Goal: Task Accomplishment & Management: Manage account settings

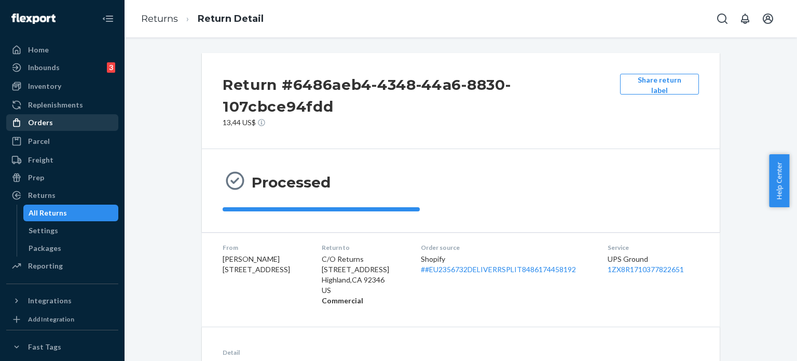
drag, startPoint x: 44, startPoint y: 120, endPoint x: 58, endPoint y: 119, distance: 14.6
click at [44, 120] on div "Orders" at bounding box center [40, 122] width 25 height 10
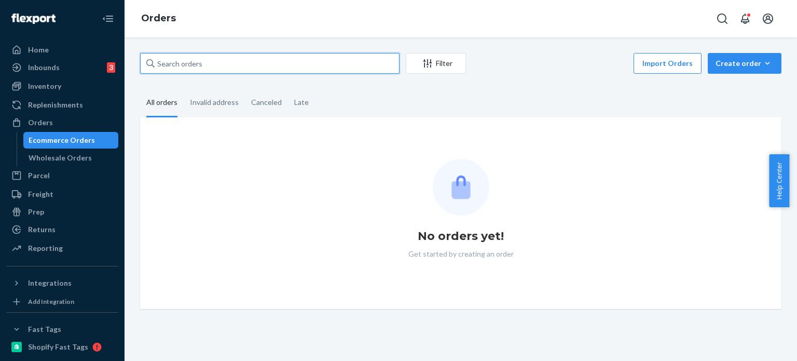
click at [248, 69] on input "text" at bounding box center [270, 63] width 260 height 21
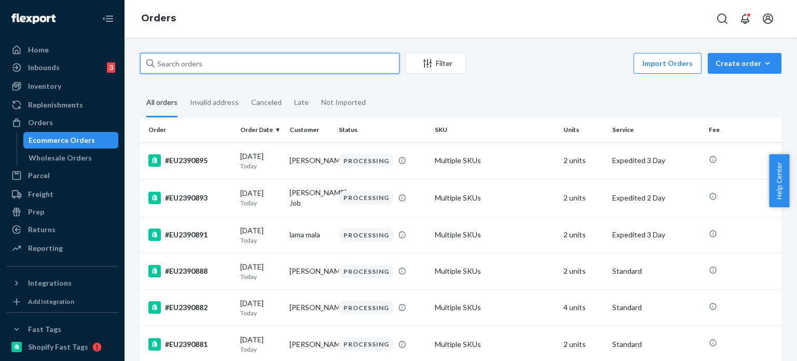
paste input "EU2387629"
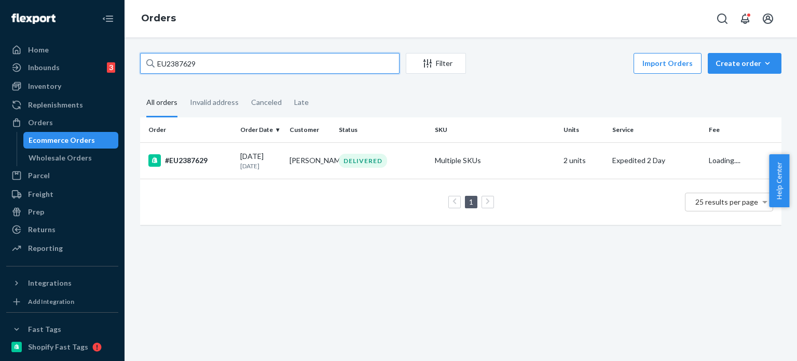
type input "EU2387629"
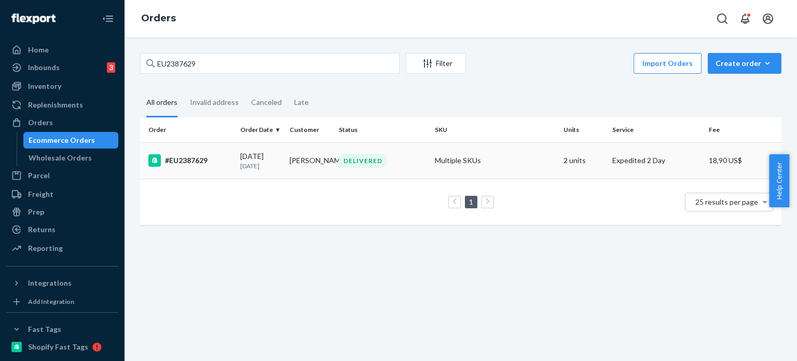
drag, startPoint x: 316, startPoint y: 186, endPoint x: 311, endPoint y: 157, distance: 29.4
click at [316, 187] on div "1 25 results per page" at bounding box center [460, 201] width 625 height 33
click at [311, 157] on td "Lauren Murray" at bounding box center [310, 160] width 49 height 36
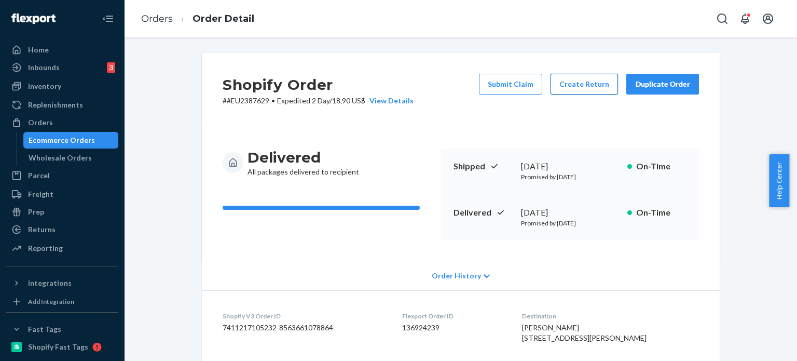
click at [588, 87] on button "Create Return" at bounding box center [584, 84] width 67 height 21
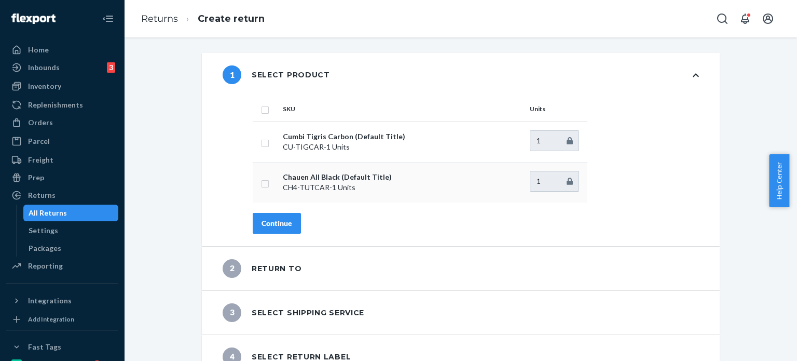
click at [264, 172] on td at bounding box center [266, 182] width 26 height 40
click at [262, 180] on input "checkbox" at bounding box center [265, 182] width 8 height 11
checkbox input "true"
click at [270, 221] on div "Continue" at bounding box center [277, 223] width 31 height 10
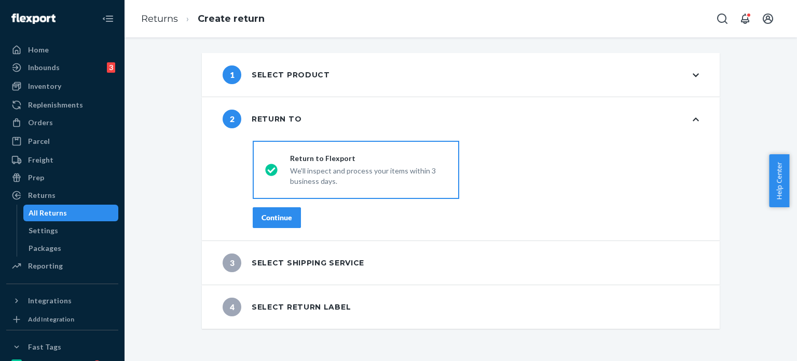
click at [270, 220] on div "Continue" at bounding box center [277, 217] width 31 height 10
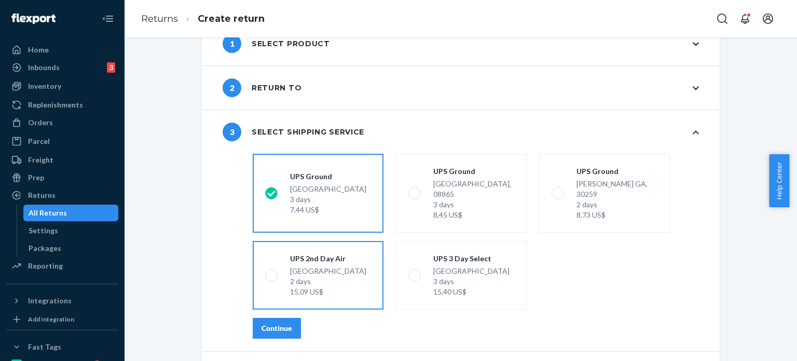
scroll to position [54, 0]
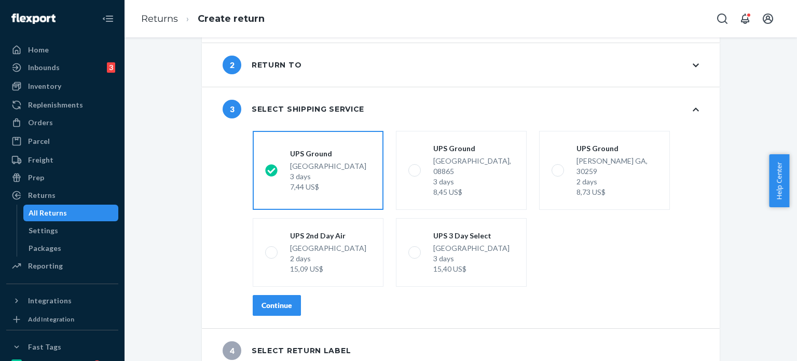
click at [282, 295] on button "Continue" at bounding box center [277, 305] width 48 height 21
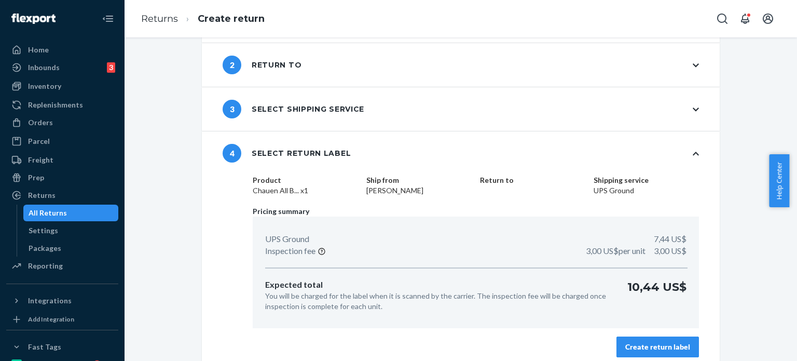
click at [686, 349] on div "Create return label" at bounding box center [658, 347] width 65 height 10
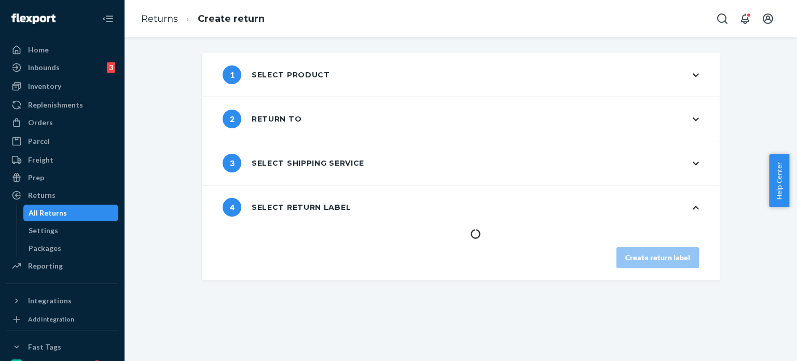
scroll to position [0, 0]
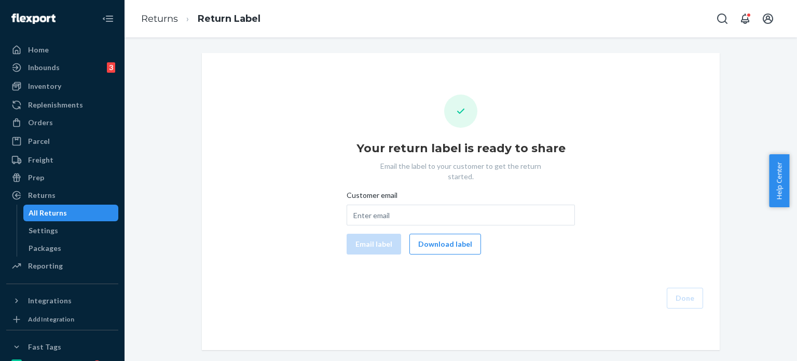
click at [376, 190] on span "Customer email" at bounding box center [372, 197] width 51 height 15
click at [376, 205] on input "Customer email" at bounding box center [461, 215] width 228 height 21
click at [382, 209] on input "Customer email" at bounding box center [461, 215] width 228 height 21
paste input "luwren1997@gmail.com"
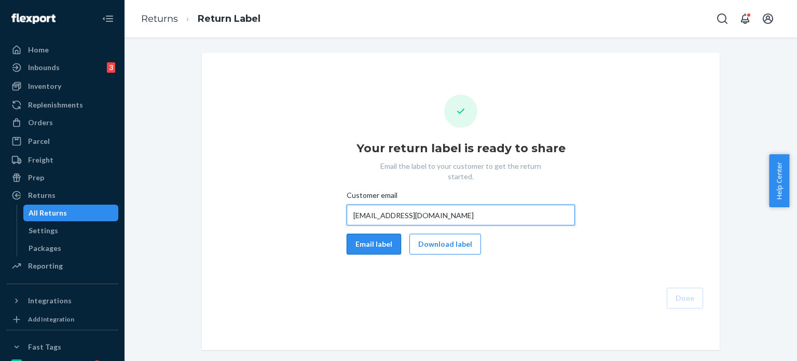
type input "luwren1997@gmail.com"
click at [364, 234] on button "Email label" at bounding box center [374, 244] width 55 height 21
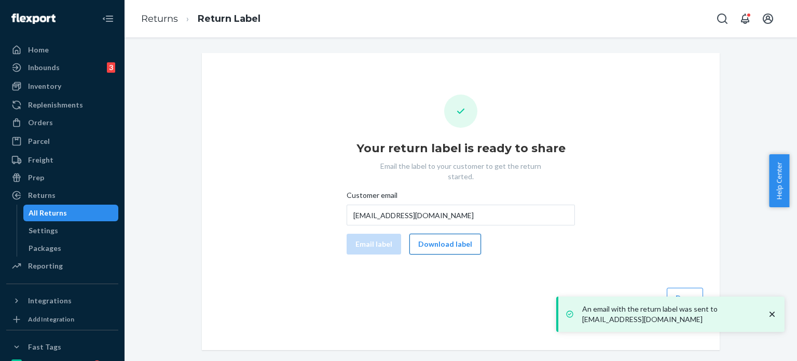
click at [426, 237] on button "Download label" at bounding box center [446, 244] width 72 height 21
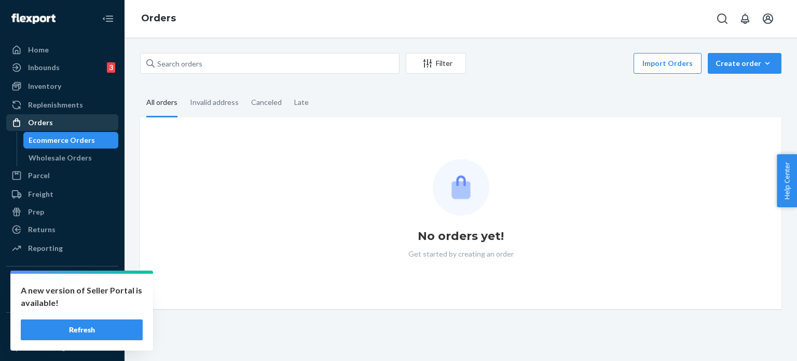
click at [56, 122] on div "Orders" at bounding box center [62, 122] width 110 height 15
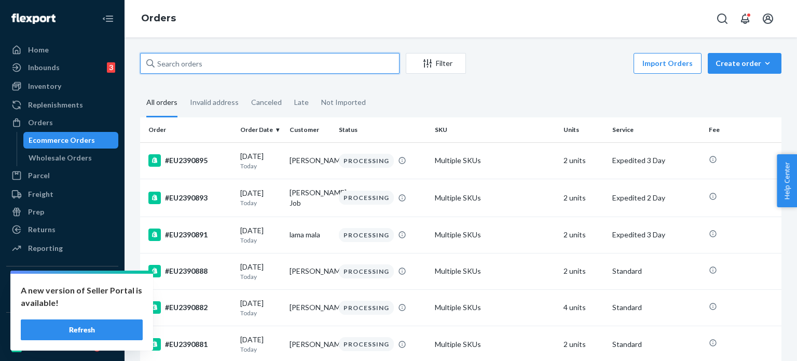
click at [299, 70] on input "text" at bounding box center [270, 63] width 260 height 21
paste input "#EU2383632"
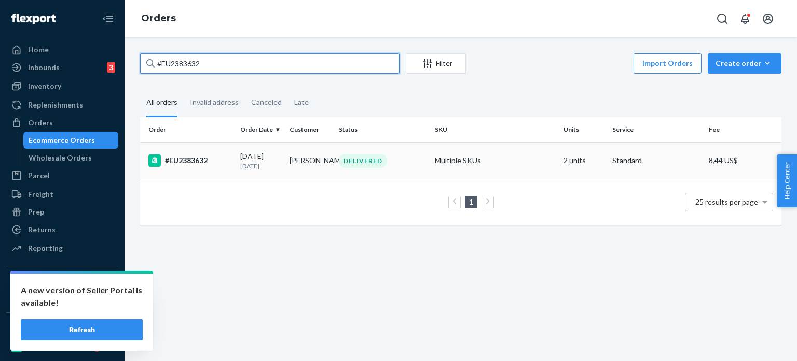
type input "#EU2383632"
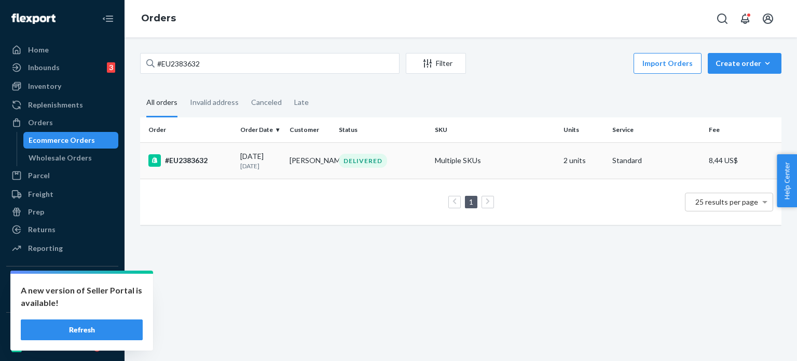
click at [312, 157] on td "Emma Breithaupt" at bounding box center [310, 160] width 49 height 36
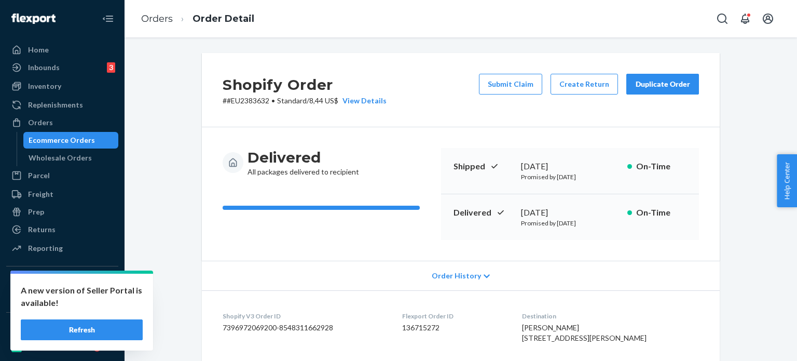
click at [575, 72] on div "Shopify Order # #EU2383632 • Standard / 8,44 US$ View Details Submit Claim Crea…" at bounding box center [461, 90] width 518 height 74
click at [576, 87] on button "Create Return" at bounding box center [584, 84] width 67 height 21
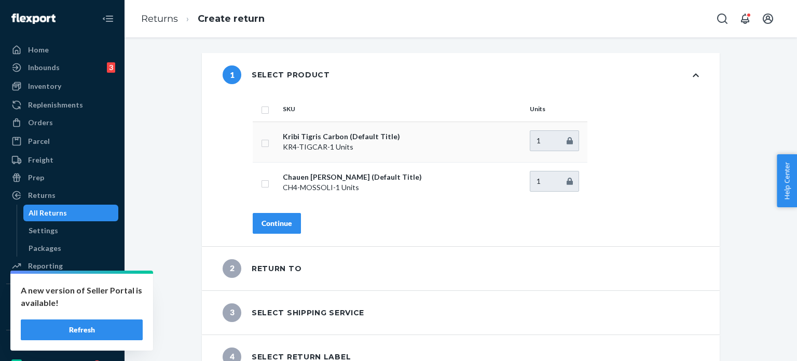
click at [268, 138] on td at bounding box center [266, 141] width 26 height 40
click at [261, 145] on input "checkbox" at bounding box center [265, 142] width 8 height 11
checkbox input "true"
click at [280, 223] on div "Continue" at bounding box center [277, 223] width 31 height 10
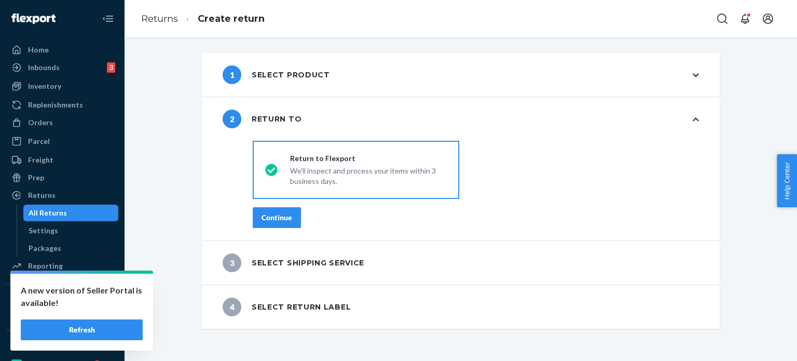
click at [280, 223] on button "Continue" at bounding box center [277, 217] width 48 height 21
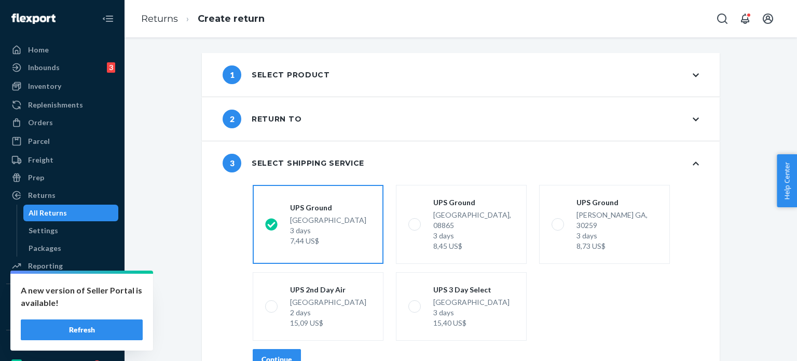
click at [281, 354] on div "Continue" at bounding box center [277, 359] width 31 height 10
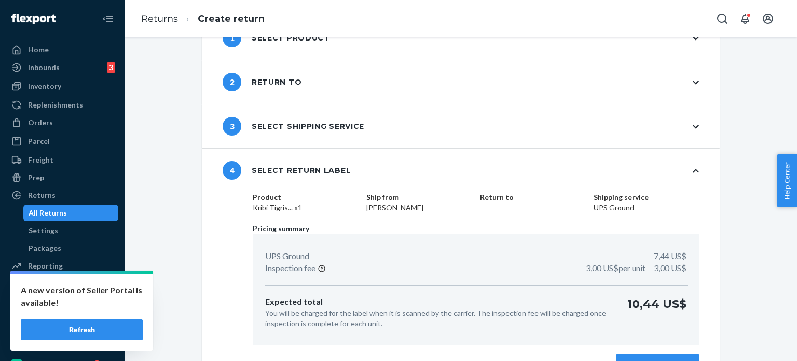
scroll to position [62, 0]
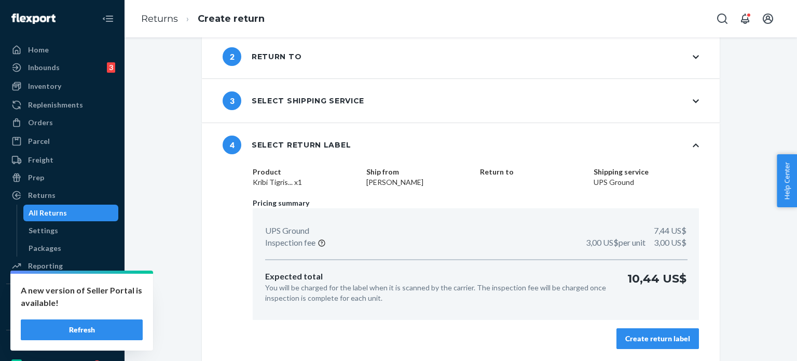
click at [679, 338] on div "Create return label" at bounding box center [658, 338] width 65 height 10
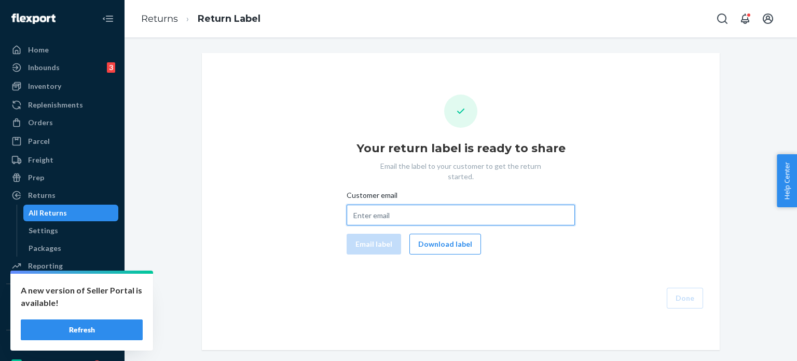
click at [455, 206] on input "Customer email" at bounding box center [461, 215] width 228 height 21
paste input "mmbreithaupt@gmail.com"
type input "mmbreithaupt@gmail.com"
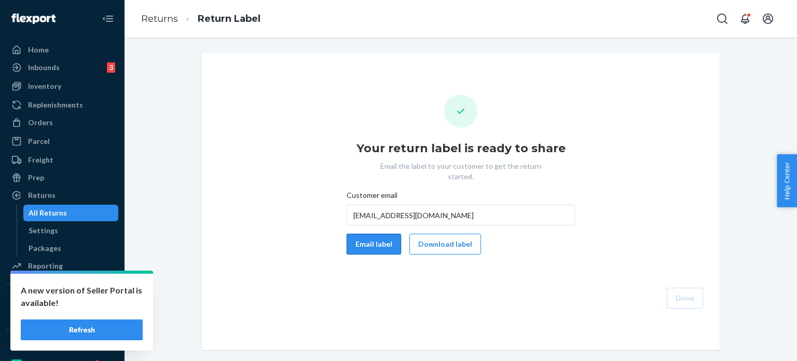
click at [386, 234] on button "Email label" at bounding box center [374, 244] width 55 height 21
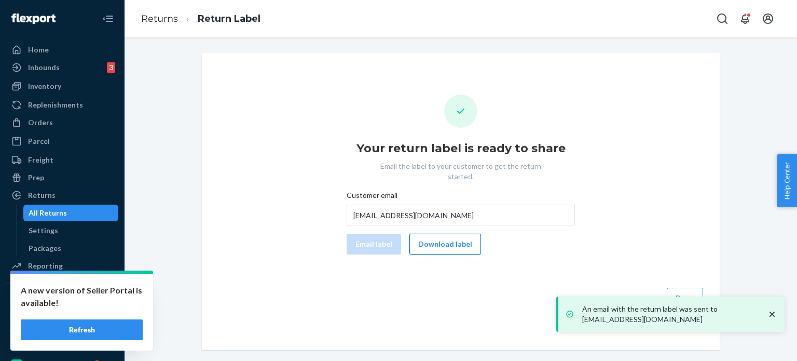
click at [462, 234] on button "Download label" at bounding box center [446, 244] width 72 height 21
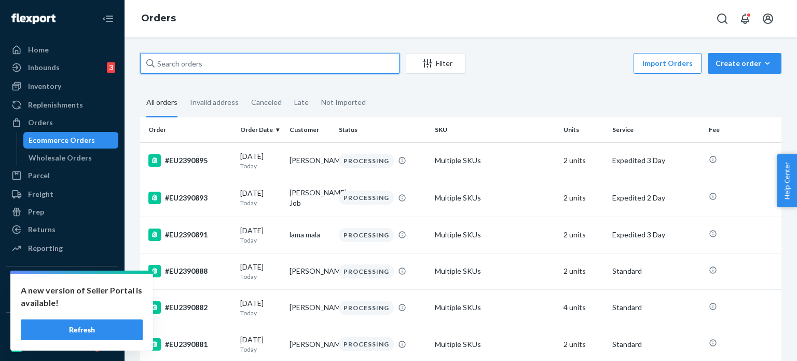
click at [195, 63] on input "text" at bounding box center [270, 63] width 260 height 21
paste input "#EU2384027"
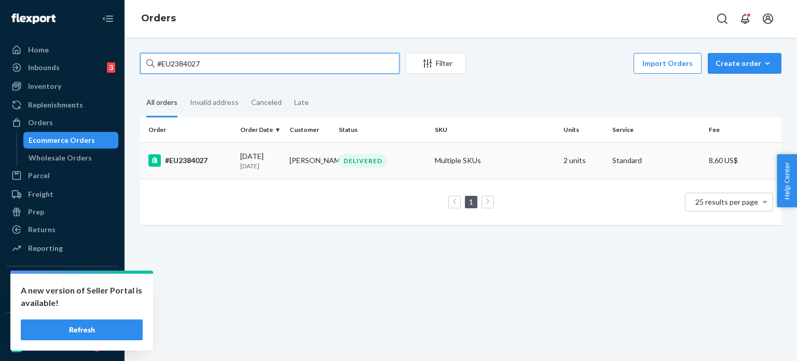
type input "#EU2384027"
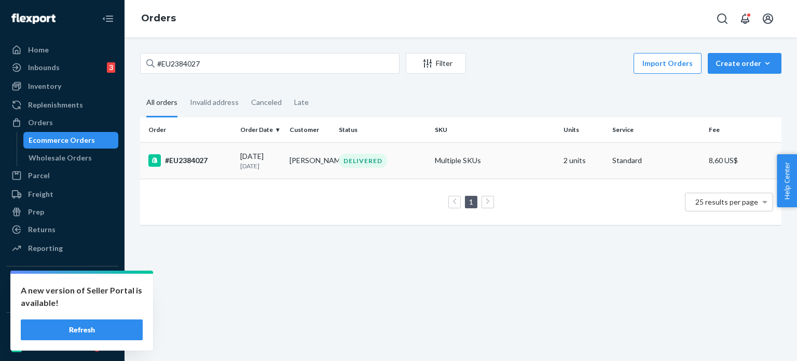
click at [337, 159] on div "DELIVERED" at bounding box center [383, 161] width 92 height 14
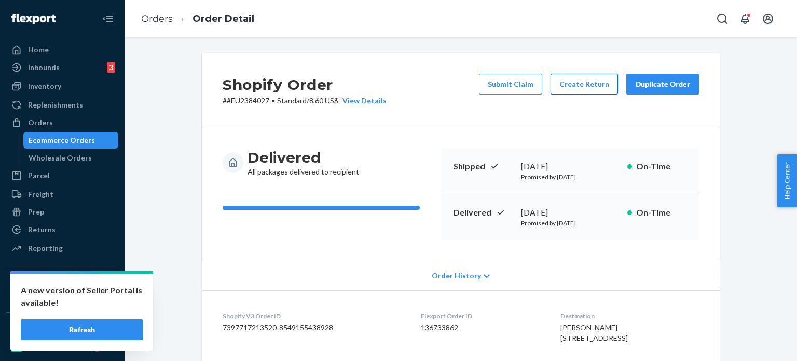
click at [571, 76] on button "Create Return" at bounding box center [584, 84] width 67 height 21
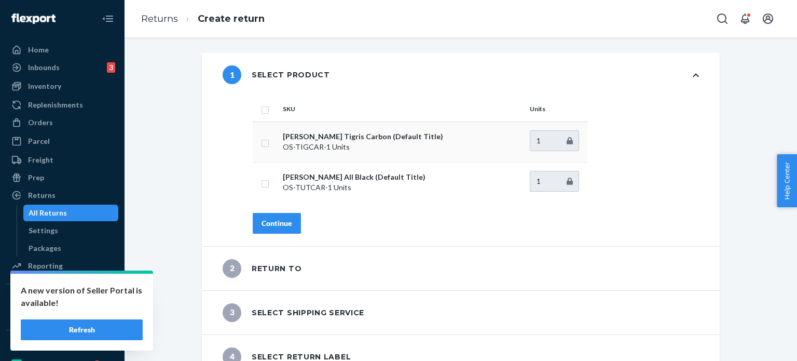
click at [264, 158] on td at bounding box center [266, 141] width 26 height 40
click at [270, 180] on td at bounding box center [266, 182] width 26 height 40
click at [265, 182] on input "checkbox" at bounding box center [265, 182] width 8 height 11
checkbox input "true"
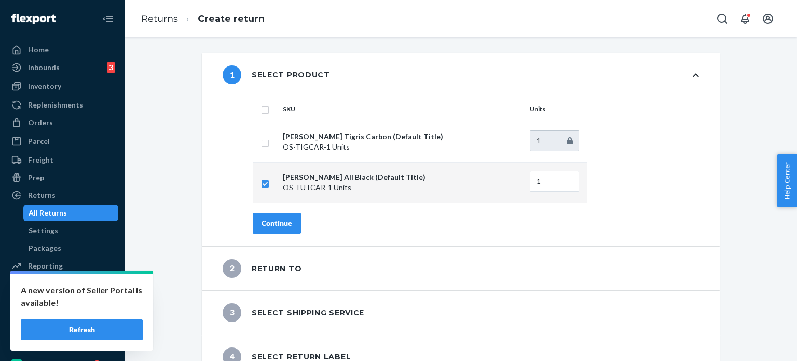
click at [269, 219] on div "Continue" at bounding box center [277, 223] width 31 height 10
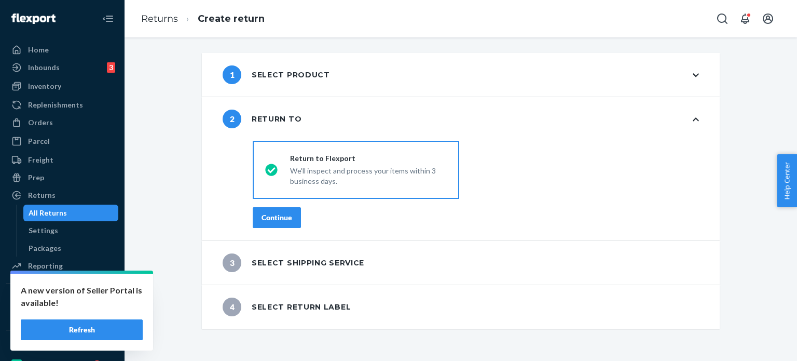
click at [269, 219] on div "Continue" at bounding box center [277, 217] width 31 height 10
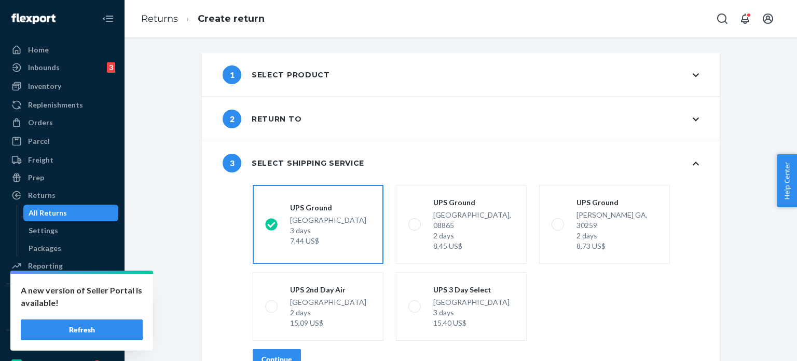
click at [277, 354] on div "Continue" at bounding box center [277, 359] width 31 height 10
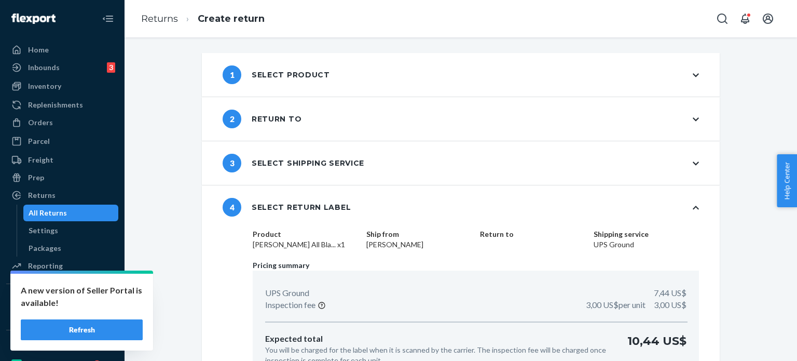
scroll to position [62, 0]
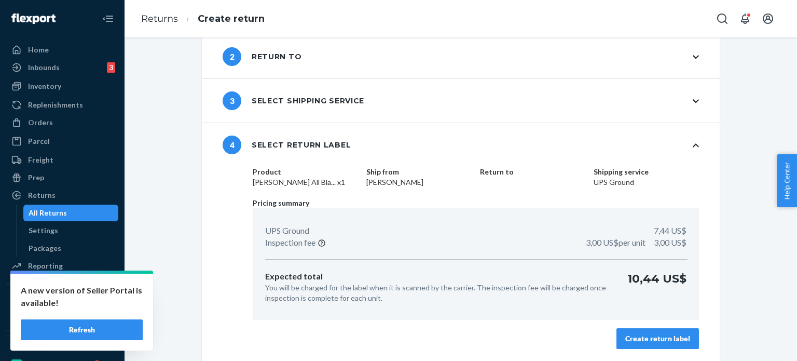
click at [629, 341] on div "Create return label" at bounding box center [658, 338] width 65 height 10
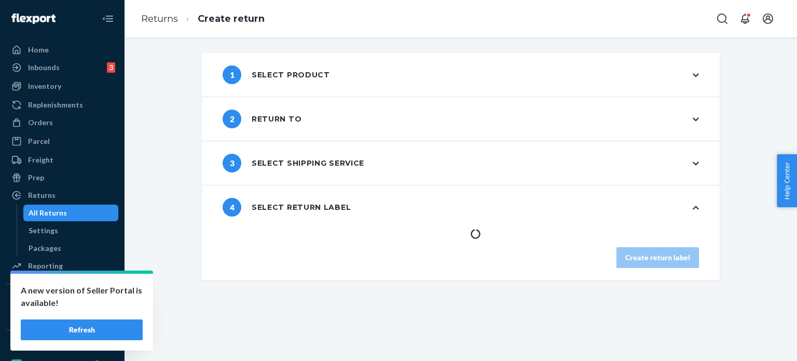
scroll to position [0, 0]
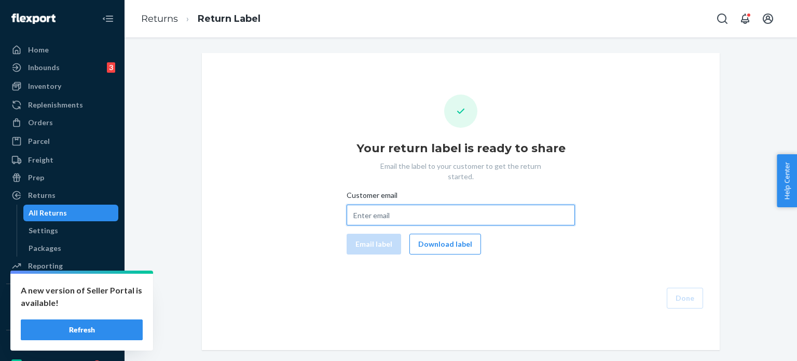
click at [397, 207] on input "Customer email" at bounding box center [461, 215] width 228 height 21
paste input "andreagrnt9@aol.com"
type input "andreagrnt9@aol.com"
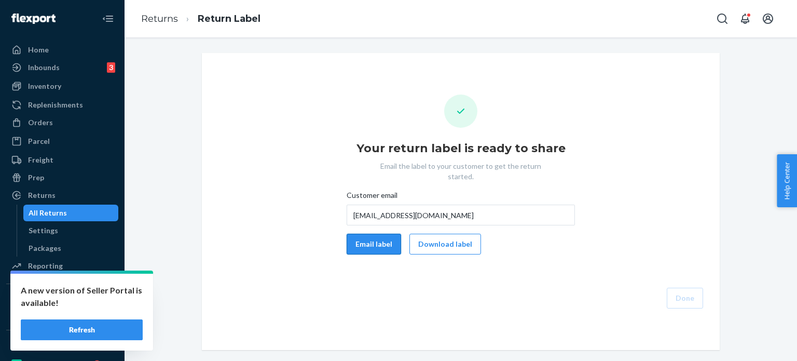
click at [373, 238] on button "Email label" at bounding box center [374, 244] width 55 height 21
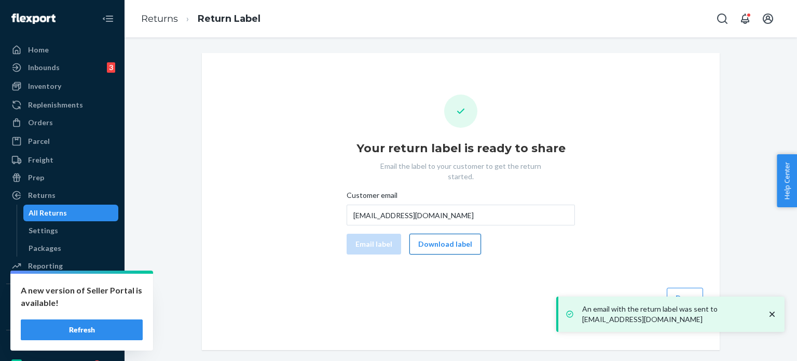
click at [469, 234] on button "Download label" at bounding box center [446, 244] width 72 height 21
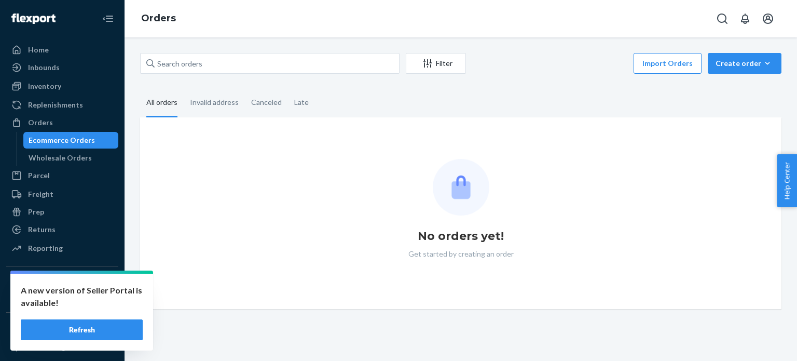
click at [291, 76] on div "Filter Import Orders Create order Ecommerce order Removal order All orders Inva…" at bounding box center [460, 181] width 657 height 256
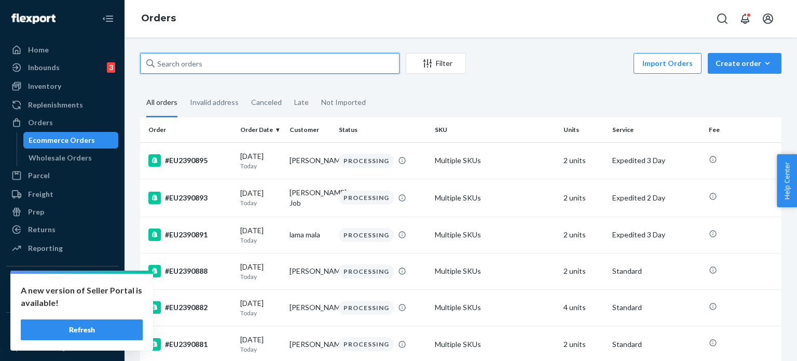
click at [289, 69] on input "text" at bounding box center [270, 63] width 260 height 21
paste input "#EU2380958"
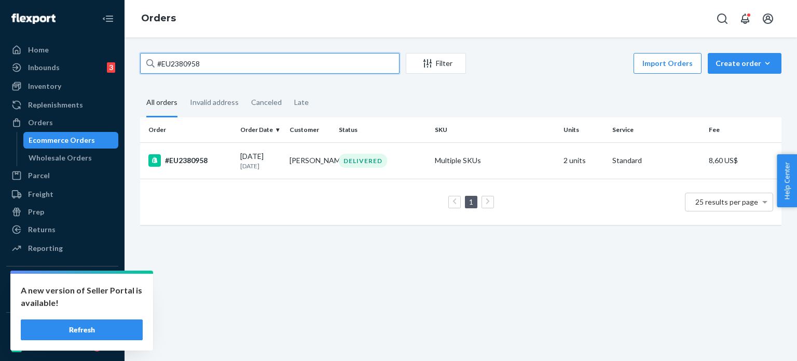
type input "#EU2380958"
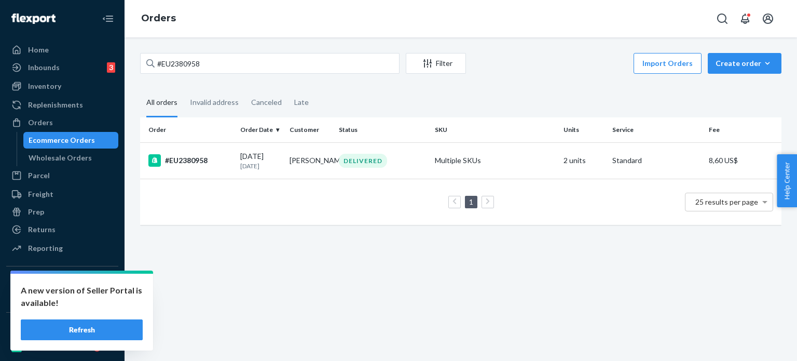
click at [305, 183] on td "1 25 results per page" at bounding box center [461, 202] width 642 height 46
click at [314, 159] on td "Abby Leepin" at bounding box center [310, 160] width 49 height 36
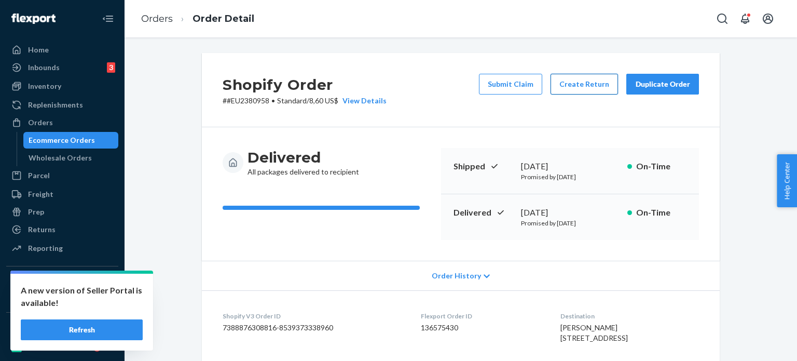
click at [581, 84] on button "Create Return" at bounding box center [584, 84] width 67 height 21
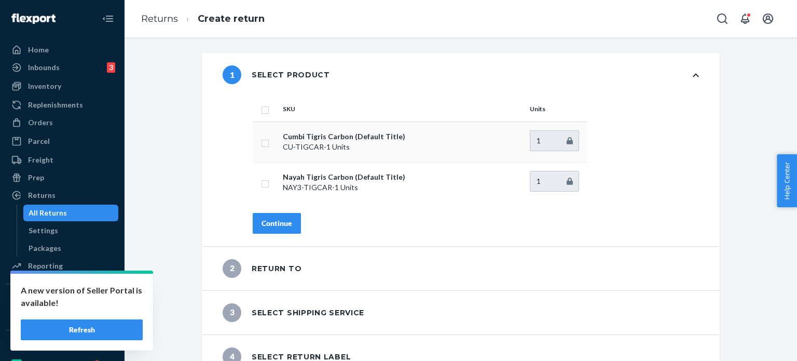
click at [283, 150] on p "CU-TIGCAR - 1 Units" at bounding box center [402, 147] width 239 height 10
click at [263, 144] on input "checkbox" at bounding box center [265, 142] width 8 height 11
checkbox input "true"
click at [276, 229] on button "Continue" at bounding box center [277, 223] width 48 height 21
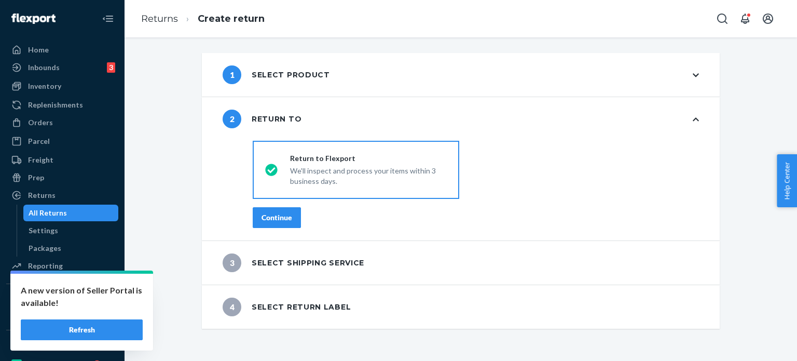
click at [276, 223] on button "Continue" at bounding box center [277, 217] width 48 height 21
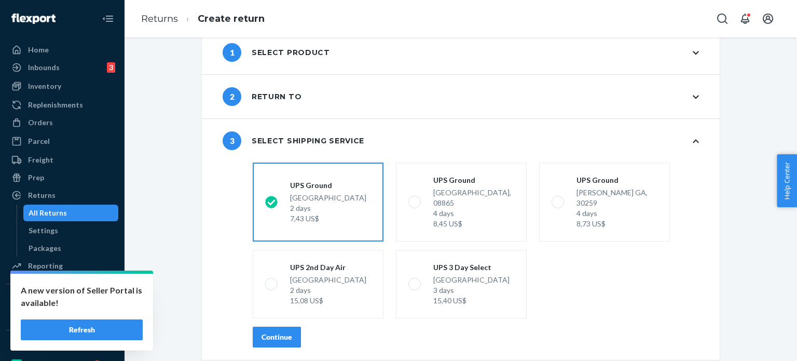
scroll to position [54, 0]
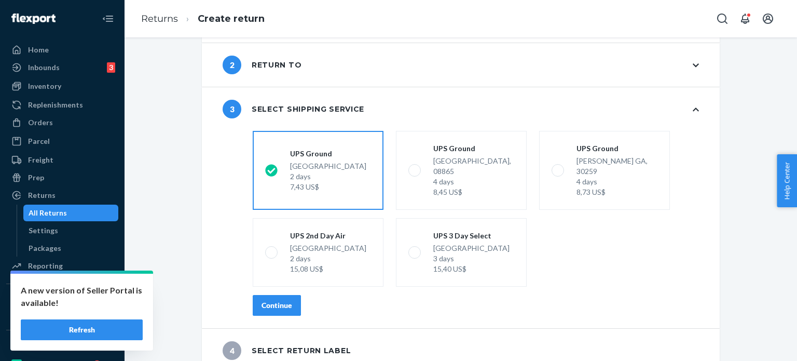
click at [280, 301] on button "Continue" at bounding box center [277, 305] width 48 height 21
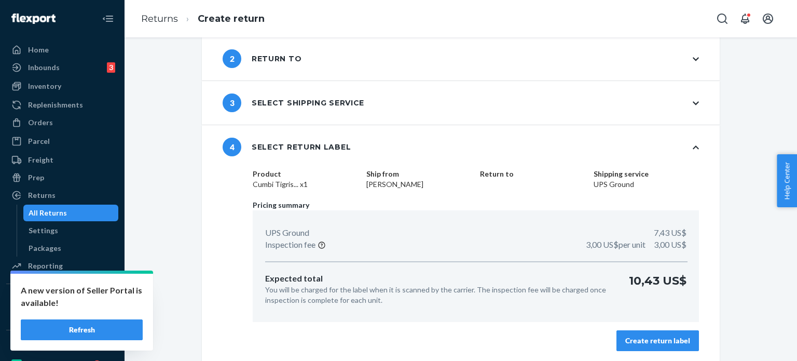
scroll to position [62, 0]
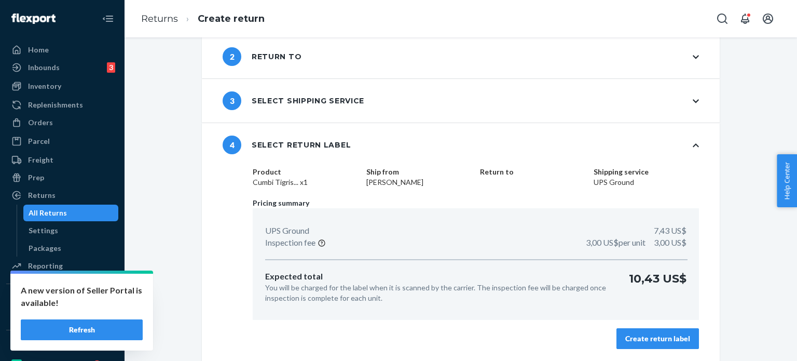
click at [642, 335] on div "Create return label" at bounding box center [658, 338] width 65 height 10
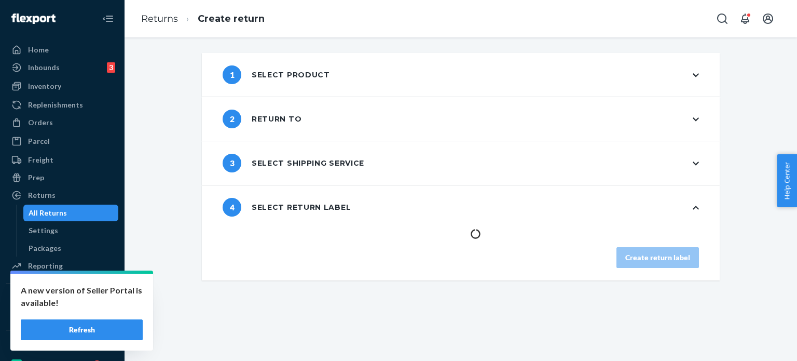
scroll to position [0, 0]
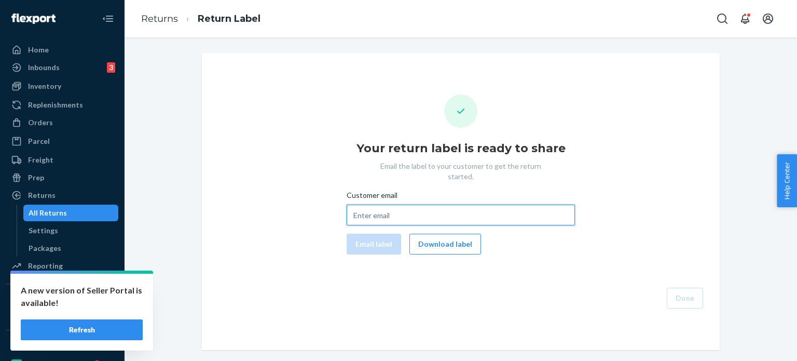
click at [553, 205] on input "Customer email" at bounding box center [461, 215] width 228 height 21
paste input "abagail.leepin@yahoo.com"
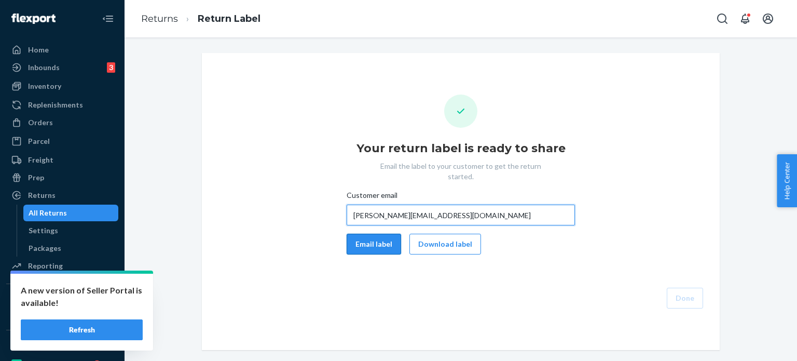
type input "abagail.leepin@yahoo.com"
click at [353, 240] on button "Email label" at bounding box center [374, 244] width 55 height 21
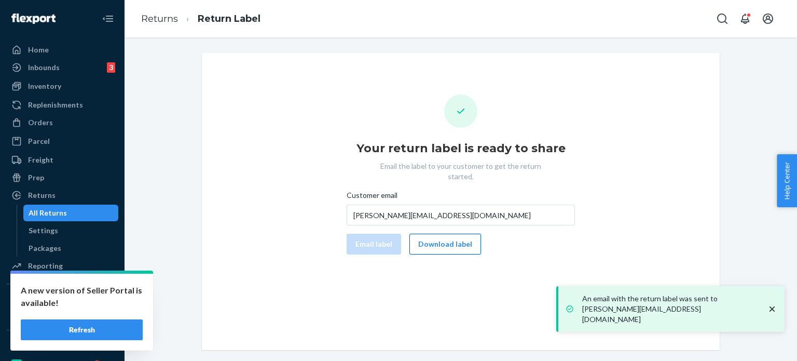
click at [446, 239] on button "Download label" at bounding box center [446, 244] width 72 height 21
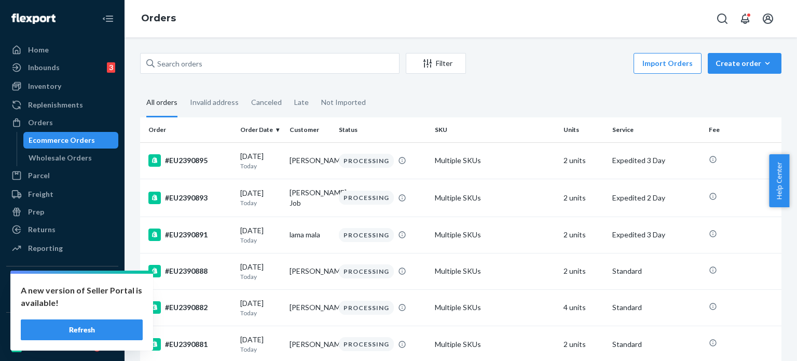
click at [192, 75] on div "Filter Import Orders Create order Ecommerce order Removal order" at bounding box center [461, 64] width 642 height 23
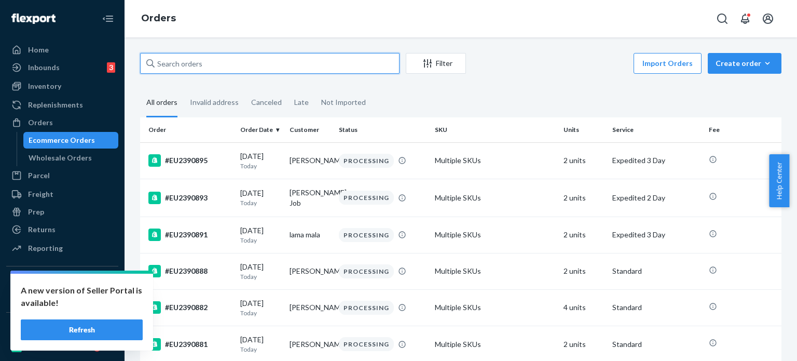
click at [193, 69] on input "text" at bounding box center [270, 63] width 260 height 21
paste input "#EU2375604"
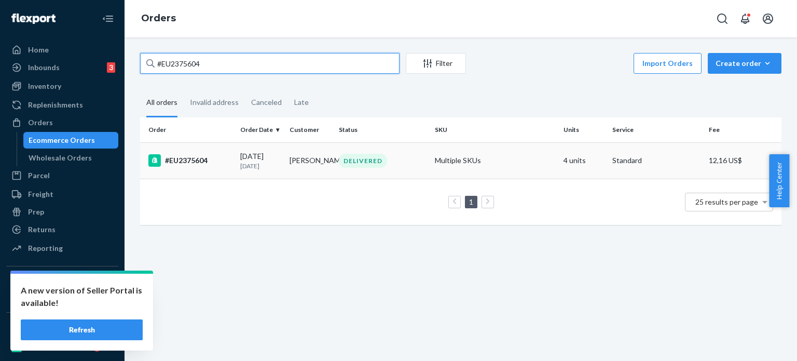
type input "#EU2375604"
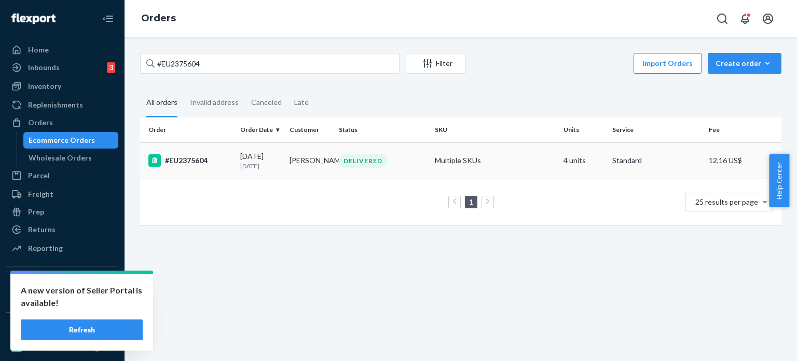
click at [273, 160] on div "[DATE] [DATE]" at bounding box center [260, 160] width 41 height 19
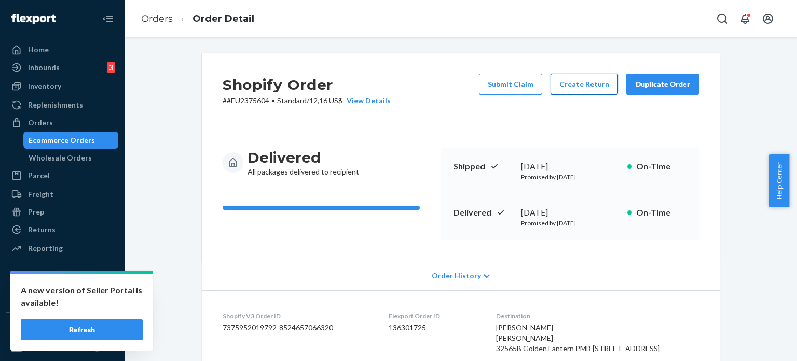
click at [593, 83] on button "Create Return" at bounding box center [584, 84] width 67 height 21
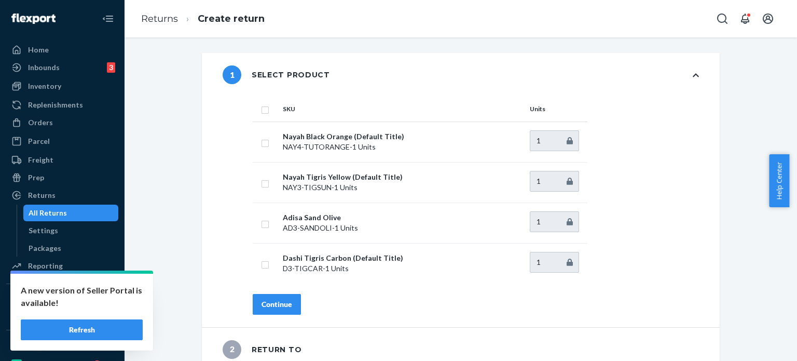
click at [262, 113] on input "checkbox" at bounding box center [265, 108] width 8 height 11
checkbox input "true"
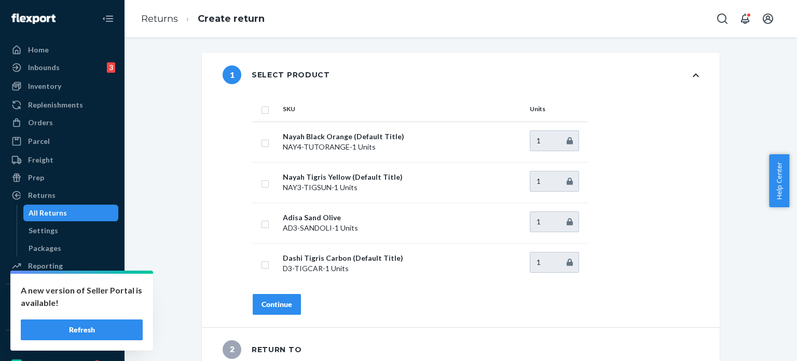
checkbox input "true"
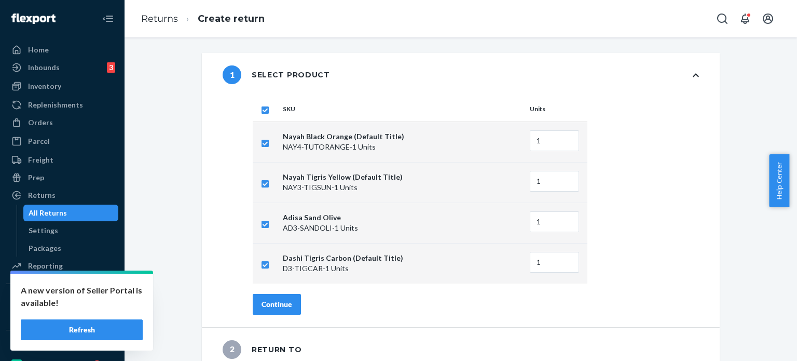
click at [262, 300] on div "Continue" at bounding box center [277, 304] width 31 height 10
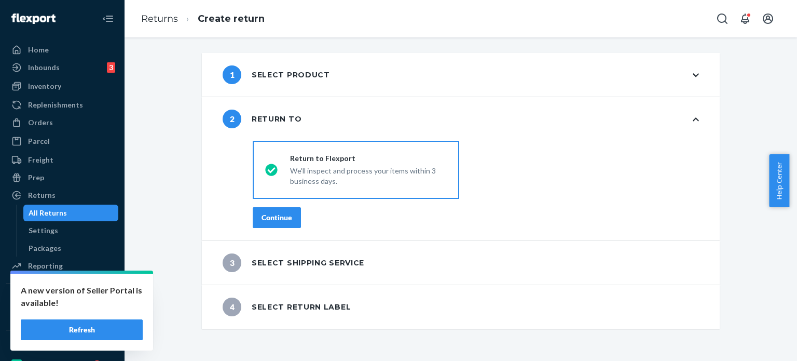
click at [276, 224] on button "Continue" at bounding box center [277, 217] width 48 height 21
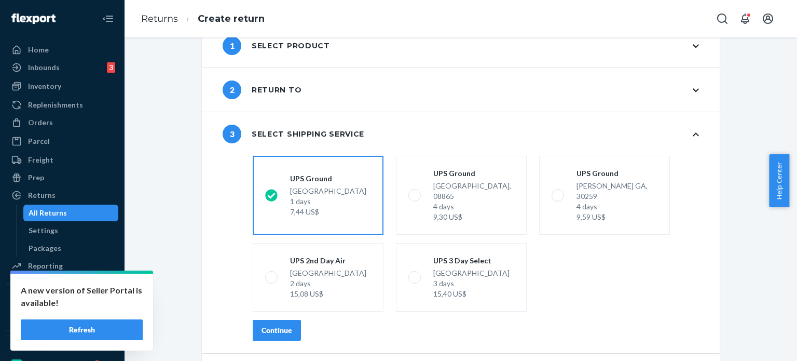
scroll to position [54, 0]
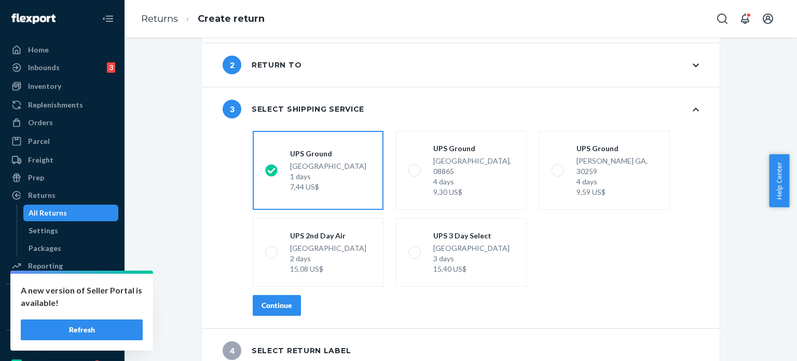
click at [266, 308] on div "shippingRatesRadioGroup [GEOGRAPHIC_DATA] 1 days 7,44 US$ [GEOGRAPHIC_DATA] 4 d…" at bounding box center [476, 227] width 488 height 201
click at [266, 300] on div "Continue" at bounding box center [277, 305] width 31 height 10
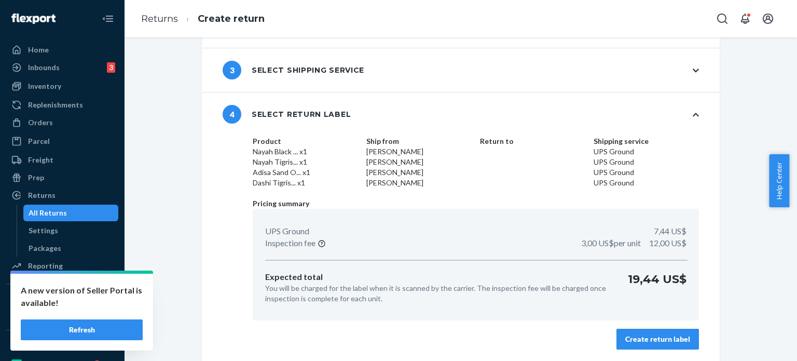
scroll to position [93, 0]
click at [653, 334] on div "Create return label" at bounding box center [658, 338] width 65 height 10
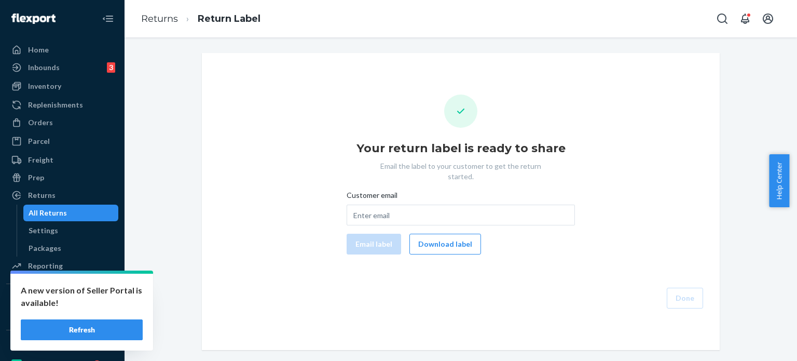
drag, startPoint x: 396, startPoint y: 181, endPoint x: 396, endPoint y: 202, distance: 20.8
click at [396, 190] on div "Customer email" at bounding box center [461, 197] width 228 height 15
click at [396, 205] on input "Customer email" at bounding box center [461, 215] width 228 height 21
click at [389, 213] on input "Customer email" at bounding box center [461, 215] width 228 height 21
paste input "[EMAIL_ADDRESS][DOMAIN_NAME]"
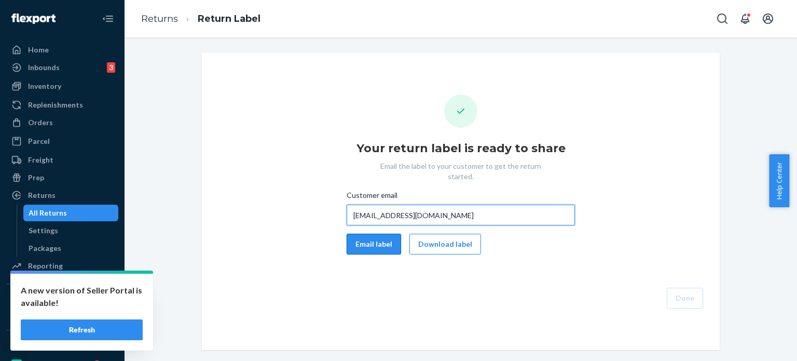
type input "[EMAIL_ADDRESS][DOMAIN_NAME]"
click at [375, 234] on button "Email label" at bounding box center [374, 244] width 55 height 21
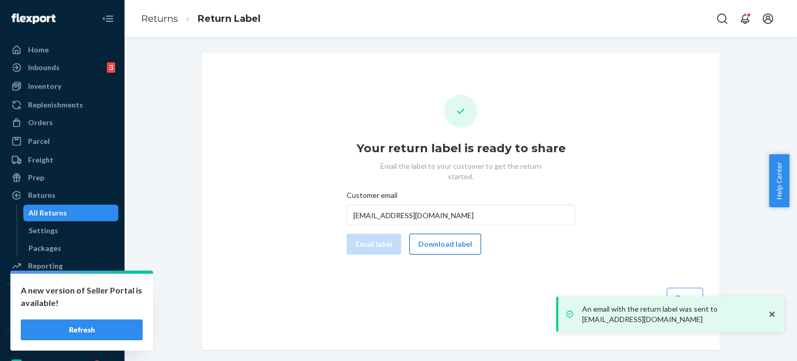
drag, startPoint x: 438, startPoint y: 241, endPoint x: 430, endPoint y: 240, distance: 8.4
click at [438, 240] on button "Download label" at bounding box center [446, 244] width 72 height 21
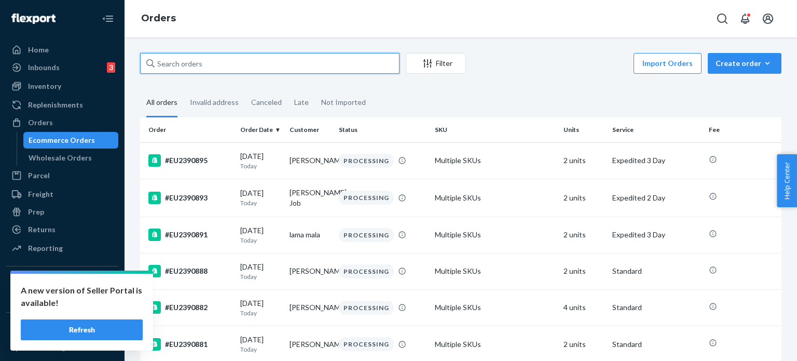
click at [329, 70] on input "text" at bounding box center [270, 63] width 260 height 21
paste input "EU2382724"
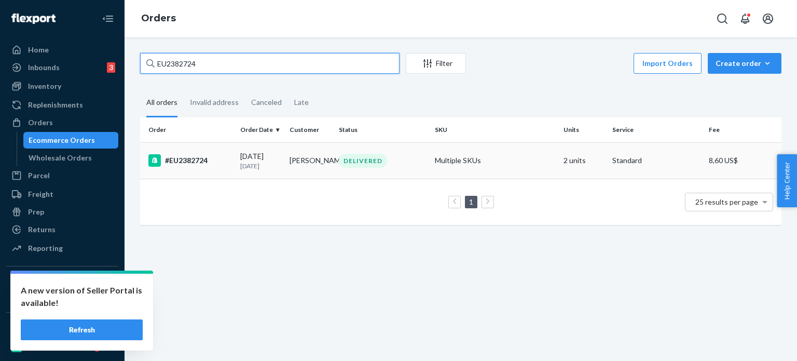
type input "EU2382724"
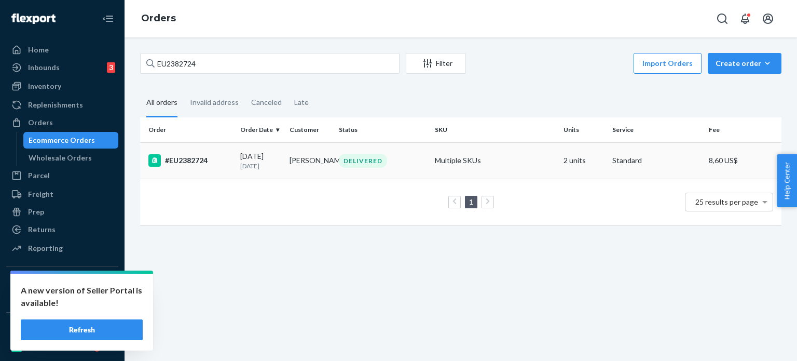
click at [279, 153] on div "[DATE] [DATE]" at bounding box center [260, 160] width 41 height 19
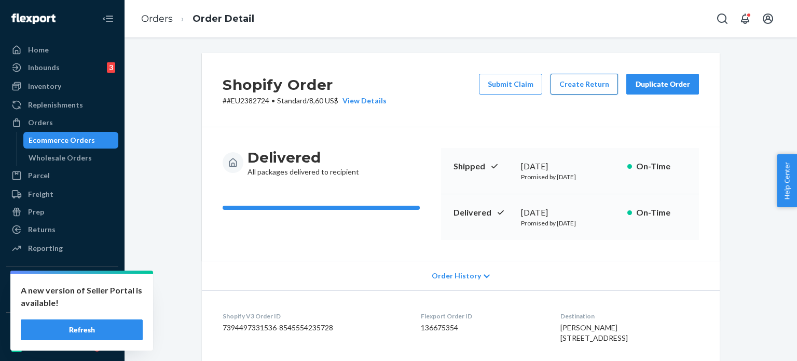
click at [561, 85] on button "Create Return" at bounding box center [584, 84] width 67 height 21
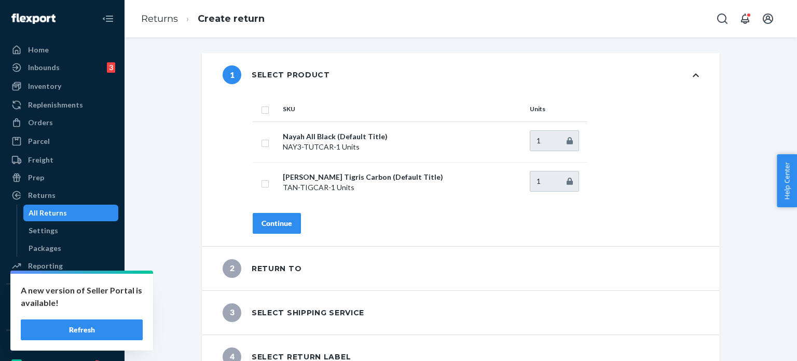
click at [261, 112] on input "checkbox" at bounding box center [265, 108] width 8 height 11
checkbox input "true"
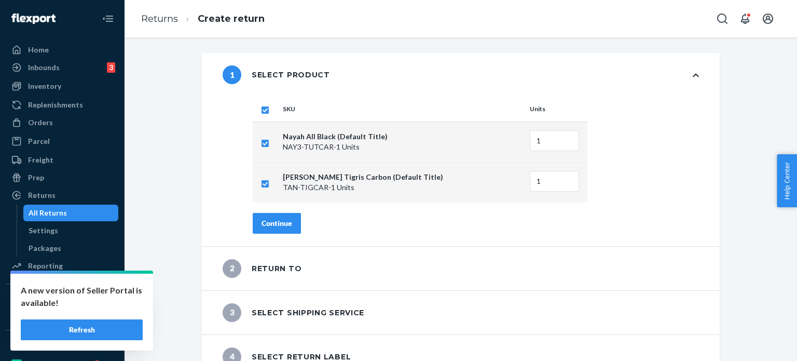
click at [276, 231] on button "Continue" at bounding box center [277, 223] width 48 height 21
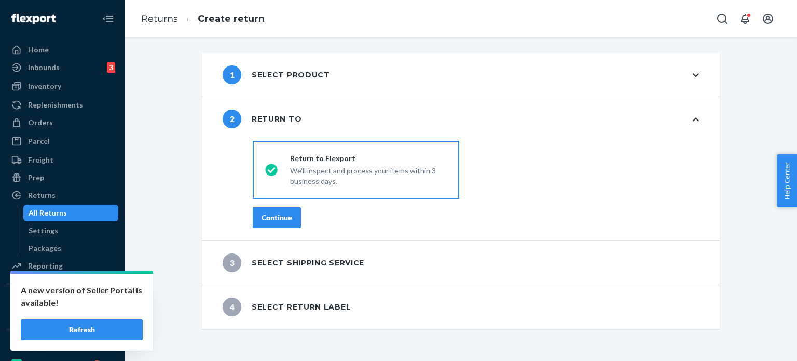
click at [275, 223] on button "Continue" at bounding box center [277, 217] width 48 height 21
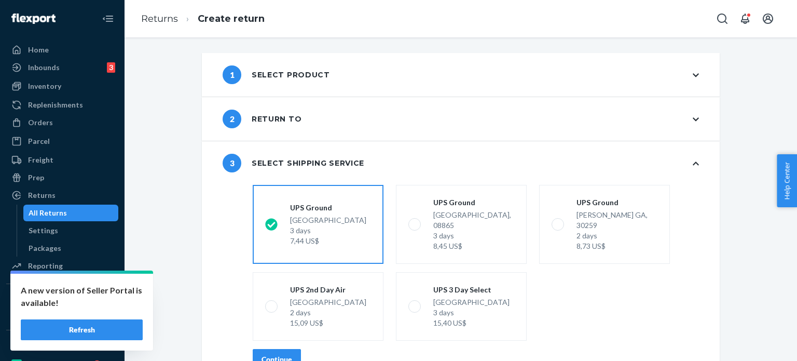
click at [287, 349] on button "Continue" at bounding box center [277, 359] width 48 height 21
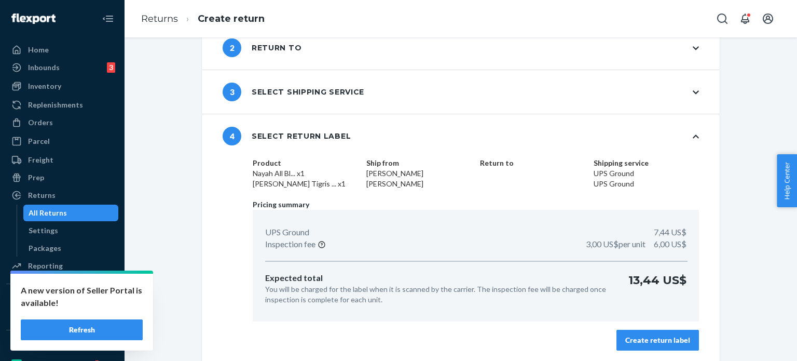
scroll to position [73, 0]
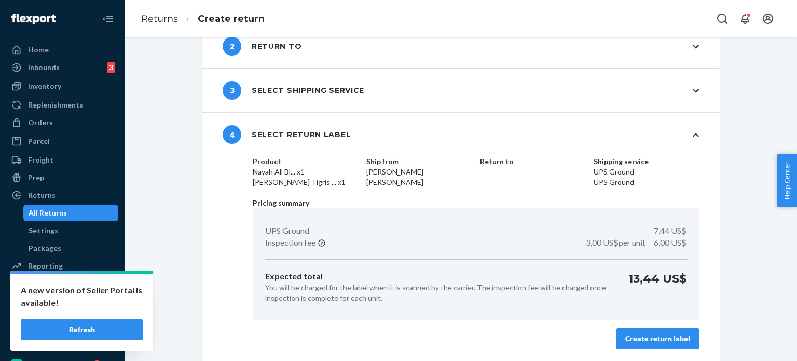
click at [658, 336] on div "Create return label" at bounding box center [658, 338] width 65 height 10
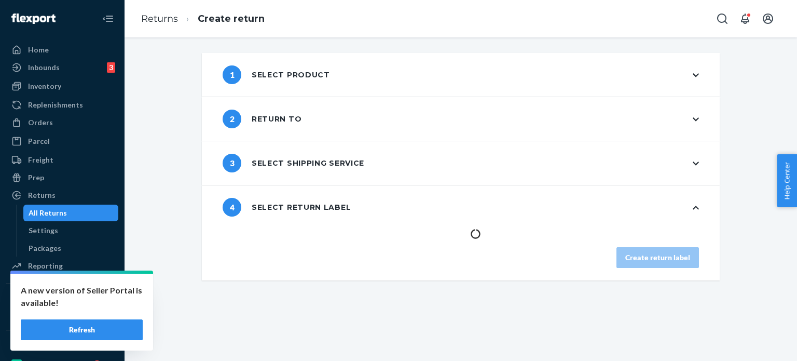
scroll to position [0, 0]
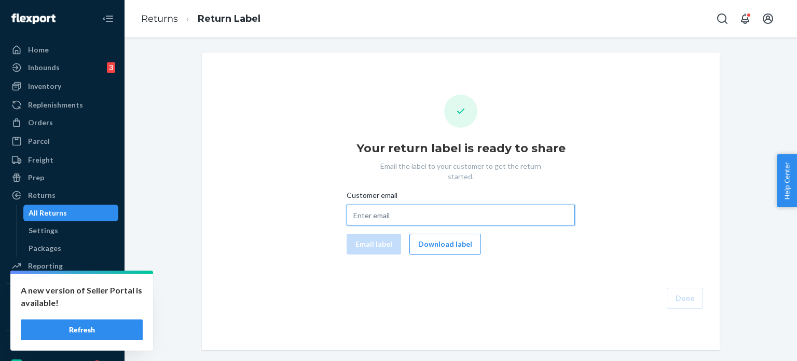
click at [441, 208] on input "Customer email" at bounding box center [461, 215] width 228 height 21
paste input "[EMAIL_ADDRESS][DOMAIN_NAME]"
type input "[EMAIL_ADDRESS][DOMAIN_NAME]"
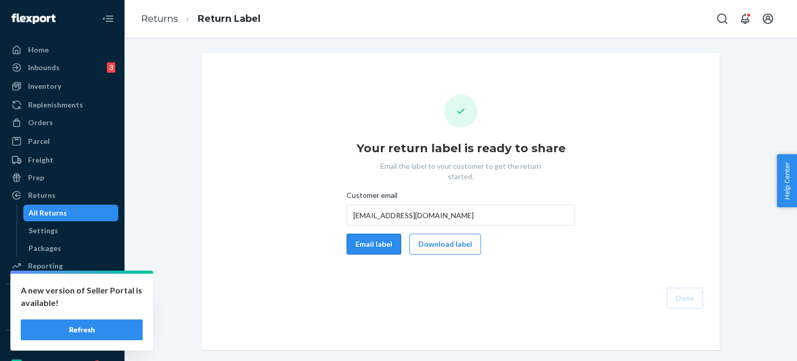
click at [368, 237] on button "Email label" at bounding box center [374, 244] width 55 height 21
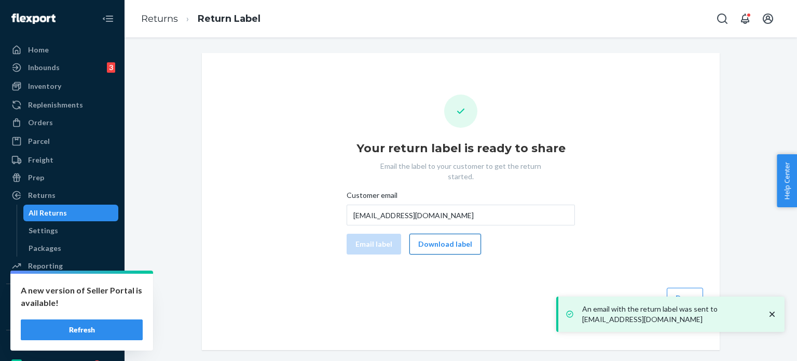
click at [451, 238] on button "Download label" at bounding box center [446, 244] width 72 height 21
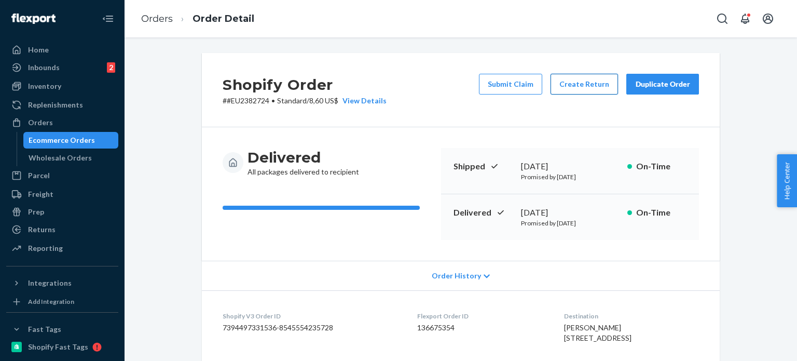
click at [564, 90] on button "Create Return" at bounding box center [584, 84] width 67 height 21
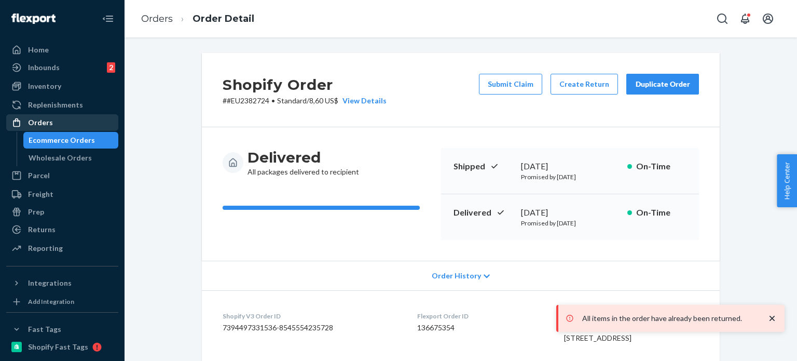
click at [69, 122] on div "Orders" at bounding box center [62, 122] width 110 height 15
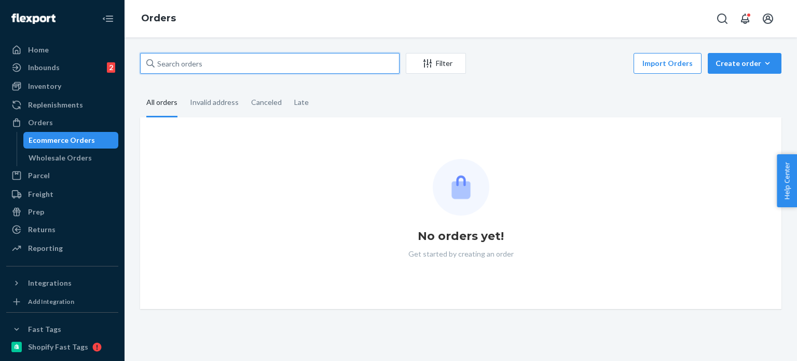
click at [232, 71] on input "text" at bounding box center [270, 63] width 260 height 21
paste input "#EU2376045"
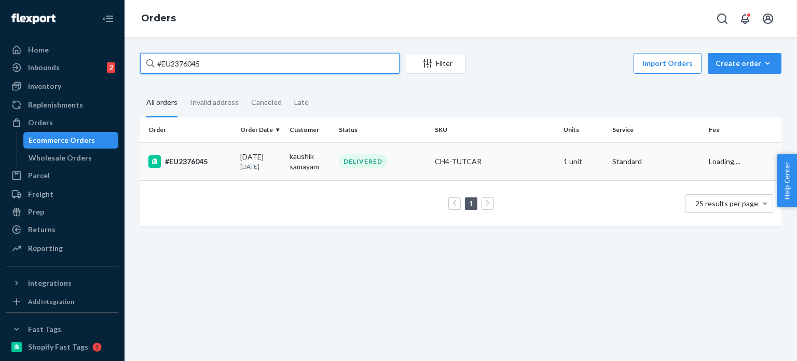
type input "#EU2376045"
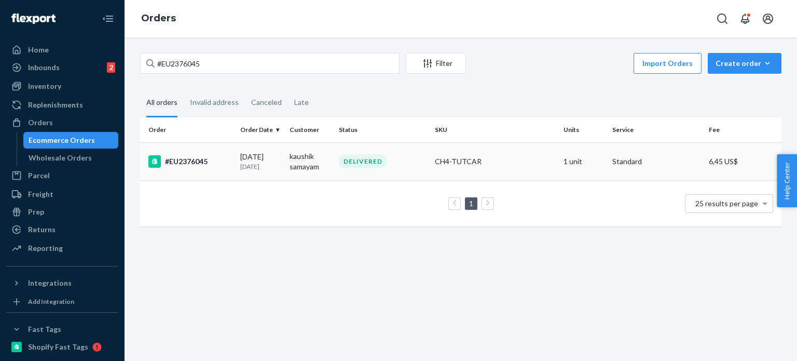
click at [266, 156] on div "09/08/2025 14 days ago" at bounding box center [260, 161] width 41 height 19
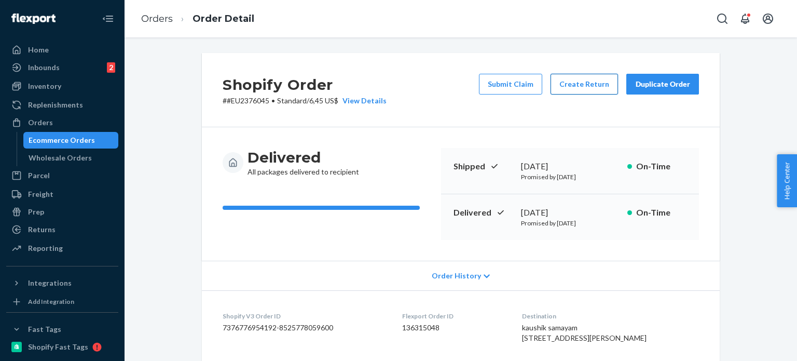
click at [588, 90] on button "Create Return" at bounding box center [584, 84] width 67 height 21
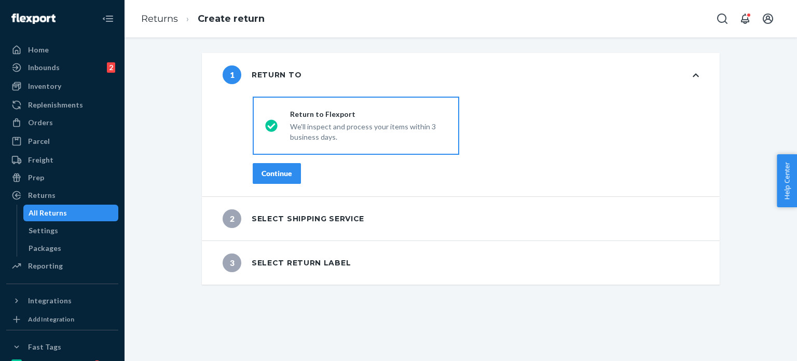
click at [271, 175] on div "Continue" at bounding box center [277, 173] width 31 height 10
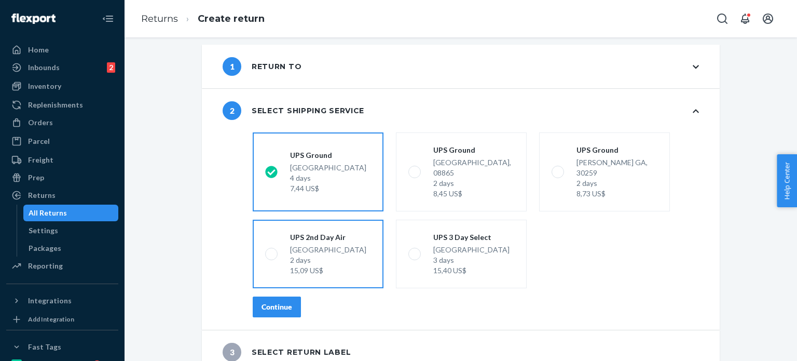
scroll to position [10, 0]
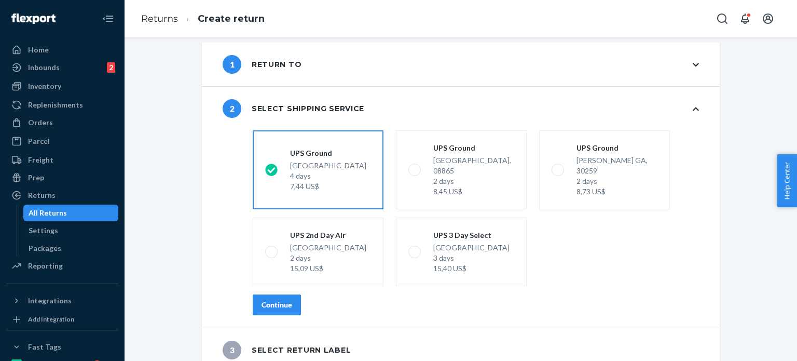
click at [293, 294] on button "Continue" at bounding box center [277, 304] width 48 height 21
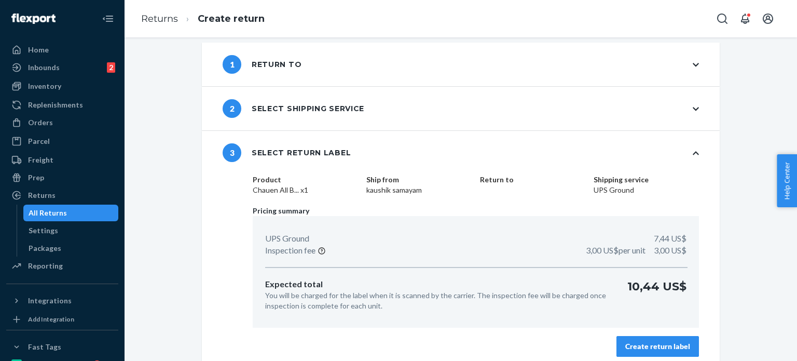
click at [633, 348] on div "Create return label" at bounding box center [658, 346] width 65 height 10
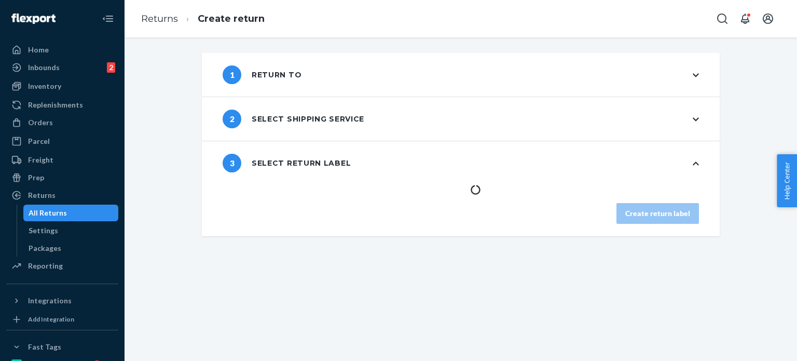
scroll to position [0, 0]
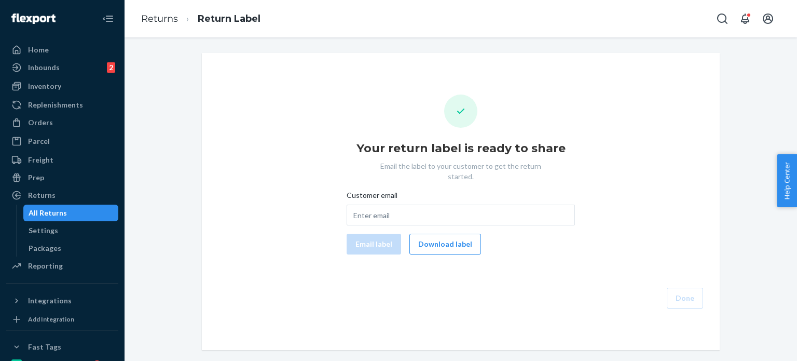
click at [399, 191] on div "Customer email" at bounding box center [461, 197] width 228 height 15
click at [399, 205] on input "Customer email" at bounding box center [461, 215] width 228 height 21
click at [396, 210] on input "Customer email" at bounding box center [461, 215] width 228 height 21
paste input "kasy9966@gmail.com"
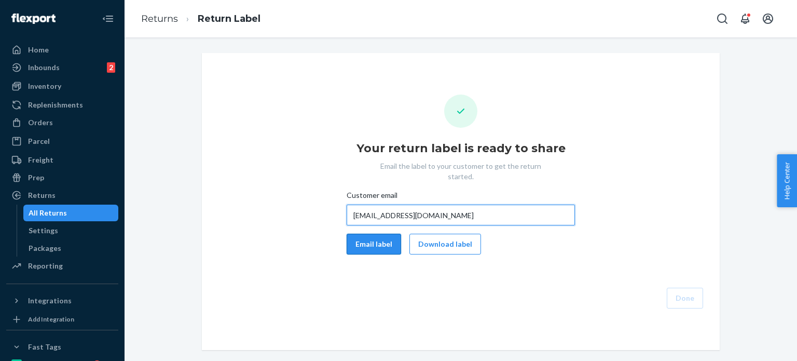
type input "kasy9966@gmail.com"
click at [376, 234] on button "Email label" at bounding box center [374, 244] width 55 height 21
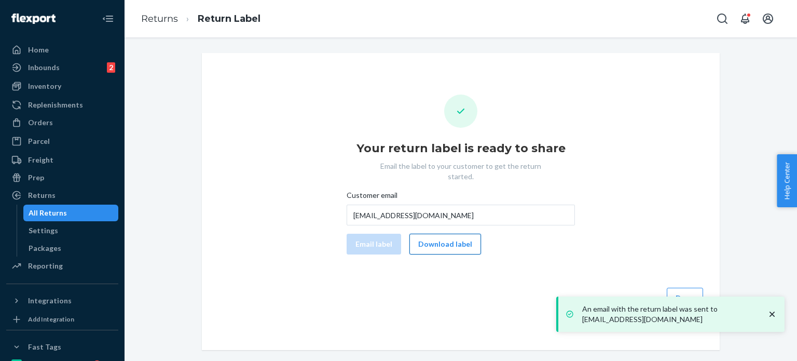
click at [431, 234] on button "Download label" at bounding box center [446, 244] width 72 height 21
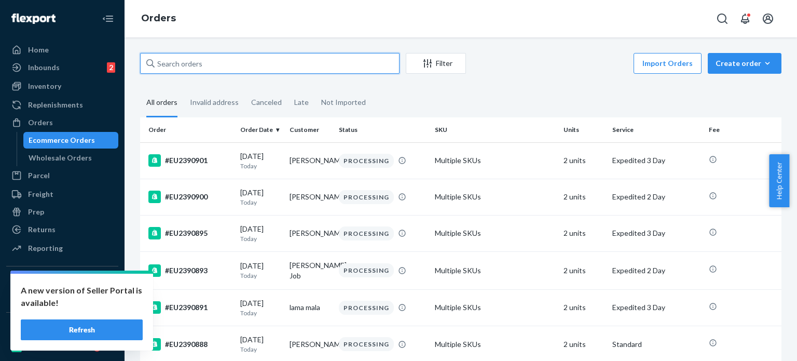
click at [263, 55] on input "text" at bounding box center [270, 63] width 260 height 21
paste input "#EU2382826"
type input "#EU2382826"
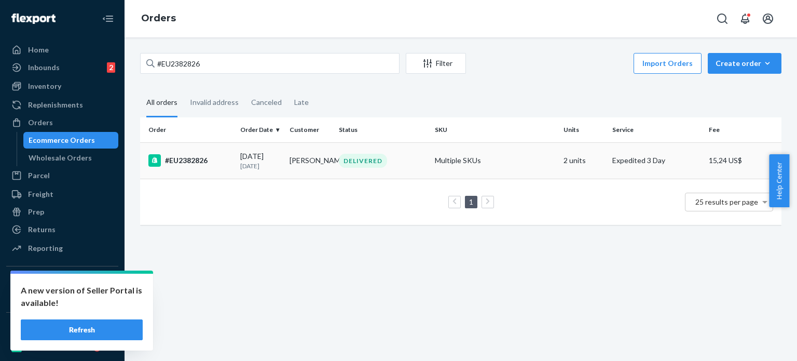
click at [381, 169] on td "DELIVERED" at bounding box center [383, 160] width 96 height 36
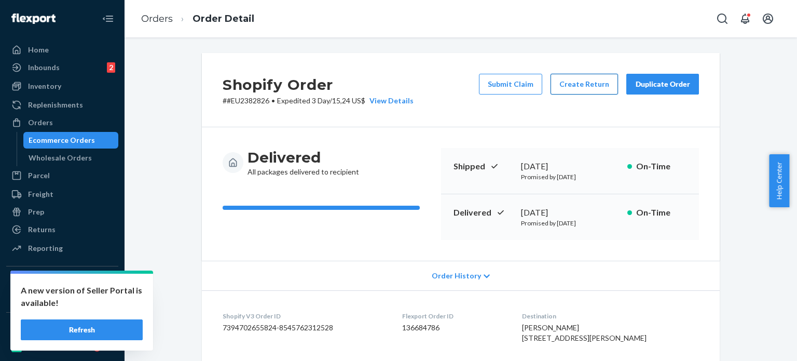
click at [591, 91] on button "Create Return" at bounding box center [584, 84] width 67 height 21
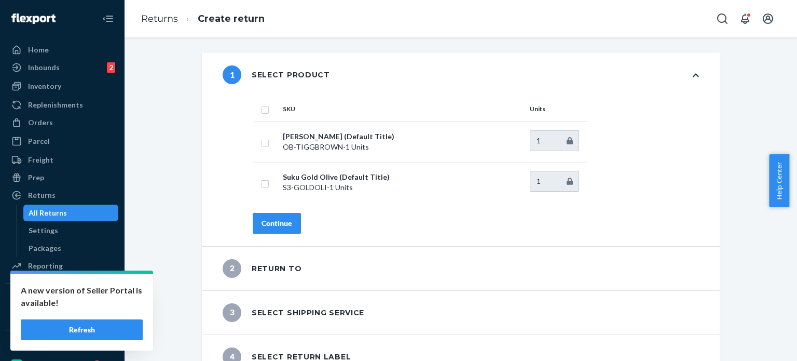
click at [261, 113] on input "checkbox" at bounding box center [265, 108] width 8 height 11
checkbox input "true"
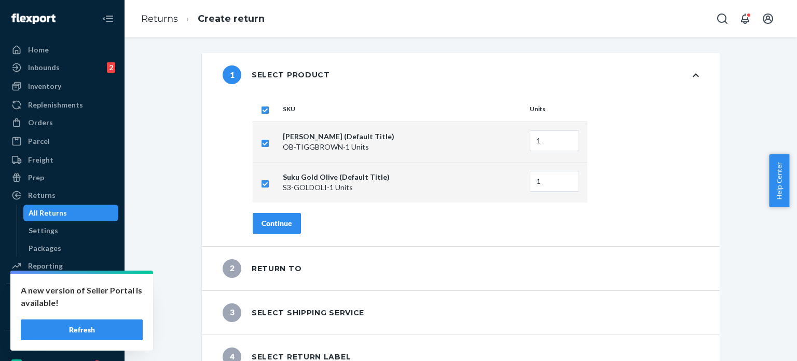
click at [283, 210] on div "SKU Units Oba Tigris Brown (Default Title) OB-TIGGBROWN - 1 Units 1 Suku Gold O…" at bounding box center [476, 172] width 488 height 150
click at [288, 222] on button "Continue" at bounding box center [277, 223] width 48 height 21
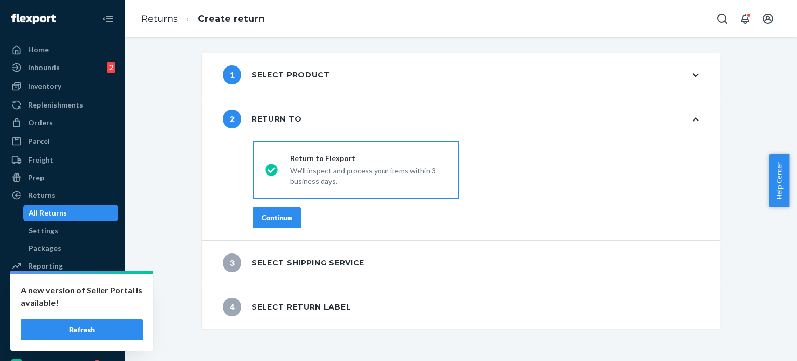
click at [288, 222] on div "Continue" at bounding box center [277, 217] width 31 height 10
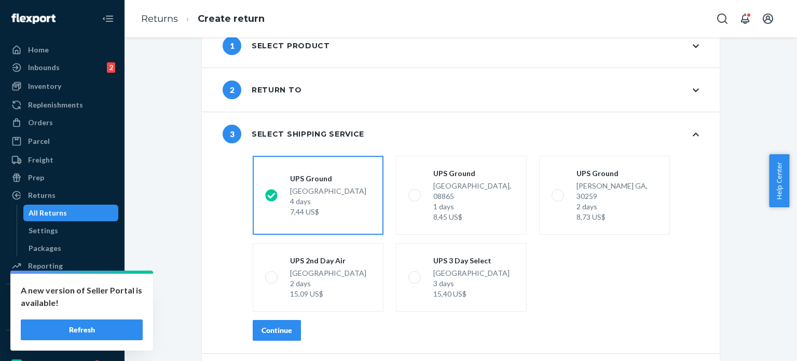
scroll to position [54, 0]
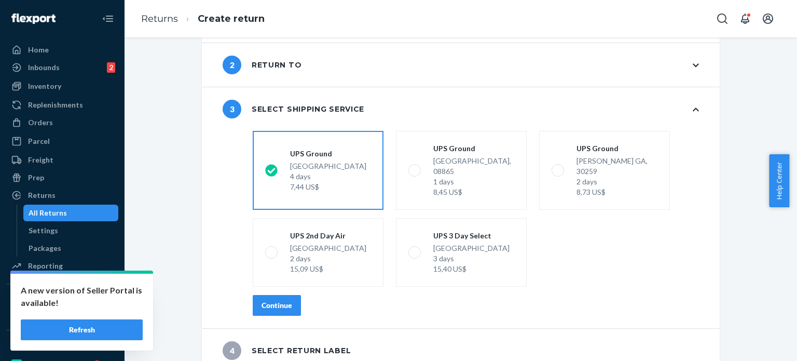
click at [271, 309] on div "shippingRatesRadioGroup [GEOGRAPHIC_DATA] 4 days 7,44 US$ [GEOGRAPHIC_DATA] 1 d…" at bounding box center [476, 227] width 488 height 201
click at [264, 281] on div "shippingRatesRadioGroup [GEOGRAPHIC_DATA] 4 days 7,44 US$ [GEOGRAPHIC_DATA] 1 d…" at bounding box center [476, 227] width 488 height 201
click at [264, 300] on div "Continue" at bounding box center [277, 305] width 31 height 10
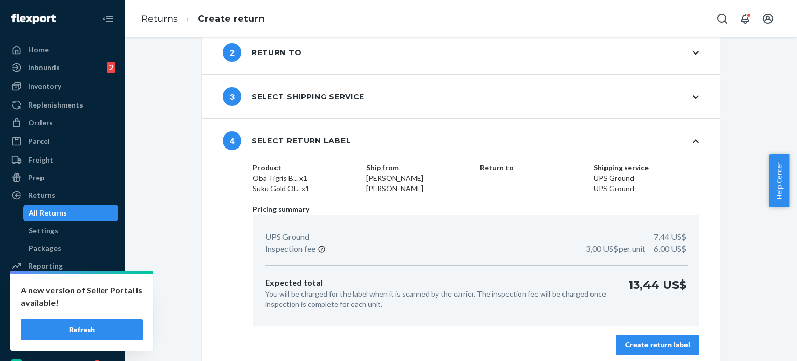
scroll to position [73, 0]
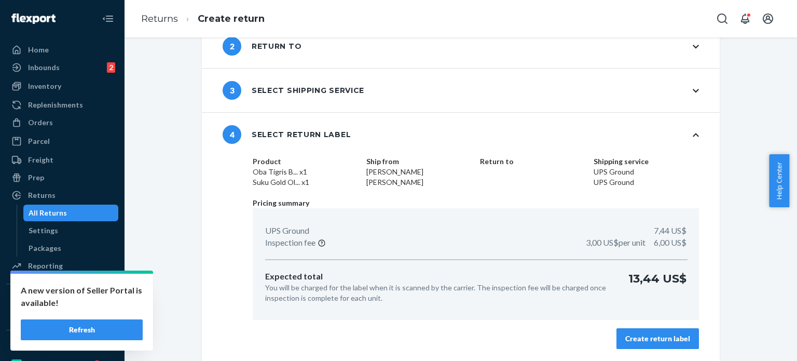
click at [635, 334] on div "Create return label" at bounding box center [658, 338] width 65 height 10
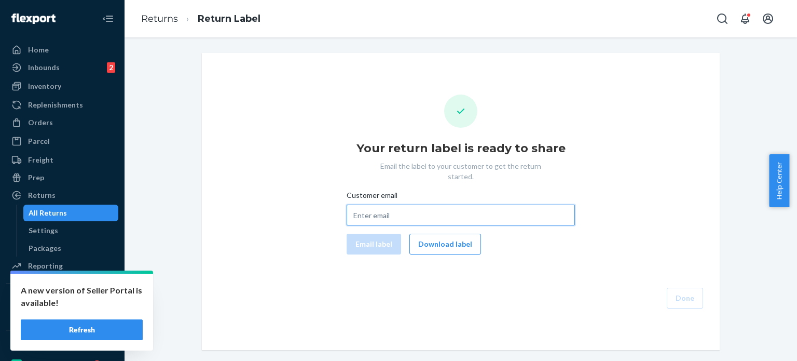
click at [410, 210] on input "Customer email" at bounding box center [461, 215] width 228 height 21
paste input "[EMAIL_ADDRESS][DOMAIN_NAME]"
type input "[EMAIL_ADDRESS][DOMAIN_NAME]"
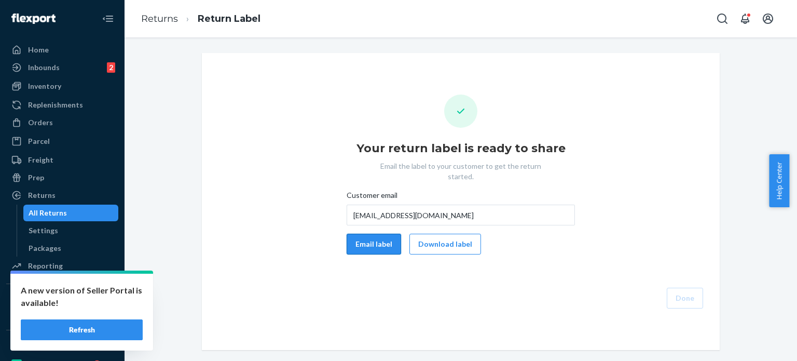
click at [367, 240] on button "Email label" at bounding box center [374, 244] width 55 height 21
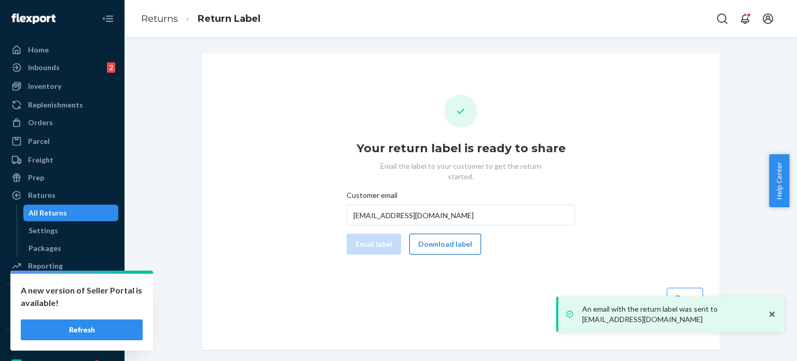
click at [412, 237] on button "Download label" at bounding box center [446, 244] width 72 height 21
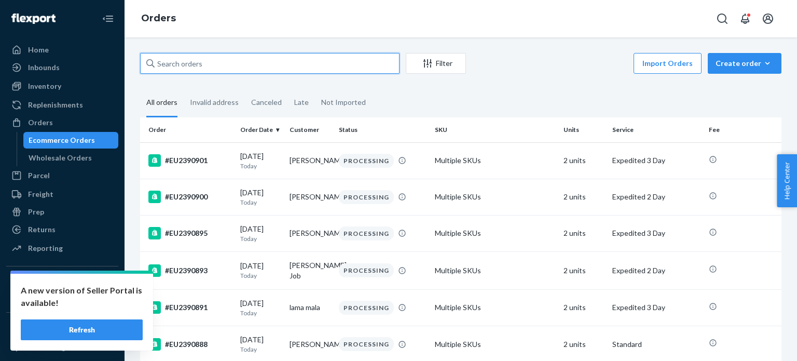
click at [247, 67] on input "text" at bounding box center [270, 63] width 260 height 21
click at [254, 58] on input "text" at bounding box center [270, 63] width 260 height 21
paste input "#EU2378197"
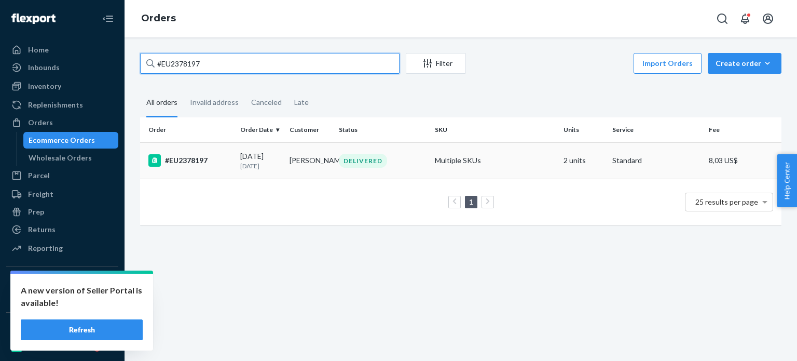
type input "#EU2378197"
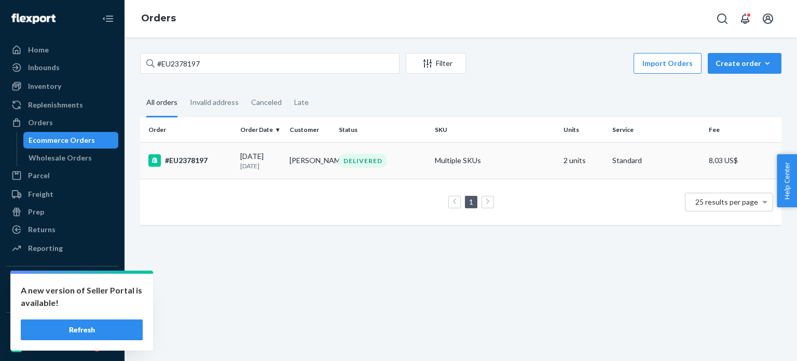
click at [356, 159] on div "DELIVERED" at bounding box center [363, 161] width 48 height 14
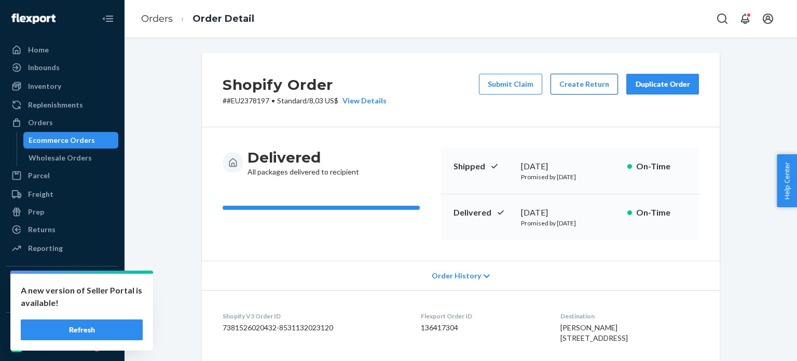
click at [576, 85] on button "Create Return" at bounding box center [584, 84] width 67 height 21
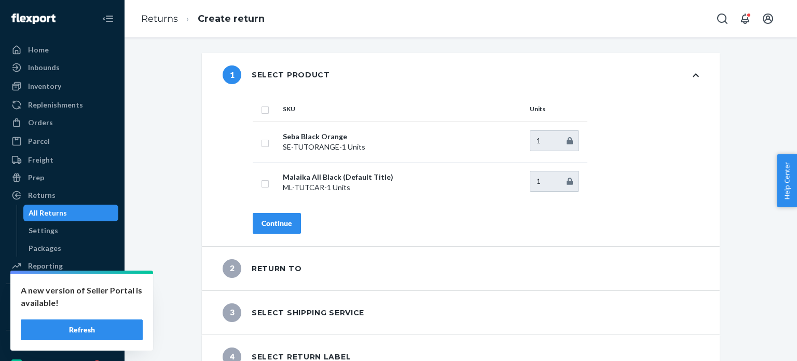
click at [268, 114] on th at bounding box center [266, 109] width 26 height 25
click at [262, 109] on input "checkbox" at bounding box center [265, 108] width 8 height 11
checkbox input "true"
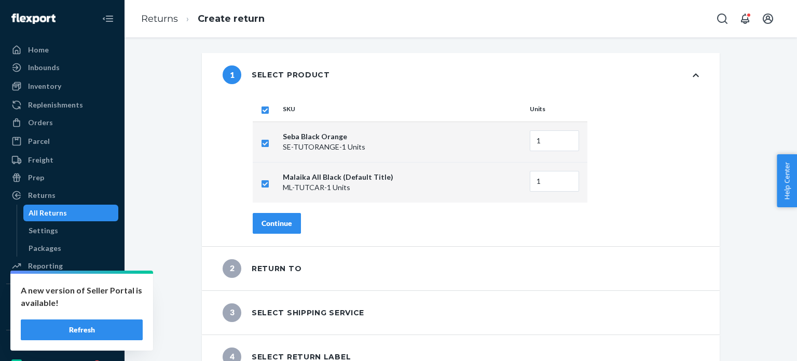
click at [283, 223] on div "Continue" at bounding box center [277, 223] width 31 height 10
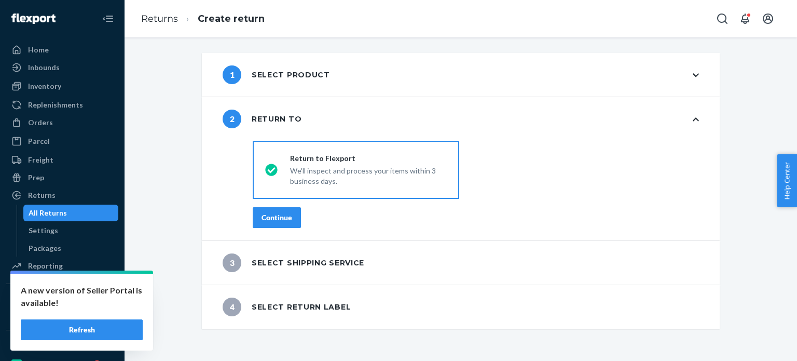
click at [283, 222] on button "Continue" at bounding box center [277, 217] width 48 height 21
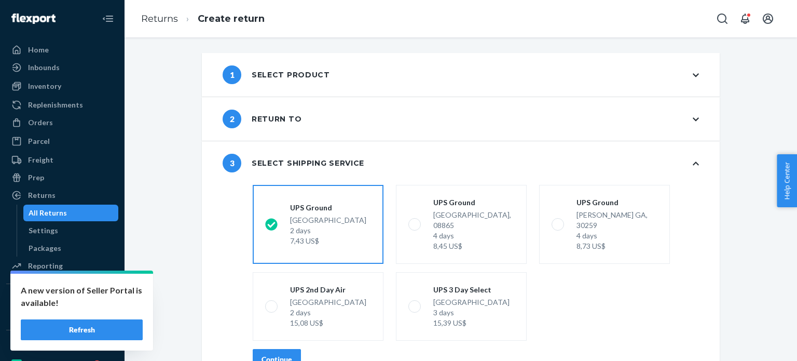
click at [255, 349] on button "Continue" at bounding box center [277, 359] width 48 height 21
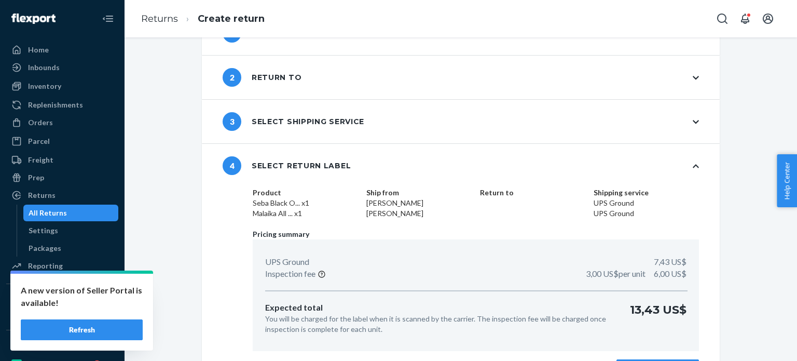
scroll to position [73, 0]
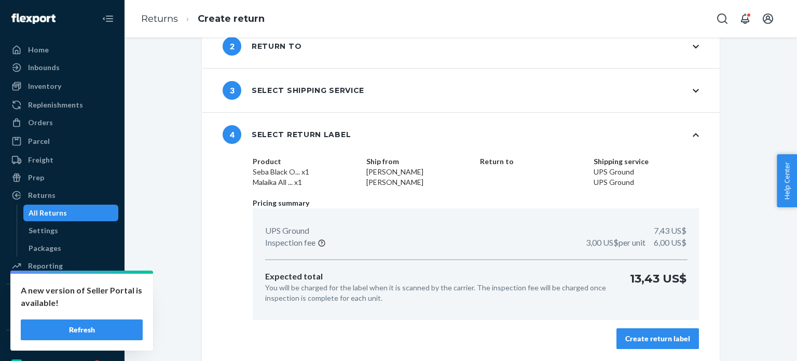
click at [707, 353] on div "Product Seba Black O... x1 Malaika All ... x1 Ship from Robyn Blust Robyn Blust…" at bounding box center [476, 258] width 488 height 205
click at [661, 341] on div "Create return label" at bounding box center [658, 338] width 65 height 10
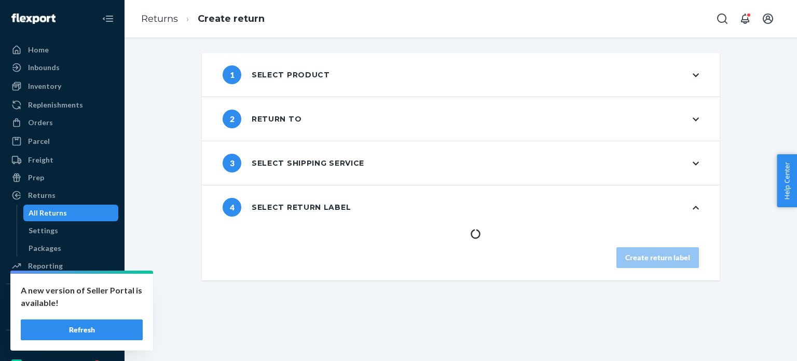
scroll to position [0, 0]
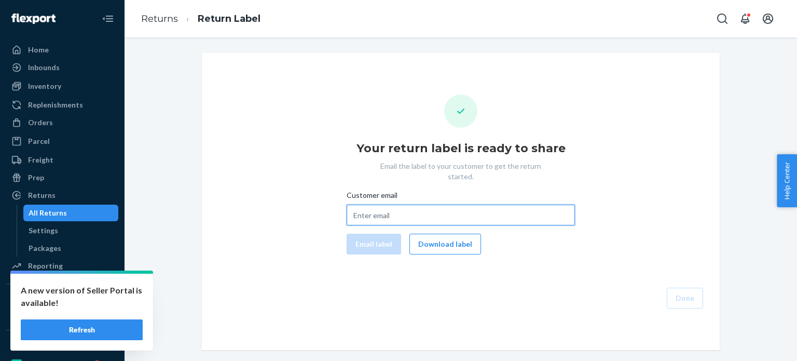
click at [403, 205] on input "Customer email" at bounding box center [461, 215] width 228 height 21
paste input "rnblust@gmail.com"
type input "rnblust@gmail.com"
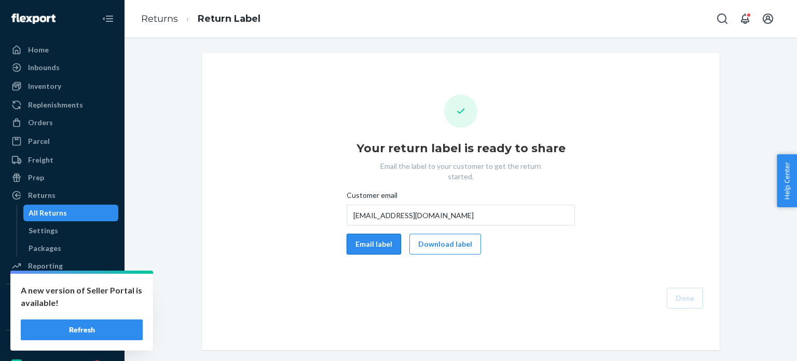
click at [384, 235] on button "Email label" at bounding box center [374, 244] width 55 height 21
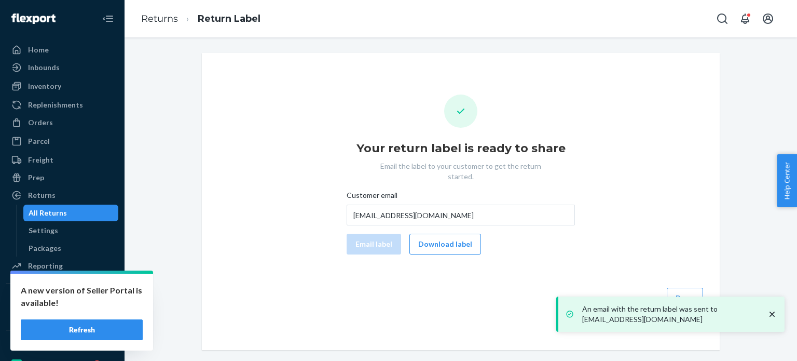
click at [458, 249] on div "Your return label is ready to share Email the label to your customer to get the…" at bounding box center [460, 201] width 501 height 214
click at [455, 237] on button "Download label" at bounding box center [446, 244] width 72 height 21
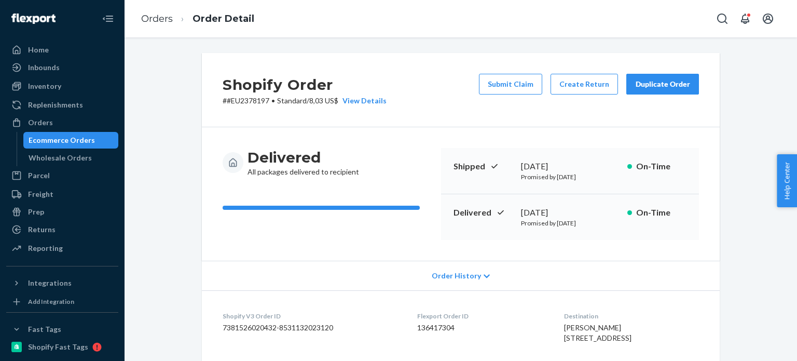
click at [85, 137] on div "Ecommerce Orders" at bounding box center [62, 140] width 66 height 10
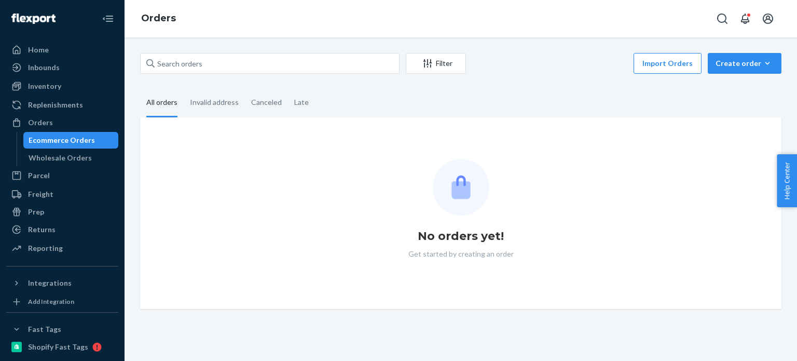
click at [280, 74] on div "Filter Import Orders Create order Ecommerce order Removal order" at bounding box center [461, 64] width 642 height 23
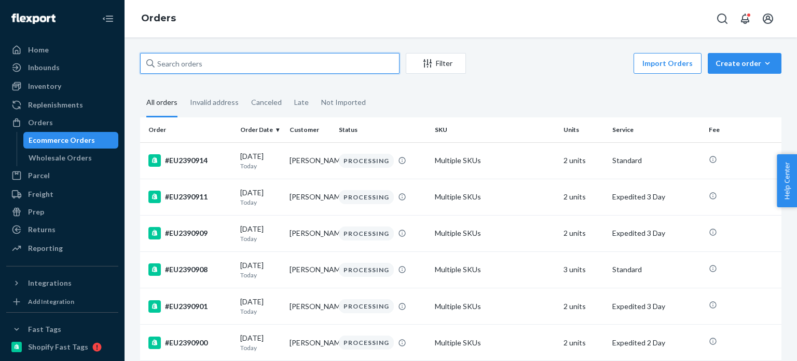
click at [280, 73] on input "text" at bounding box center [270, 63] width 260 height 21
paste input "#EU2385920"
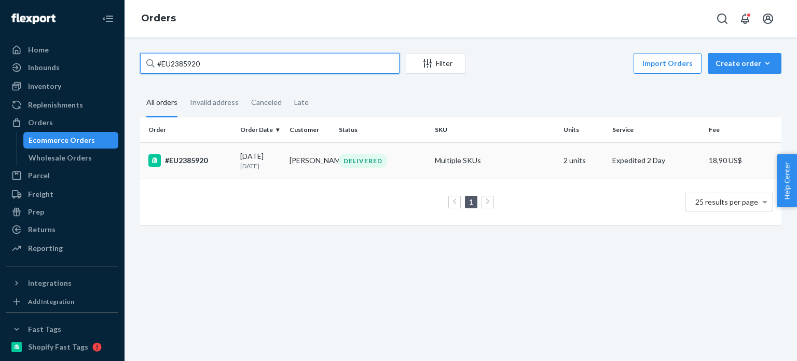
type input "#EU2385920"
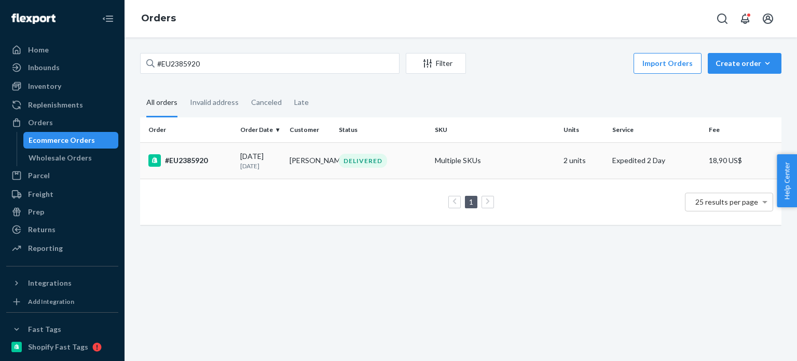
click at [268, 160] on div "[DATE] [DATE]" at bounding box center [260, 160] width 41 height 19
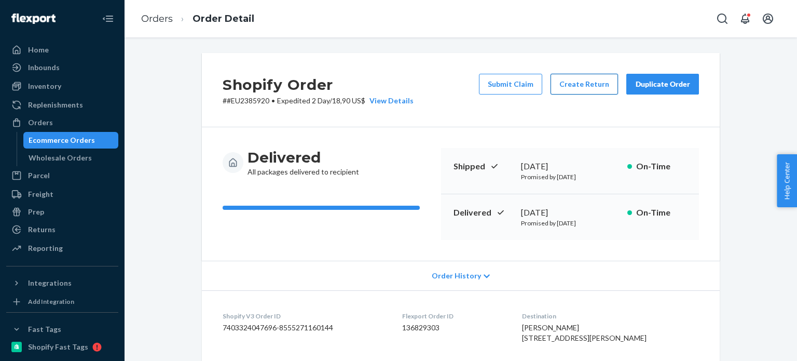
click at [588, 76] on button "Create Return" at bounding box center [584, 84] width 67 height 21
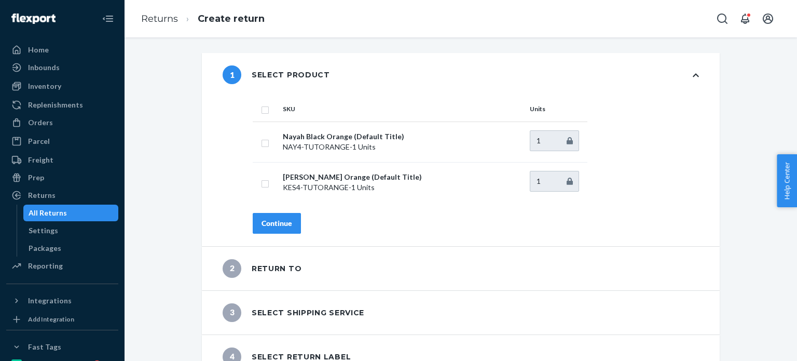
click at [262, 112] on input "checkbox" at bounding box center [265, 108] width 8 height 11
checkbox input "true"
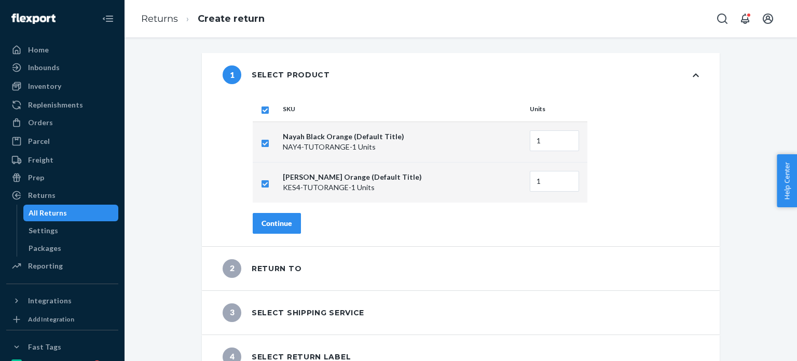
click at [288, 238] on div "SKU Units Nayah Black Orange (Default Title) NAY4-TUTORANGE - 1 Units 1 Kessie …" at bounding box center [476, 172] width 488 height 150
click at [287, 231] on button "Continue" at bounding box center [277, 223] width 48 height 21
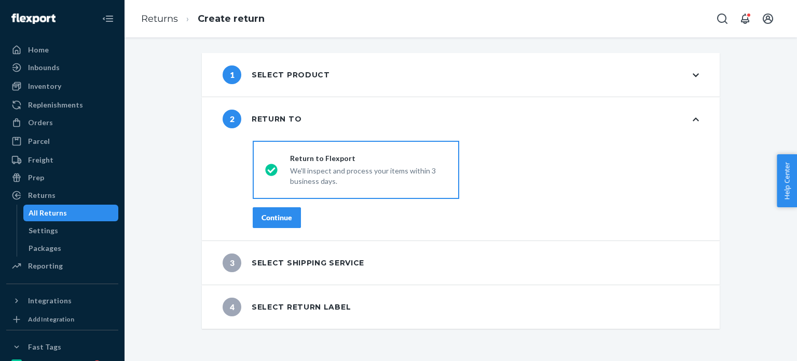
click at [279, 216] on div "Continue" at bounding box center [277, 217] width 31 height 10
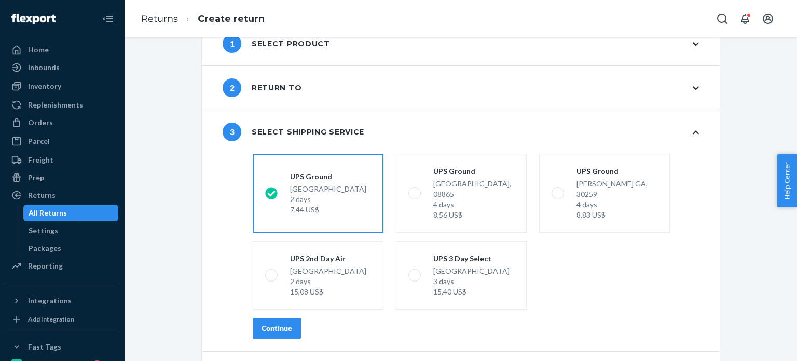
scroll to position [54, 0]
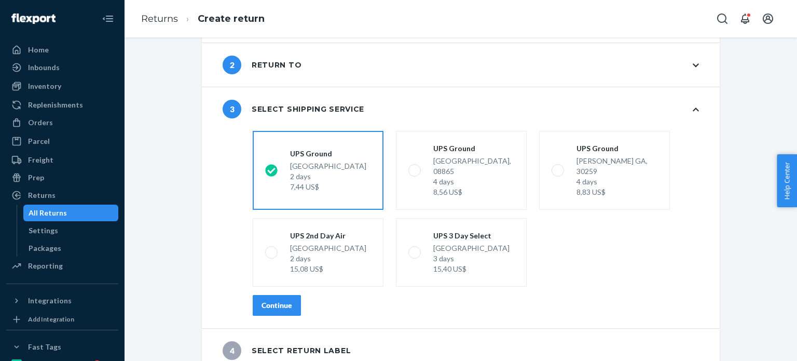
click at [279, 300] on div "Continue" at bounding box center [277, 305] width 31 height 10
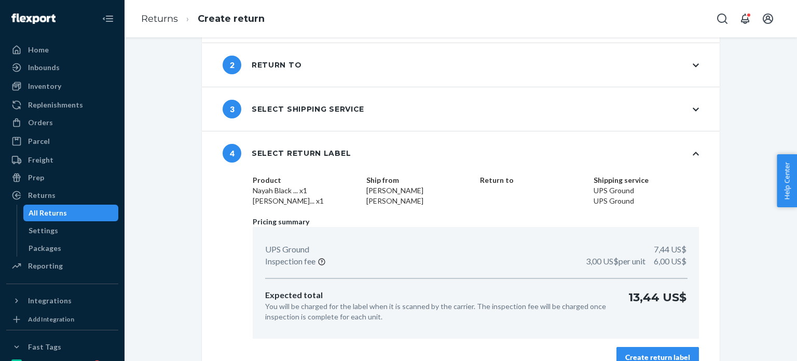
click at [664, 357] on div "Create return label" at bounding box center [658, 357] width 65 height 10
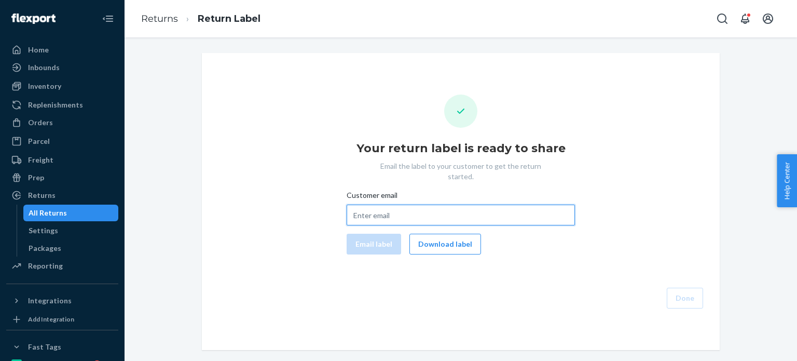
click at [430, 205] on input "Customer email" at bounding box center [461, 215] width 228 height 21
paste input "aaron_norton@yahoo.com"
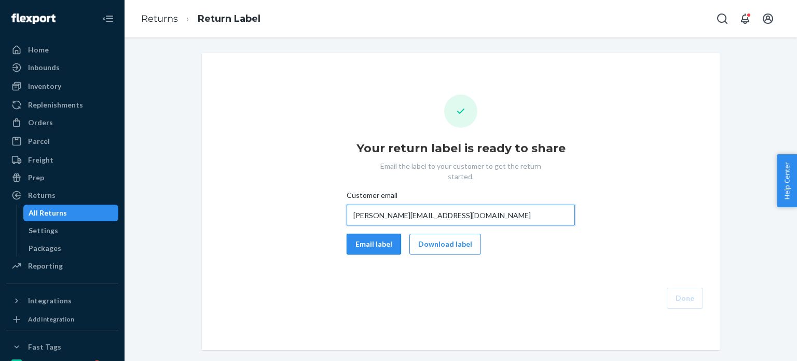
type input "aaron_norton@yahoo.com"
click at [383, 236] on button "Email label" at bounding box center [374, 244] width 55 height 21
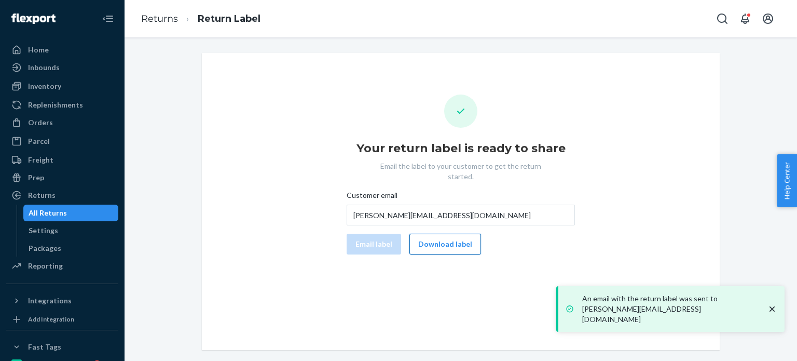
click at [415, 234] on button "Download label" at bounding box center [446, 244] width 72 height 21
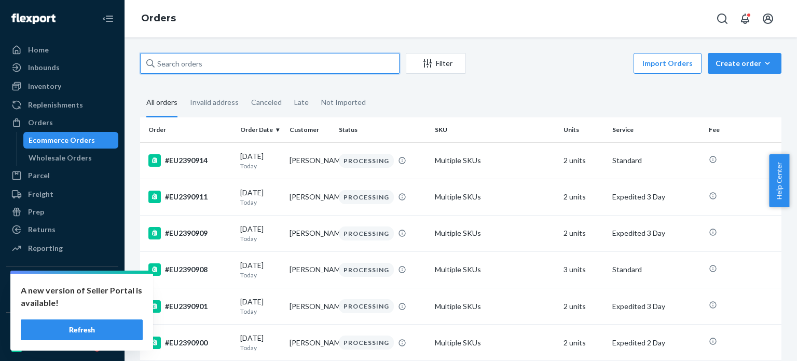
click at [189, 59] on input "text" at bounding box center [270, 63] width 260 height 21
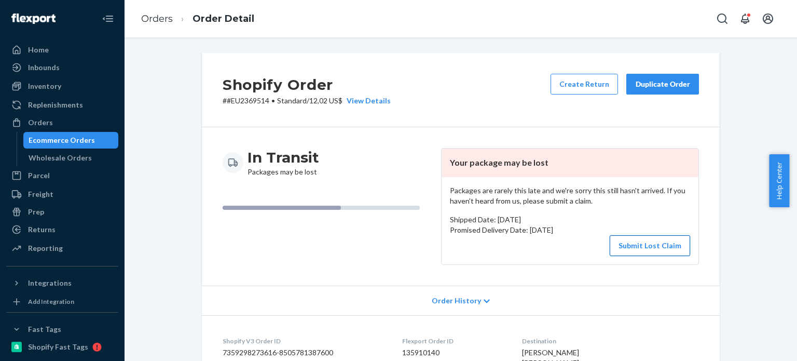
click at [652, 249] on button "Submit Lost Claim" at bounding box center [650, 245] width 80 height 21
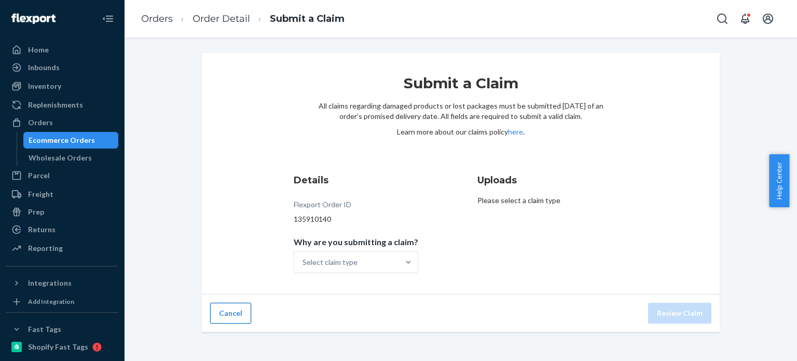
click at [220, 307] on button "Cancel" at bounding box center [230, 313] width 41 height 21
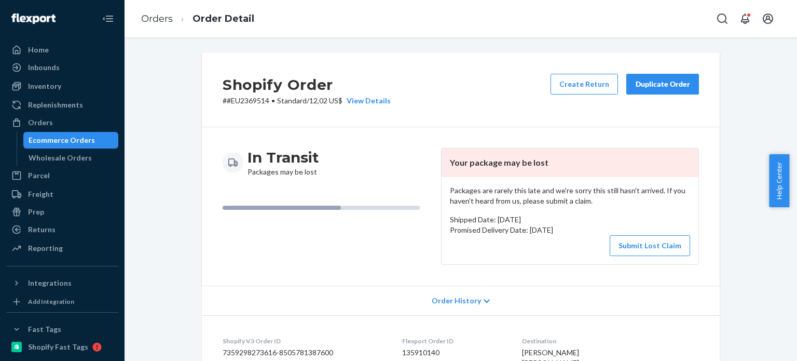
click at [648, 242] on button "Submit Lost Claim" at bounding box center [650, 245] width 80 height 21
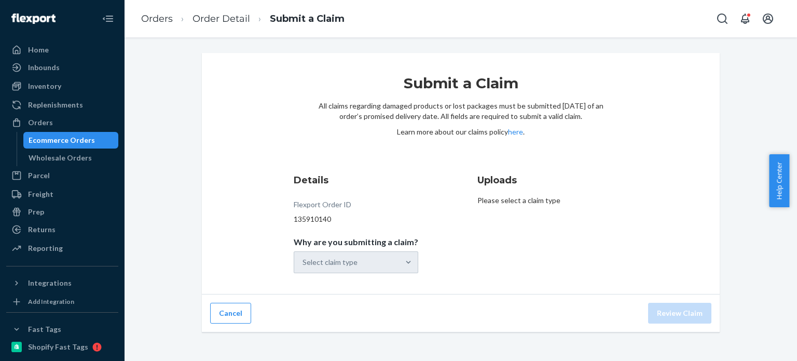
click at [363, 260] on div "Select claim type" at bounding box center [356, 262] width 125 height 22
click at [578, 199] on p "Please select a claim type" at bounding box center [553, 200] width 151 height 10
click at [253, 276] on div "Submit a Claim All claims regarding damaged products or lost packages must be s…" at bounding box center [461, 173] width 518 height 241
click at [364, 254] on div "Select claim type" at bounding box center [346, 262] width 105 height 21
click at [304, 257] on input "Why are you submitting a claim? Select claim type" at bounding box center [303, 262] width 1 height 10
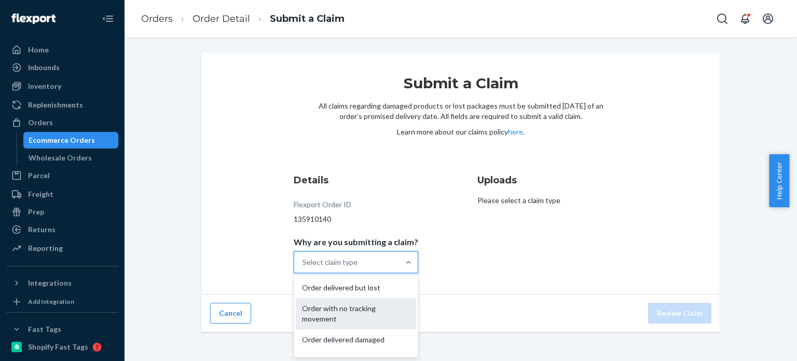
click at [360, 308] on div "Order with no tracking movement" at bounding box center [356, 313] width 120 height 31
click at [304, 267] on input "Why are you submitting a claim? option Order with no tracking movement focused,…" at bounding box center [303, 262] width 1 height 10
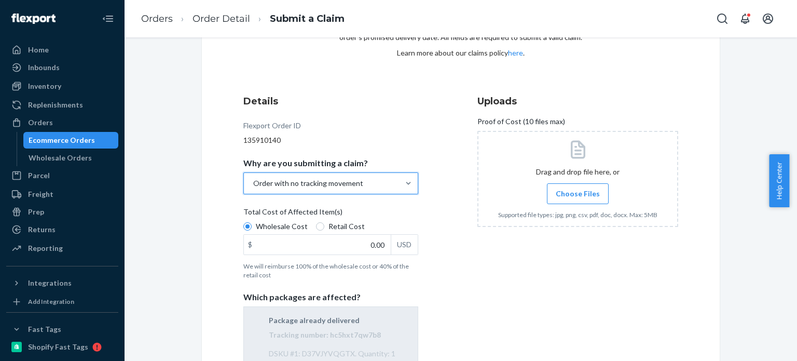
scroll to position [156, 0]
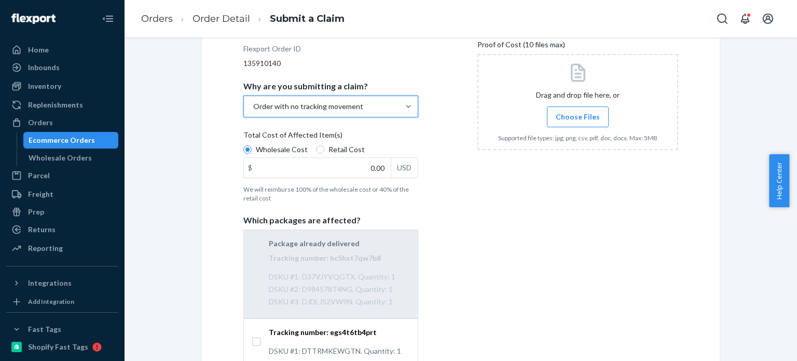
click at [329, 146] on span "Retail Cost" at bounding box center [347, 149] width 36 height 10
click at [324, 146] on input "Retail Cost" at bounding box center [320, 149] width 8 height 8
radio input "true"
radio input "false"
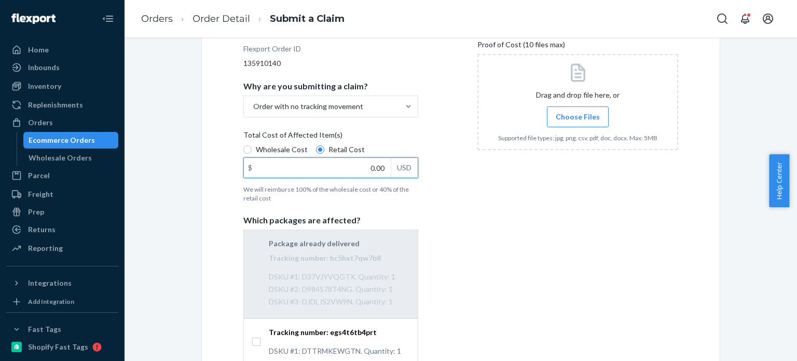
click at [323, 164] on input "0.00" at bounding box center [317, 168] width 147 height 20
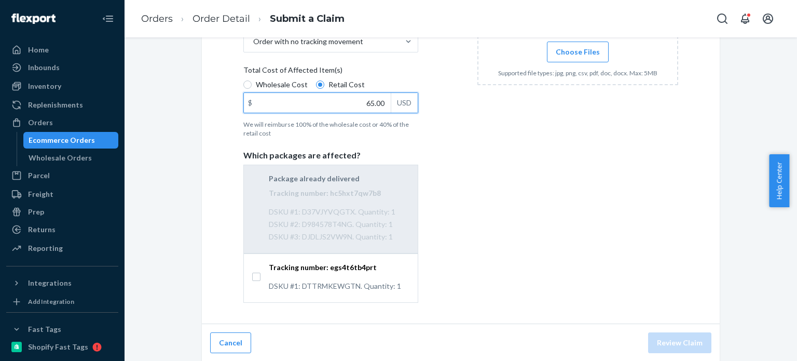
type input "65.00"
click at [318, 279] on div "DSKU #1: DTTRMKEWGTN. Quantity: 1" at bounding box center [339, 285] width 141 height 12
click at [261, 279] on input "Tracking number: egs4t6tb4prt DSKU #1: DTTRMKEWGTN. Quantity: 1" at bounding box center [256, 277] width 8 height 8
checkbox input "true"
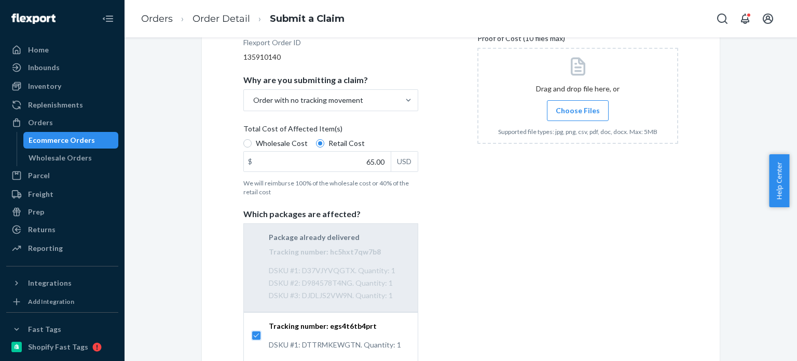
scroll to position [117, 0]
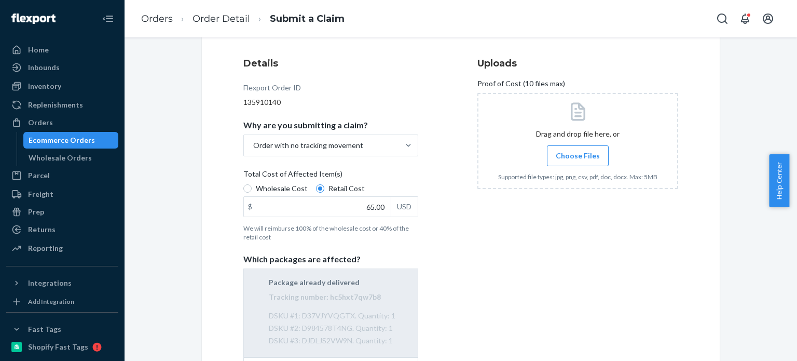
click at [577, 153] on span "Choose Files" at bounding box center [578, 156] width 44 height 10
click at [578, 153] on input "Choose Files" at bounding box center [578, 155] width 1 height 11
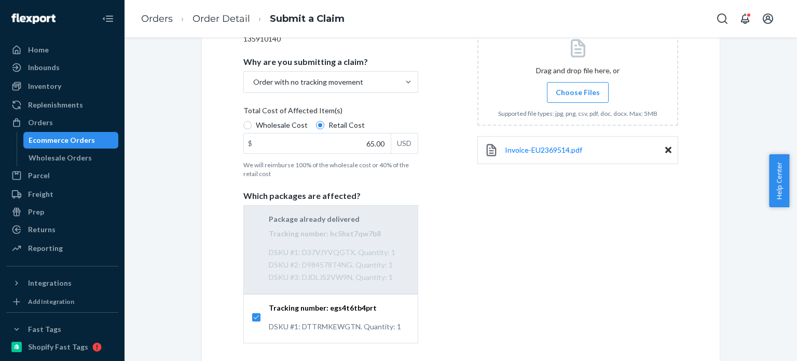
scroll to position [221, 0]
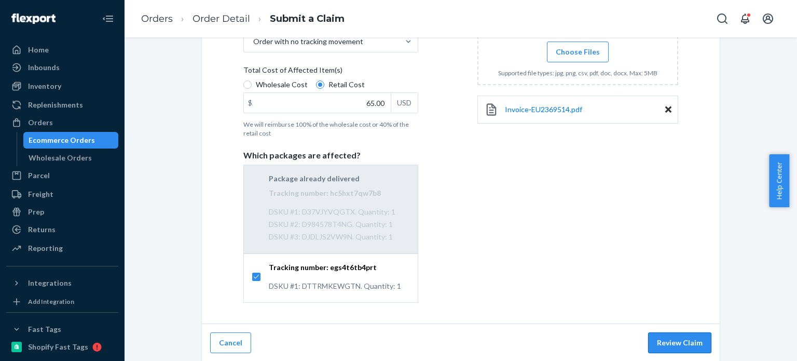
click at [702, 339] on button "Review Claim" at bounding box center [679, 342] width 63 height 21
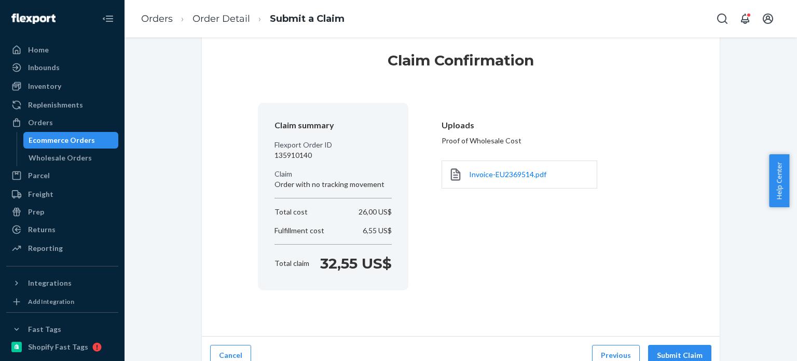
scroll to position [35, 0]
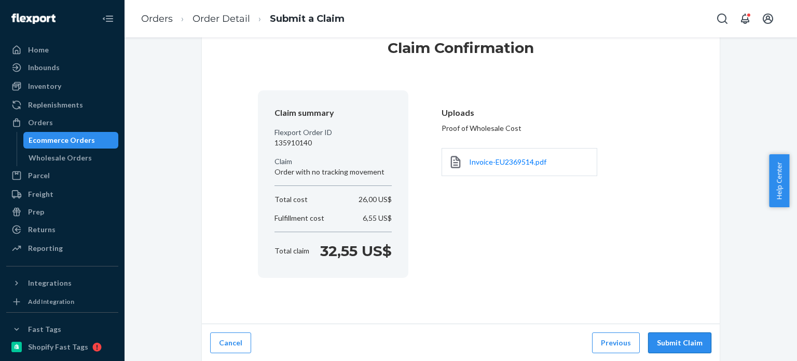
click at [677, 341] on button "Submit Claim" at bounding box center [679, 342] width 63 height 21
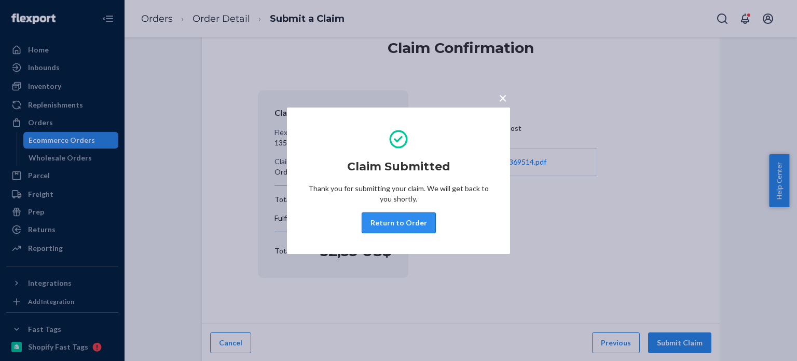
click at [408, 225] on button "Return to Order" at bounding box center [399, 222] width 74 height 21
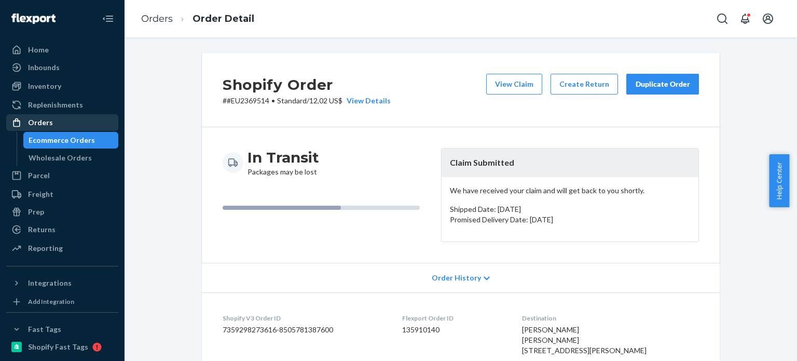
click at [83, 119] on div "Orders" at bounding box center [62, 122] width 110 height 15
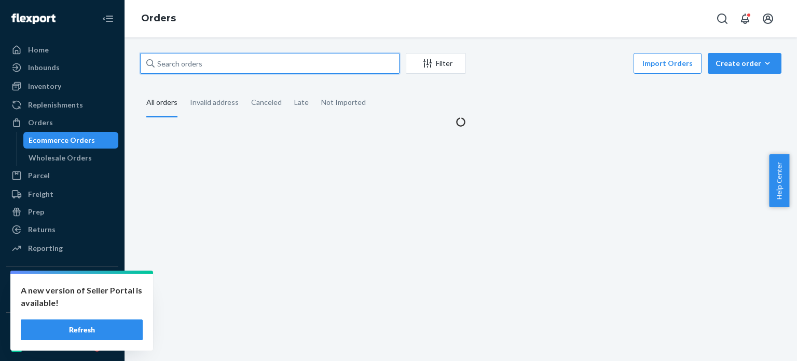
click at [279, 69] on input "text" at bounding box center [270, 63] width 260 height 21
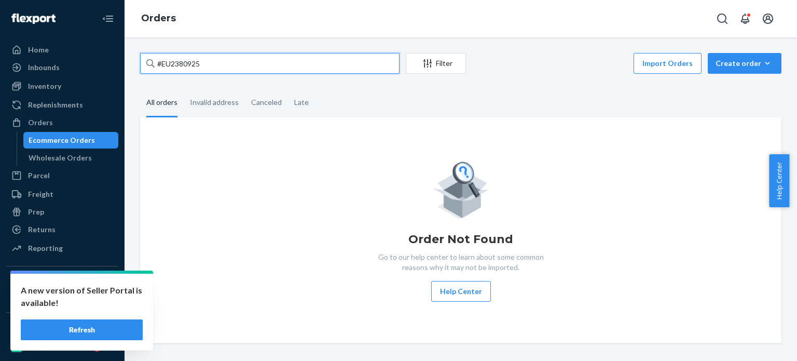
click at [279, 59] on input "#EU2380925" at bounding box center [270, 63] width 260 height 21
type input "#EU2380925"
click at [279, 60] on input "#EU2380925" at bounding box center [270, 63] width 260 height 21
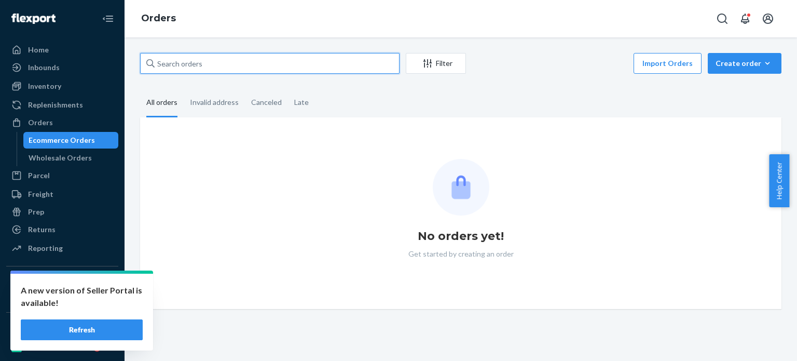
type input "#EU2380925"
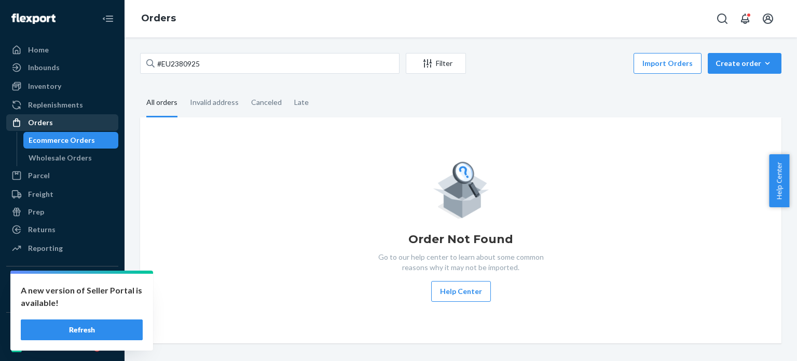
click at [49, 120] on div "Orders" at bounding box center [40, 122] width 25 height 10
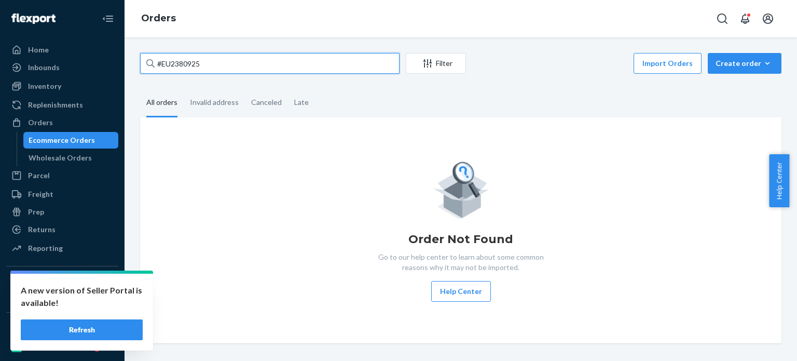
click at [233, 62] on input "#EU2380925" at bounding box center [270, 63] width 260 height 21
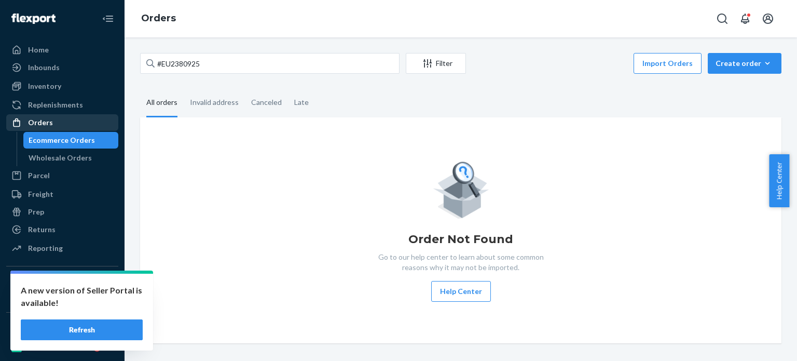
click at [47, 119] on div "Orders" at bounding box center [40, 122] width 25 height 10
click at [49, 337] on button "Refresh" at bounding box center [82, 329] width 122 height 21
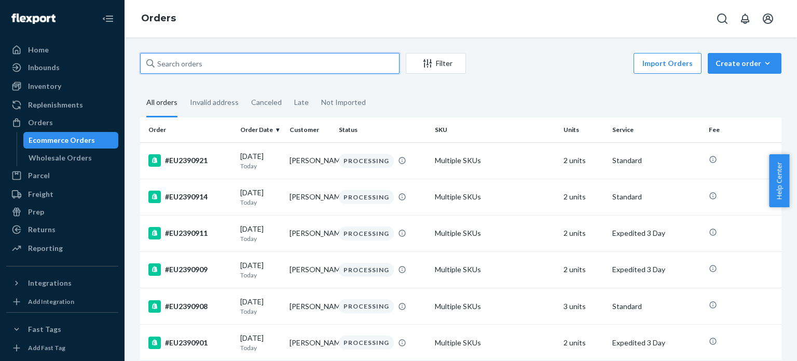
click at [214, 64] on input "text" at bounding box center [270, 63] width 260 height 21
paste input "#EU2380925"
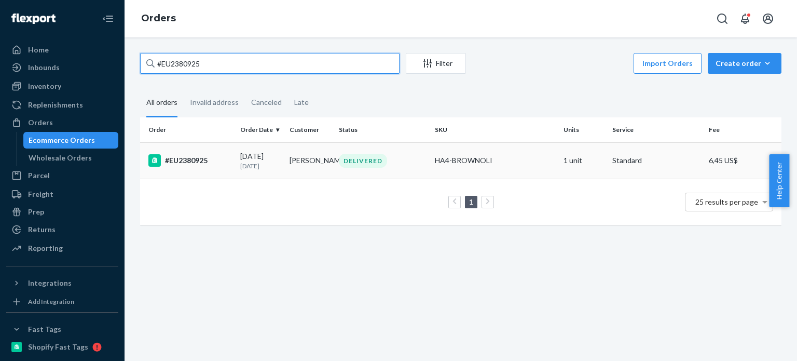
type input "#EU2380925"
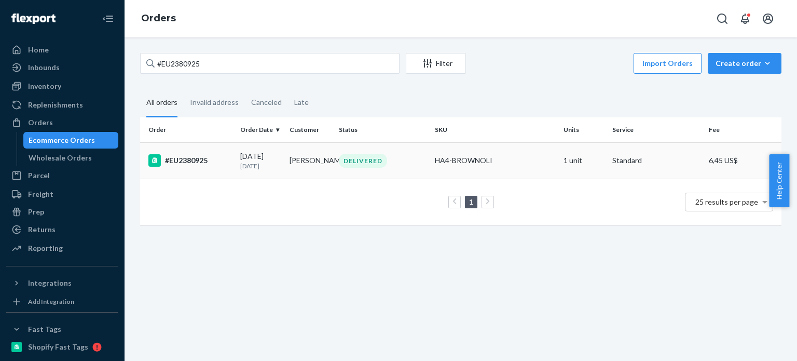
click at [282, 161] on td "[DATE] [DATE]" at bounding box center [260, 160] width 49 height 36
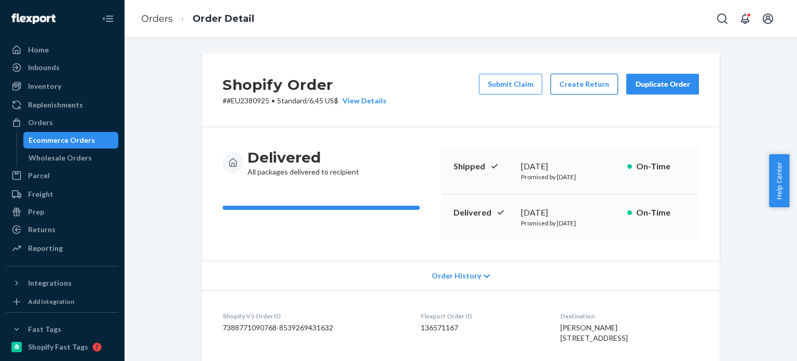
click at [598, 76] on button "Create Return" at bounding box center [584, 84] width 67 height 21
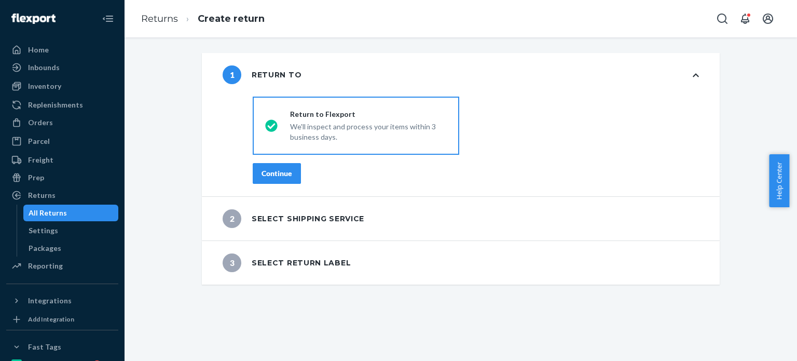
click at [290, 168] on button "Continue" at bounding box center [277, 173] width 48 height 21
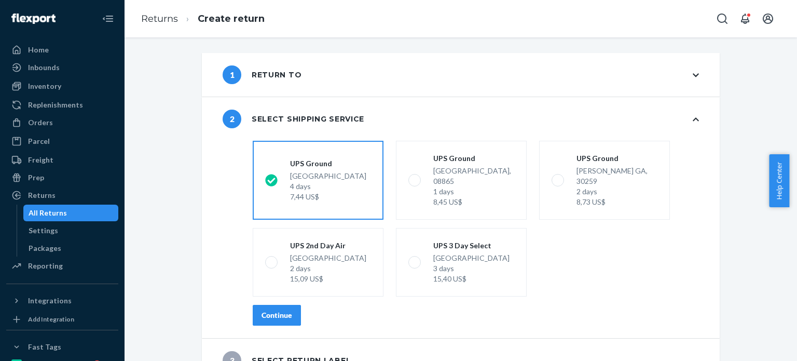
click at [271, 309] on button "Continue" at bounding box center [277, 315] width 48 height 21
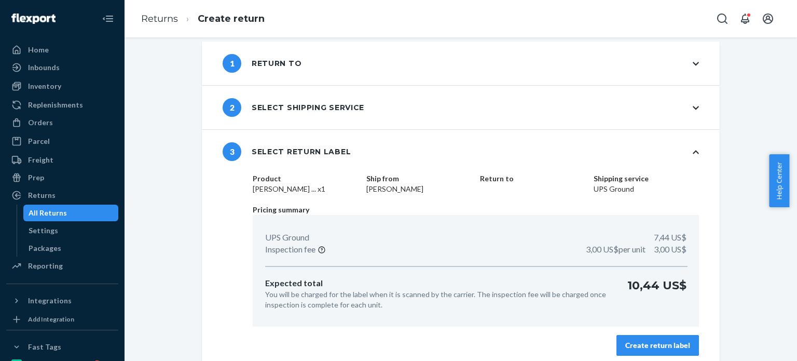
scroll to position [18, 0]
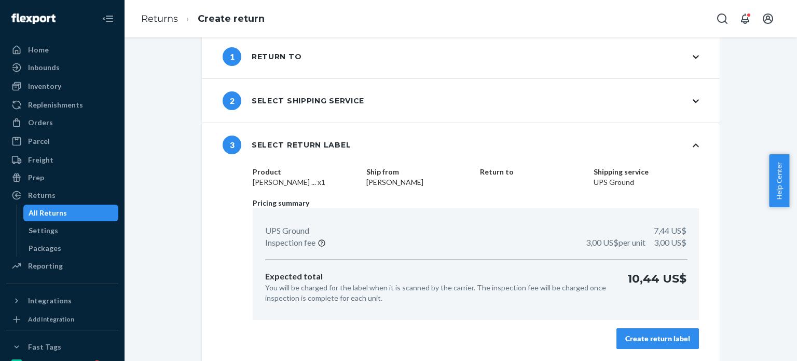
click at [641, 329] on button "Create return label" at bounding box center [658, 338] width 83 height 21
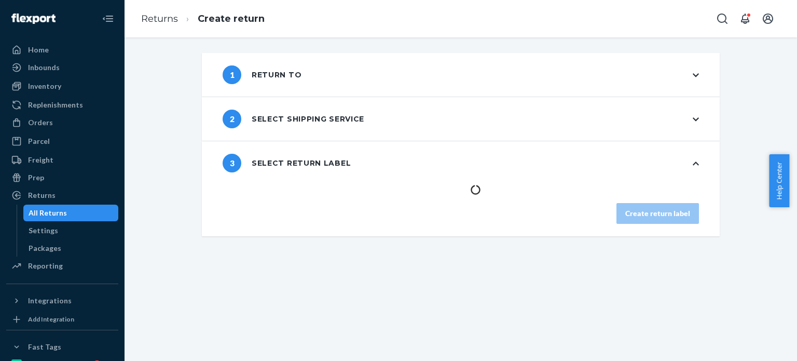
scroll to position [0, 0]
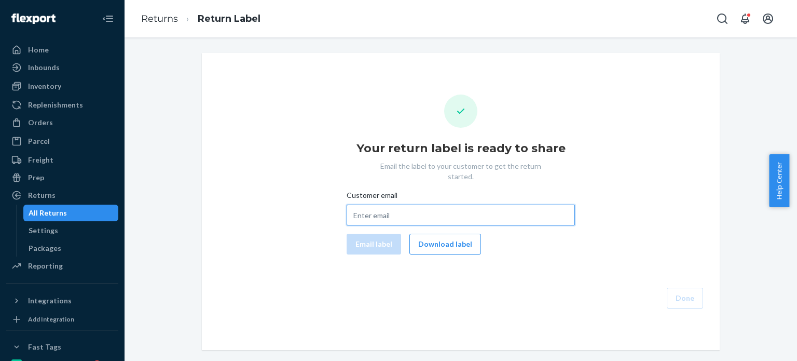
click at [402, 205] on input "Customer email" at bounding box center [461, 215] width 228 height 21
paste input "reyasinghi@hotmail.com"
type input "reyasinghi@hotmail.com"
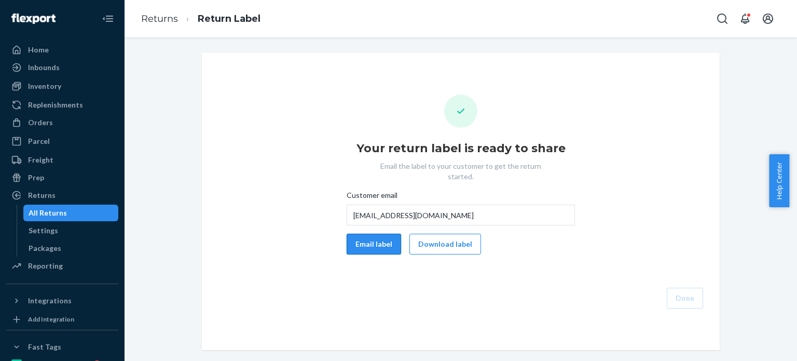
click at [368, 242] on button "Email label" at bounding box center [374, 244] width 55 height 21
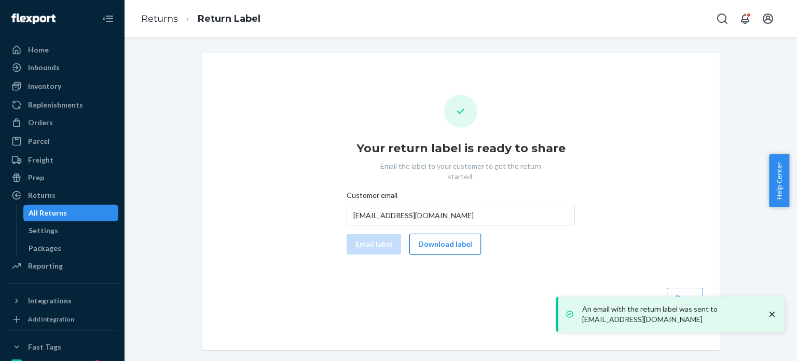
click at [440, 234] on button "Download label" at bounding box center [446, 244] width 72 height 21
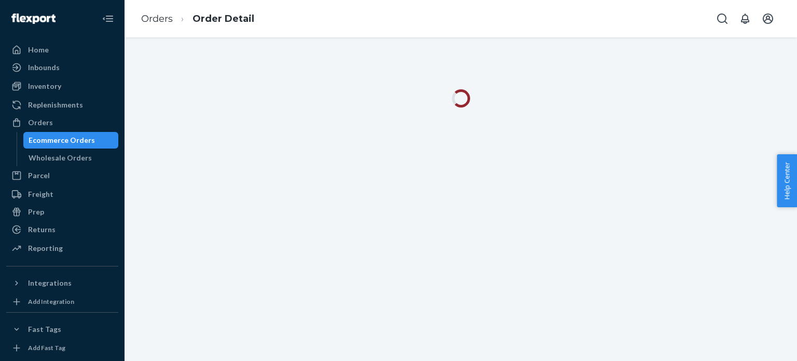
click at [68, 144] on div "Ecommerce Orders" at bounding box center [62, 140] width 66 height 10
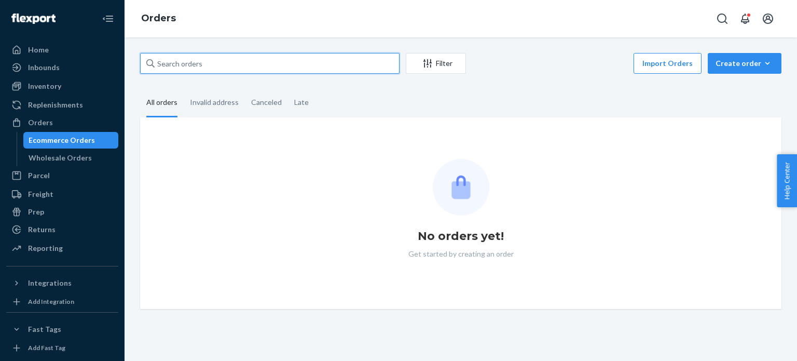
click at [252, 62] on input "text" at bounding box center [270, 63] width 260 height 21
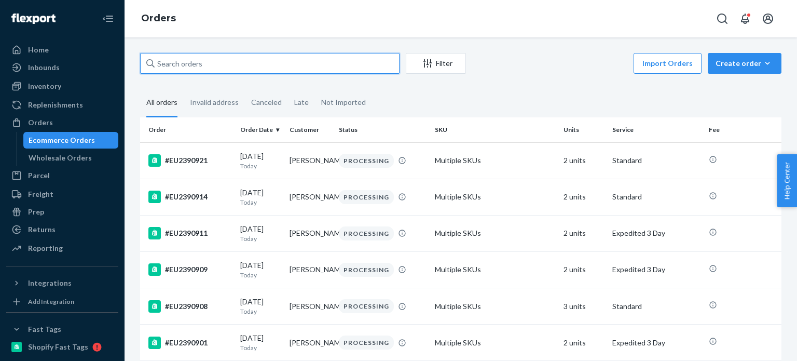
paste input "#EU2379924"
type input "#EU2379924"
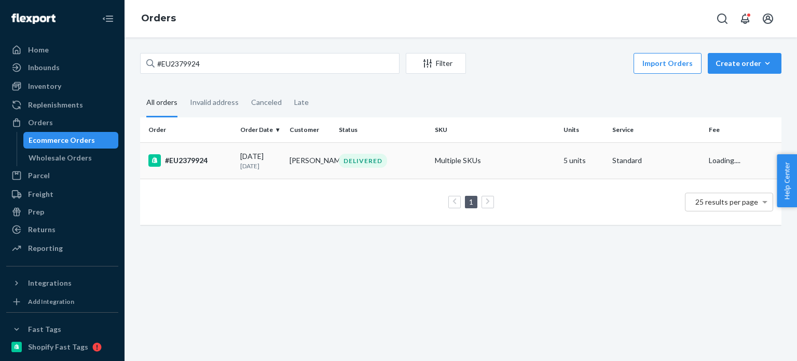
click at [318, 166] on td "Lindsay Commins" at bounding box center [310, 160] width 49 height 36
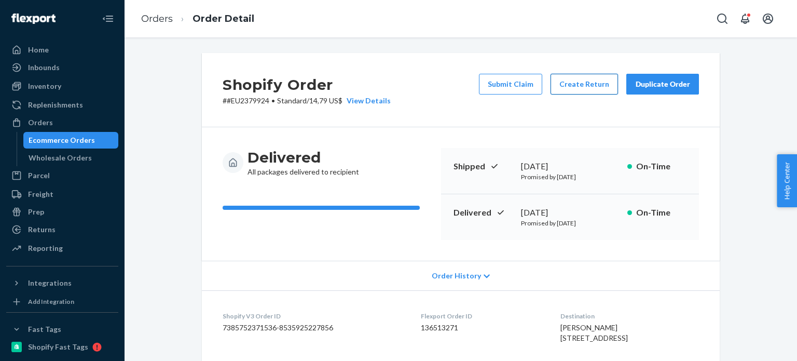
click at [586, 87] on button "Create Return" at bounding box center [584, 84] width 67 height 21
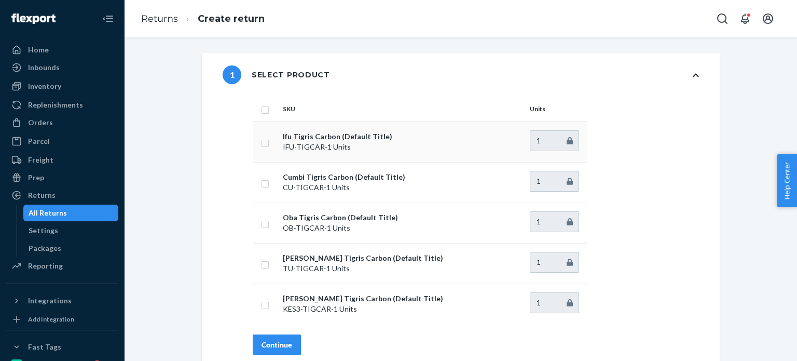
click at [279, 142] on td "Ifu Tigris Carbon (Default Title) IFU-TIGCAR - 1 Units" at bounding box center [402, 141] width 247 height 40
click at [268, 150] on td at bounding box center [266, 141] width 26 height 40
click at [261, 147] on input "checkbox" at bounding box center [265, 142] width 8 height 11
checkbox input "true"
click at [261, 225] on input "checkbox" at bounding box center [265, 223] width 8 height 11
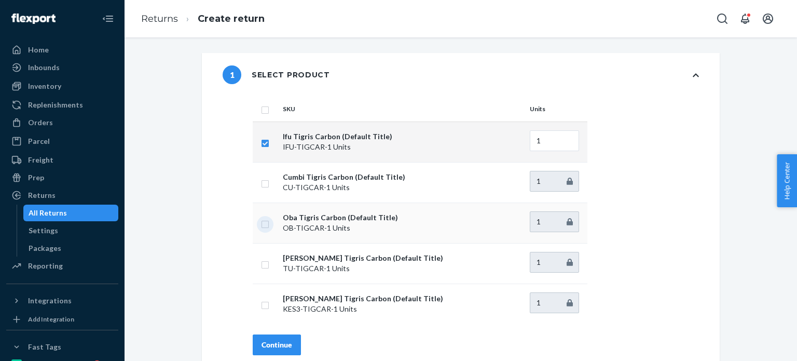
checkbox input "true"
click at [261, 184] on input "checkbox" at bounding box center [265, 182] width 8 height 11
checkbox input "true"
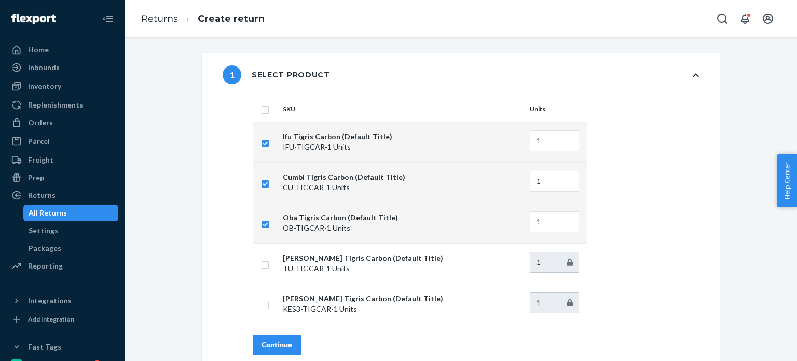
click at [270, 346] on div "Continue" at bounding box center [277, 345] width 31 height 10
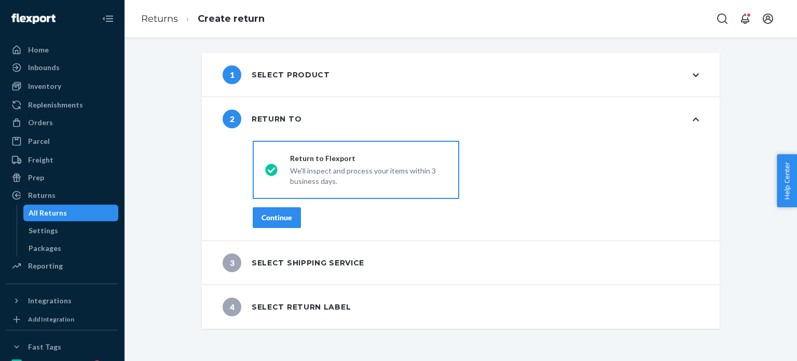
click at [255, 225] on button "Continue" at bounding box center [277, 217] width 48 height 21
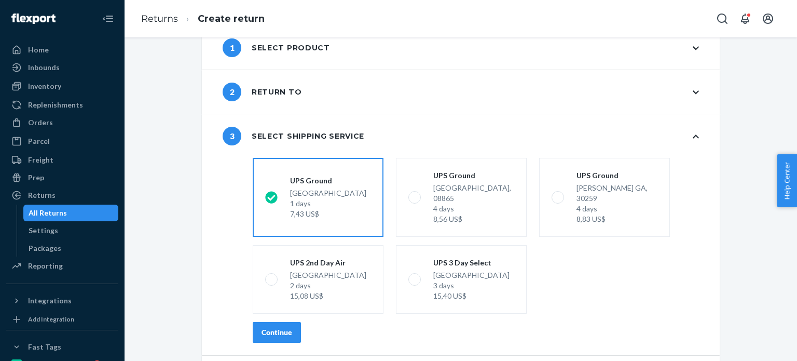
scroll to position [52, 0]
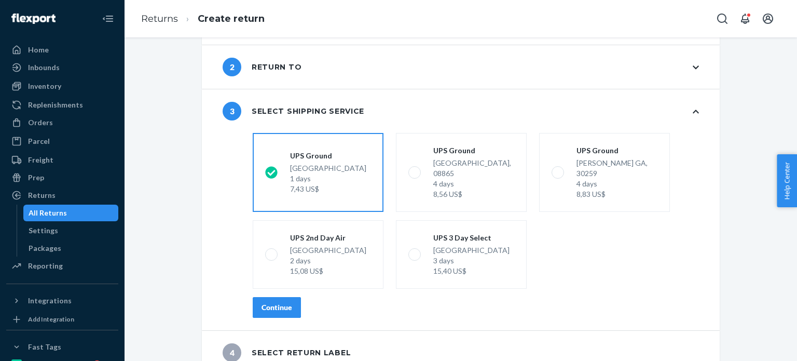
click at [281, 302] on div "Continue" at bounding box center [277, 307] width 31 height 10
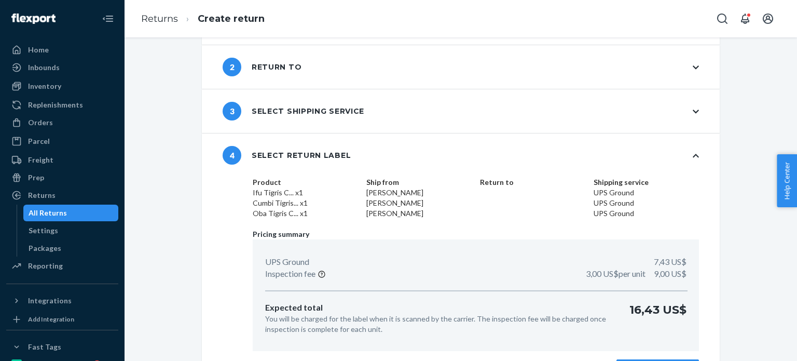
scroll to position [83, 0]
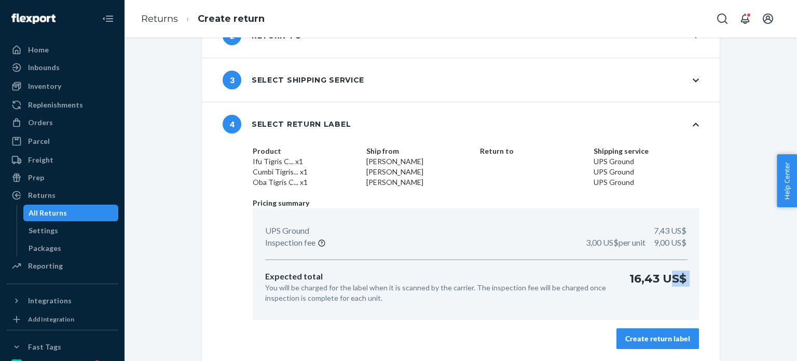
click at [665, 320] on div "Product Ifu Tigris C... x1 Cumbi Tigris... x1 Oba Tigris C... x1 Ship from Lind…" at bounding box center [476, 253] width 488 height 215
click at [670, 334] on div "Create return label" at bounding box center [658, 338] width 65 height 10
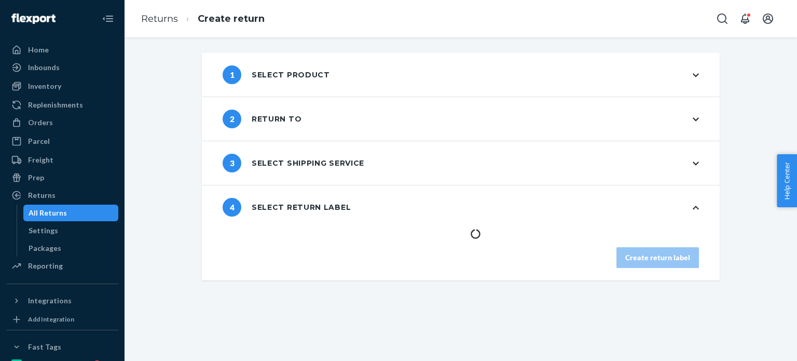
scroll to position [0, 0]
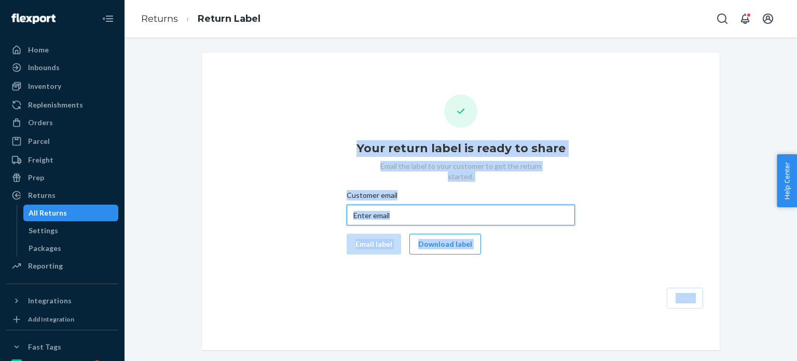
click at [453, 205] on input "Customer email" at bounding box center [461, 215] width 228 height 21
drag, startPoint x: 434, startPoint y: 205, endPoint x: 328, endPoint y: 204, distance: 106.4
click at [434, 205] on input "Customer email" at bounding box center [461, 215] width 228 height 21
click at [286, 195] on div "Your return label is ready to share Email the label to your customer to get the…" at bounding box center [460, 201] width 501 height 214
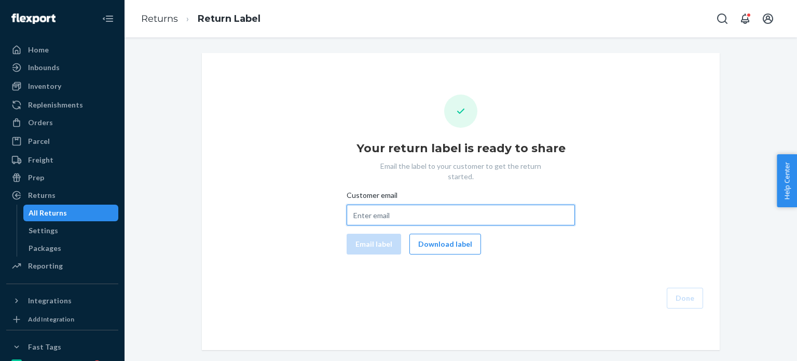
click at [351, 211] on input "Customer email" at bounding box center [461, 215] width 228 height 21
paste input "lkcommins@att.net"
type input "lkcommins@att.net"
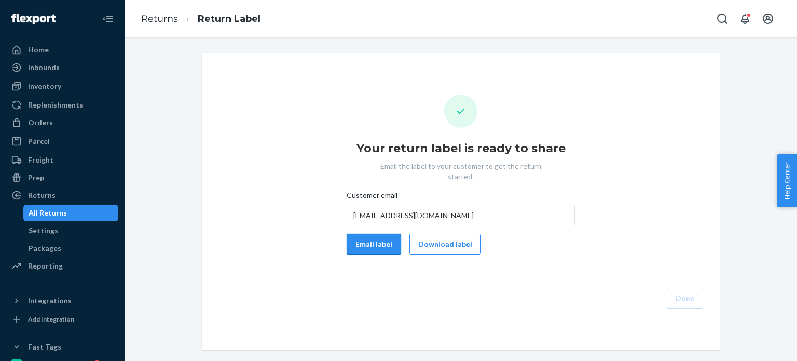
click at [374, 234] on button "Email label" at bounding box center [374, 244] width 55 height 21
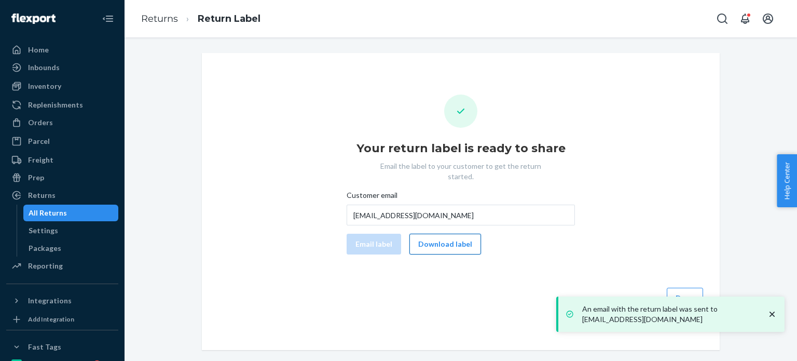
click at [433, 234] on button "Download label" at bounding box center [446, 244] width 72 height 21
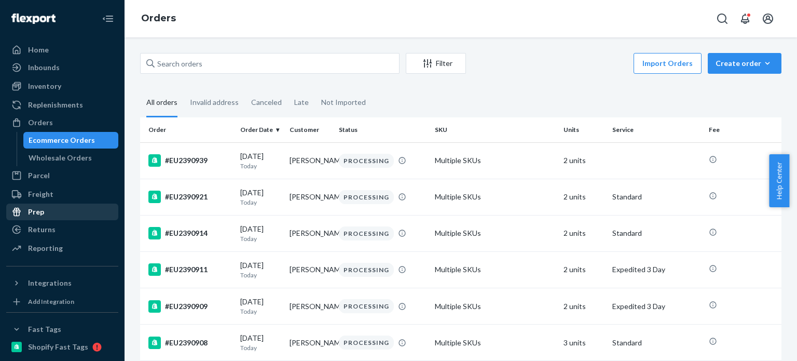
click at [50, 215] on div "Prep" at bounding box center [62, 212] width 110 height 15
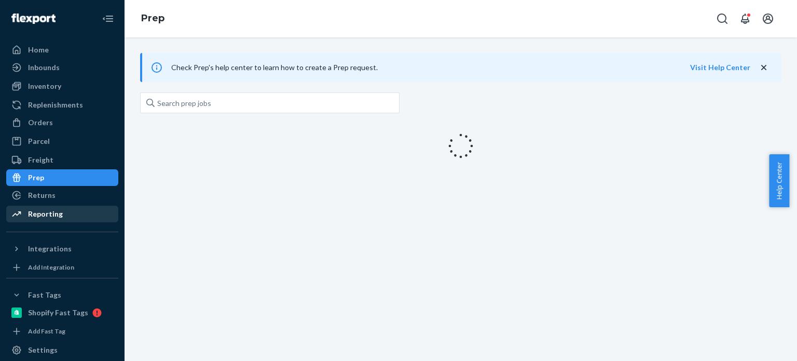
click at [50, 229] on div "Home Inbounds Shipping Plans Problems Inventory Products Replenishments Orders …" at bounding box center [62, 180] width 125 height 361
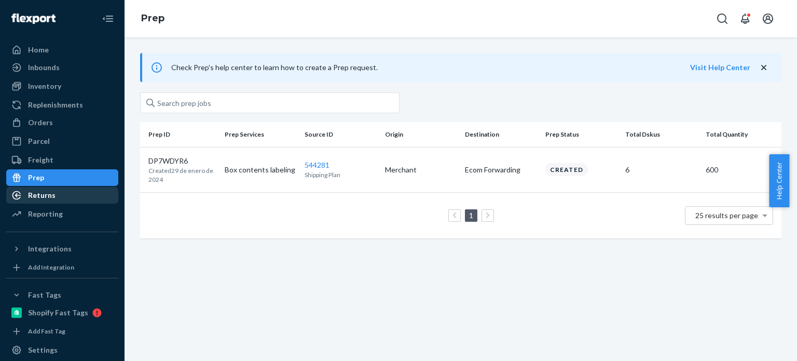
click at [59, 187] on link "Returns" at bounding box center [62, 195] width 112 height 17
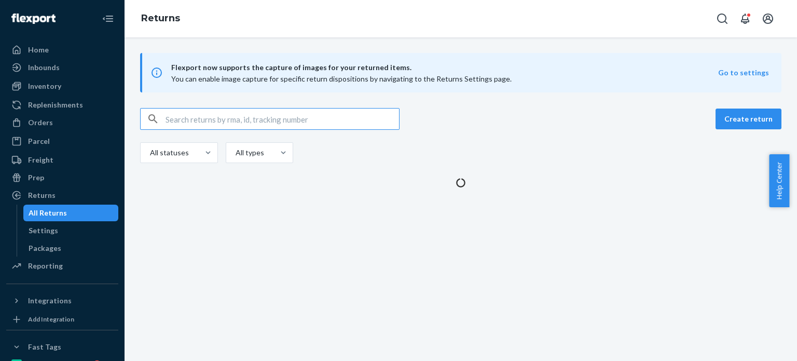
click at [163, 122] on div "button" at bounding box center [153, 119] width 25 height 21
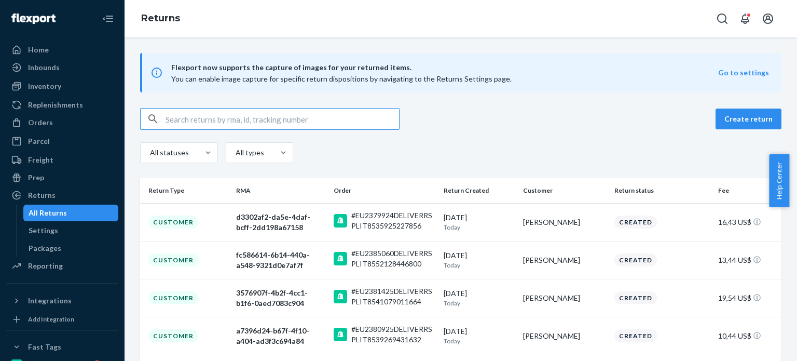
click at [181, 112] on input "text" at bounding box center [283, 119] width 234 height 21
paste input "#EU2316835"
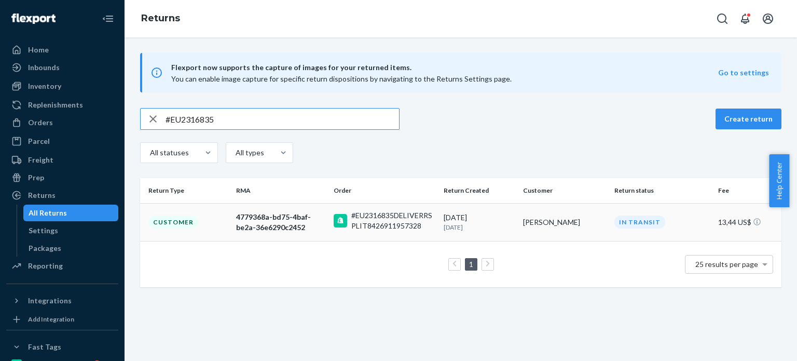
type input "#EU2316835"
click at [260, 218] on div "4779368a-bd75-4baf-be2a-36e6290c2452" at bounding box center [280, 222] width 89 height 21
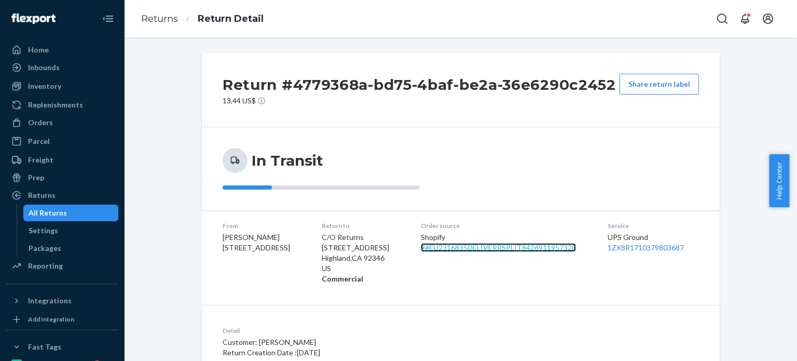
click at [534, 251] on link "# #EU2316835DELIVERRSPLIT8426911957328" at bounding box center [498, 247] width 155 height 9
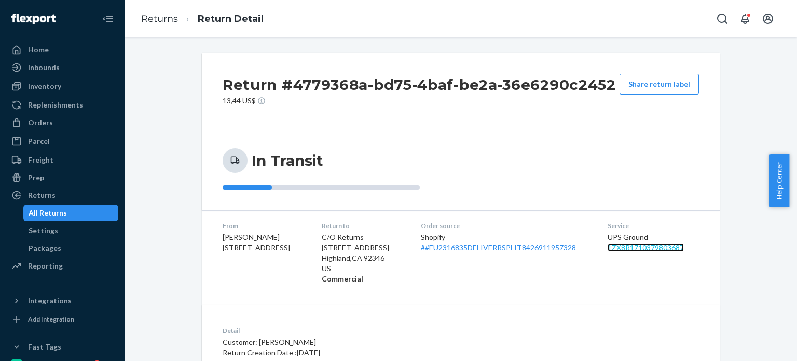
click at [634, 245] on link "1ZX8R1710379803687" at bounding box center [646, 247] width 76 height 9
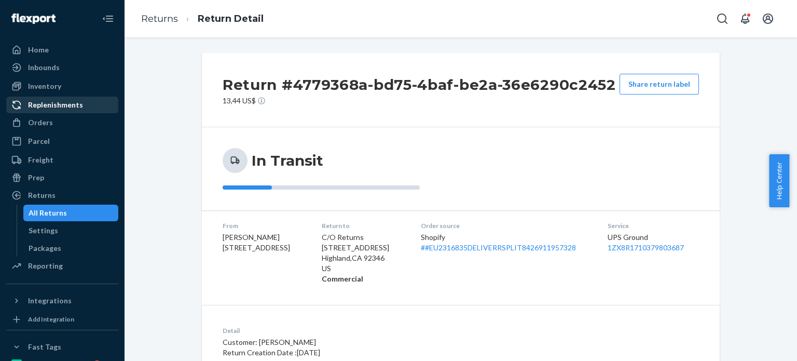
drag, startPoint x: 52, startPoint y: 125, endPoint x: 81, endPoint y: 104, distance: 35.7
click at [52, 125] on div "Orders" at bounding box center [62, 122] width 110 height 15
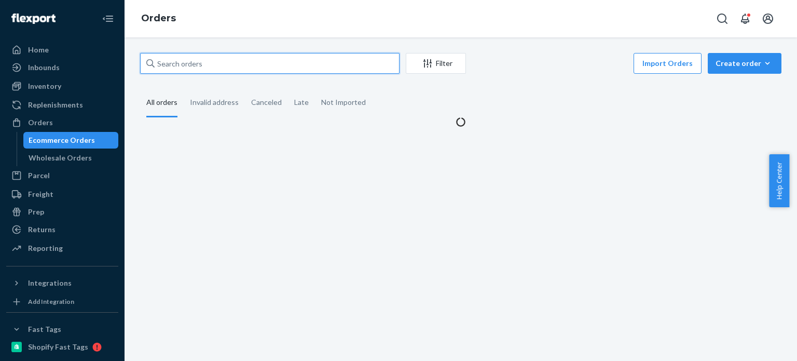
click at [269, 64] on input "text" at bounding box center [270, 63] width 260 height 21
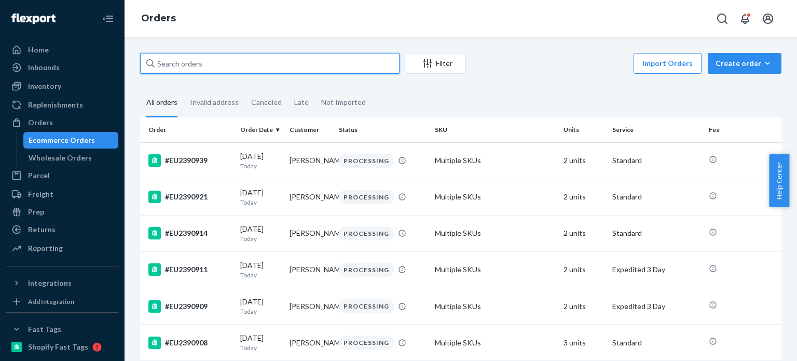
paste input "#EU2348921"
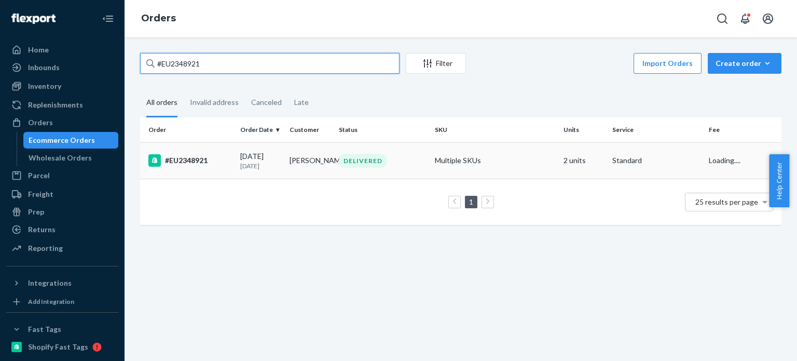
type input "#EU2348921"
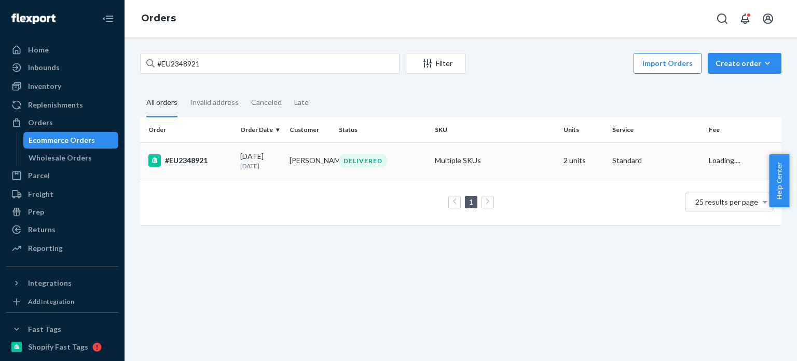
click at [228, 151] on td "#EU2348921" at bounding box center [188, 160] width 96 height 36
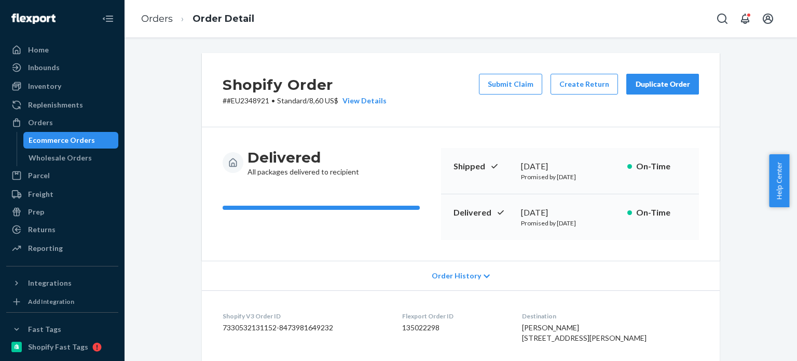
click at [53, 141] on div "Ecommerce Orders" at bounding box center [62, 140] width 66 height 10
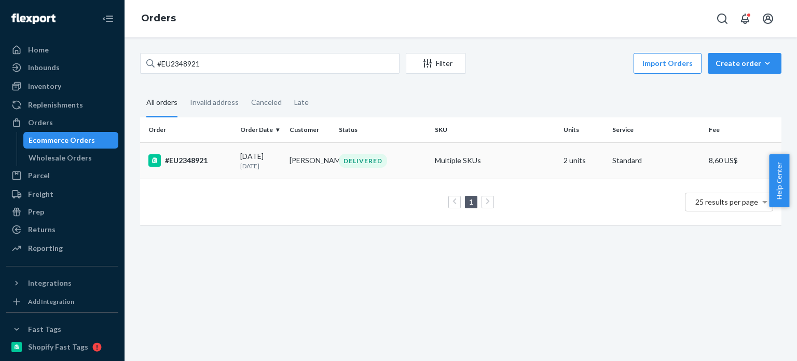
click at [347, 161] on div "DELIVERED" at bounding box center [363, 161] width 48 height 14
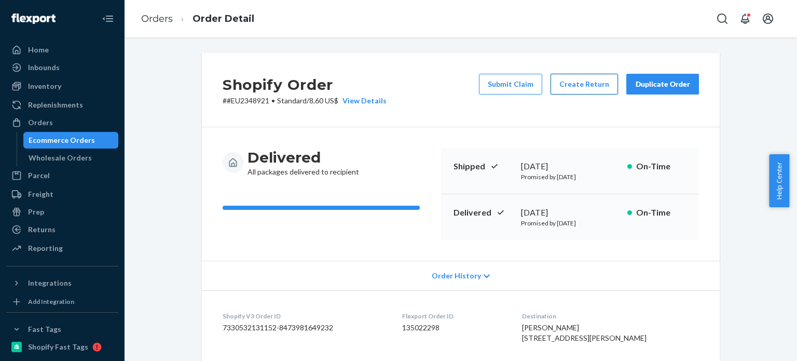
click at [574, 77] on button "Create Return" at bounding box center [584, 84] width 67 height 21
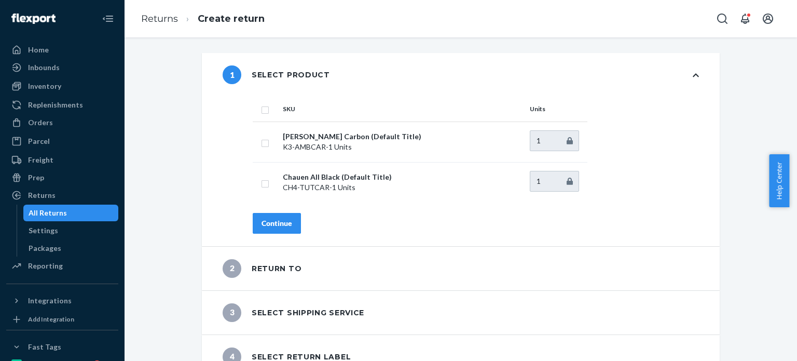
click at [263, 110] on input "checkbox" at bounding box center [265, 108] width 8 height 11
checkbox input "true"
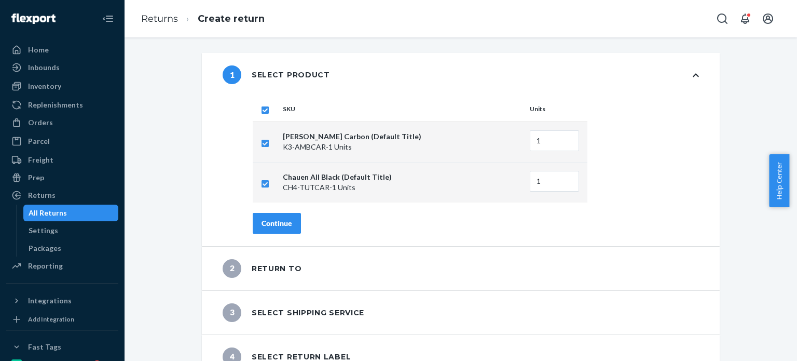
click at [281, 222] on div "Continue" at bounding box center [277, 223] width 31 height 10
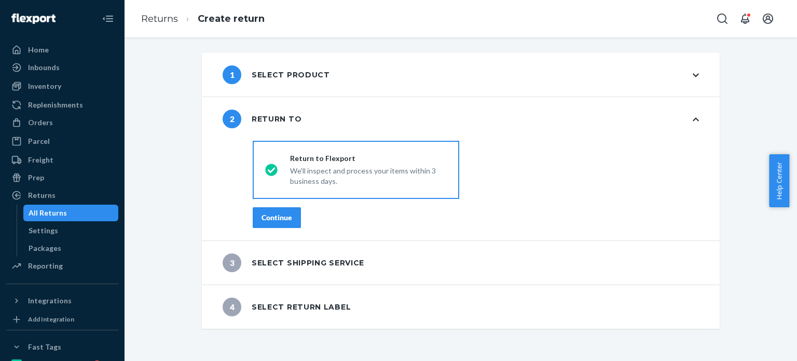
click at [280, 222] on div "Continue" at bounding box center [277, 217] width 31 height 10
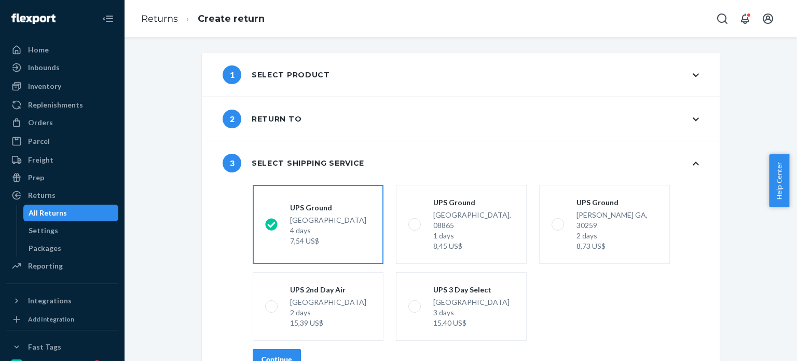
click at [277, 349] on button "Continue" at bounding box center [277, 359] width 48 height 21
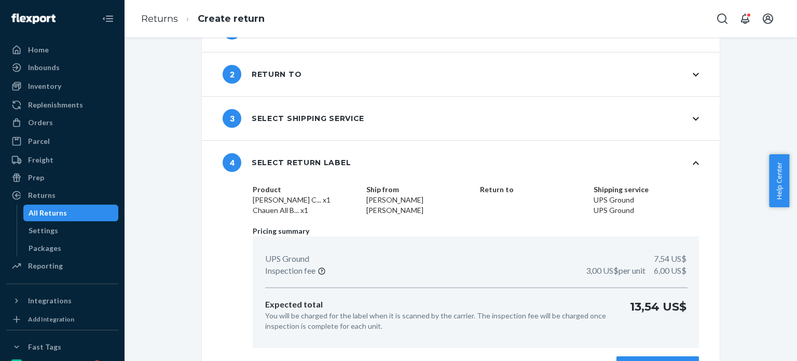
scroll to position [73, 0]
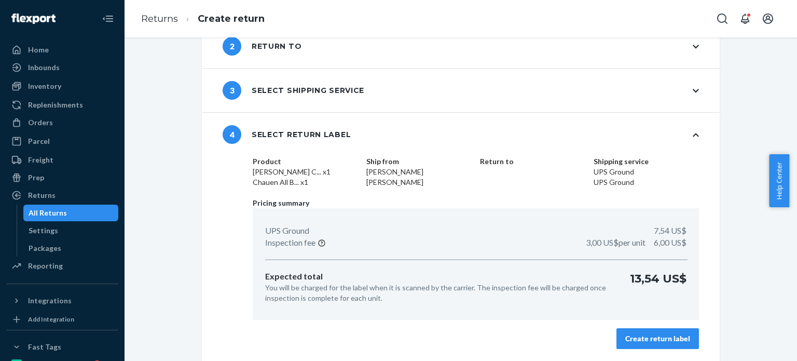
click at [661, 328] on button "Create return label" at bounding box center [658, 338] width 83 height 21
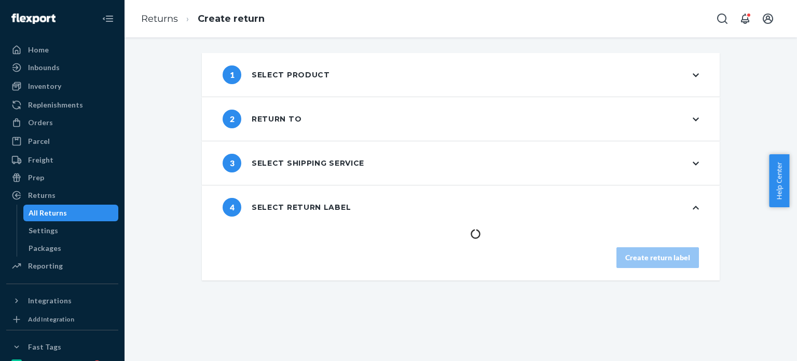
scroll to position [0, 0]
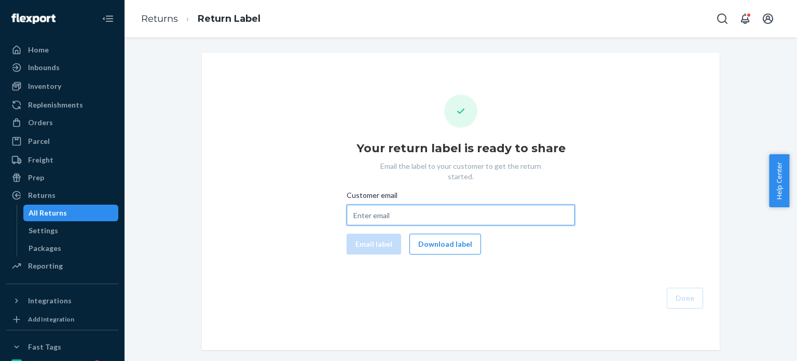
click at [353, 209] on input "Customer email" at bounding box center [461, 215] width 228 height 21
paste input "[EMAIL_ADDRESS][DOMAIN_NAME]"
type input "[EMAIL_ADDRESS][DOMAIN_NAME]"
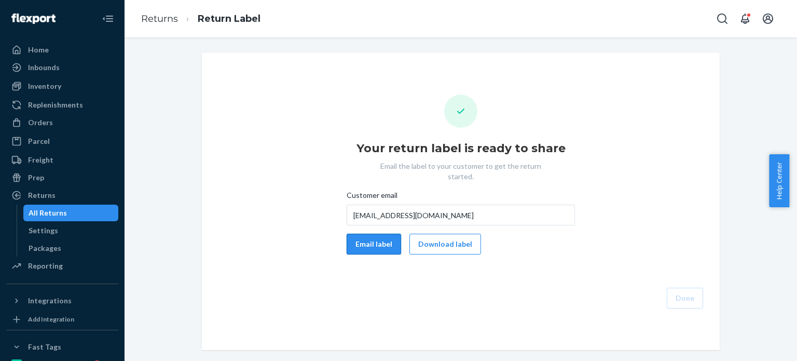
click at [361, 234] on button "Email label" at bounding box center [374, 244] width 55 height 21
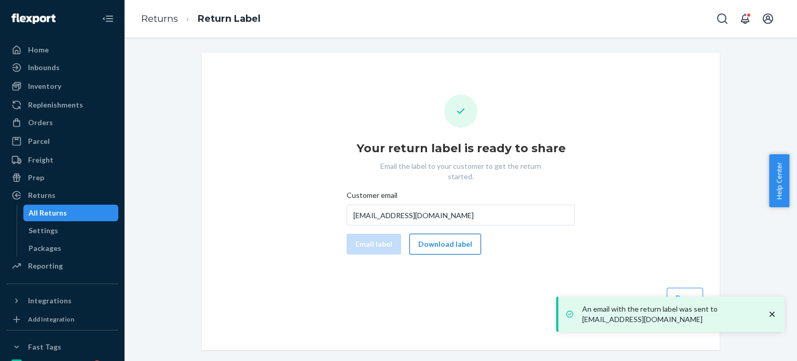
click at [441, 234] on button "Download label" at bounding box center [446, 244] width 72 height 21
